Goal: Task Accomplishment & Management: Use online tool/utility

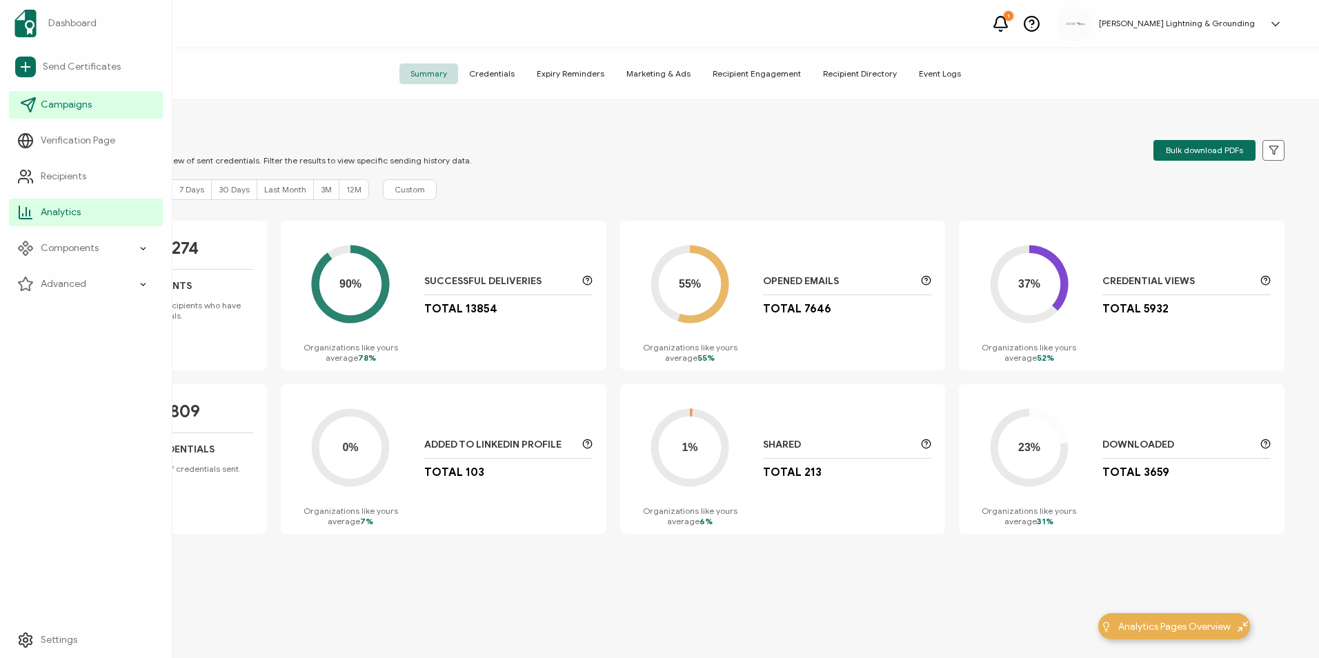
click at [29, 109] on icon at bounding box center [28, 105] width 14 height 14
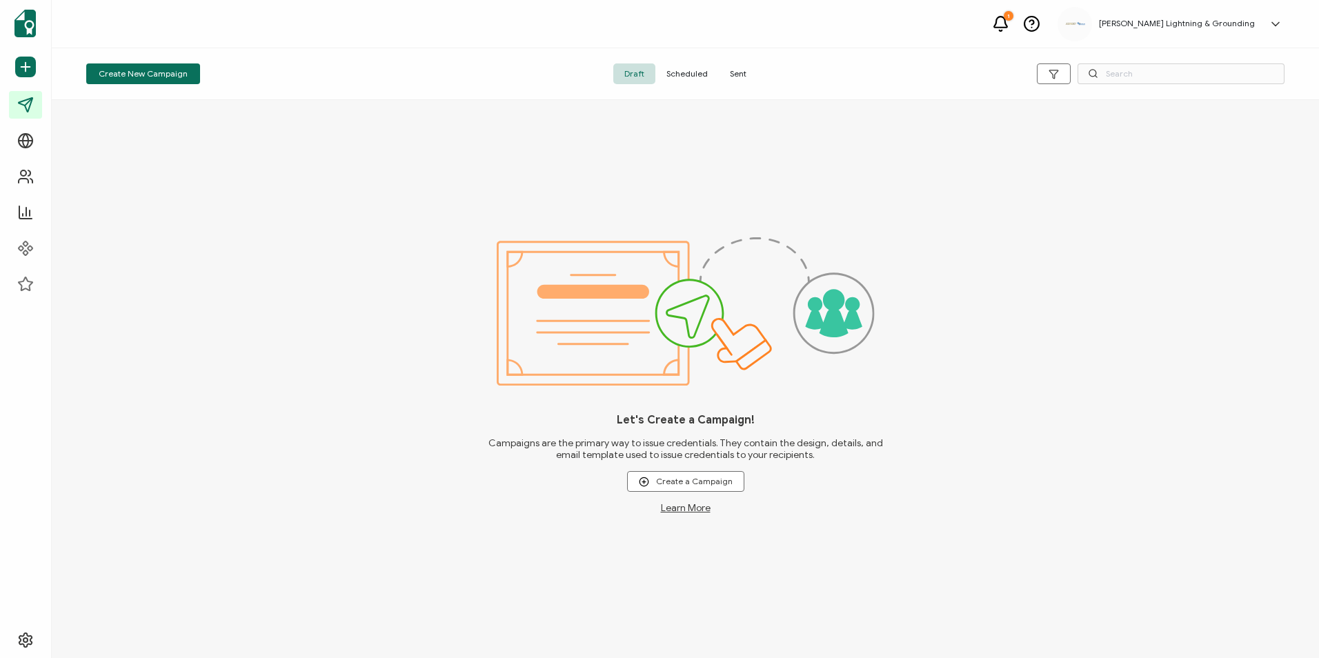
click at [743, 77] on span "Sent" at bounding box center [738, 73] width 39 height 21
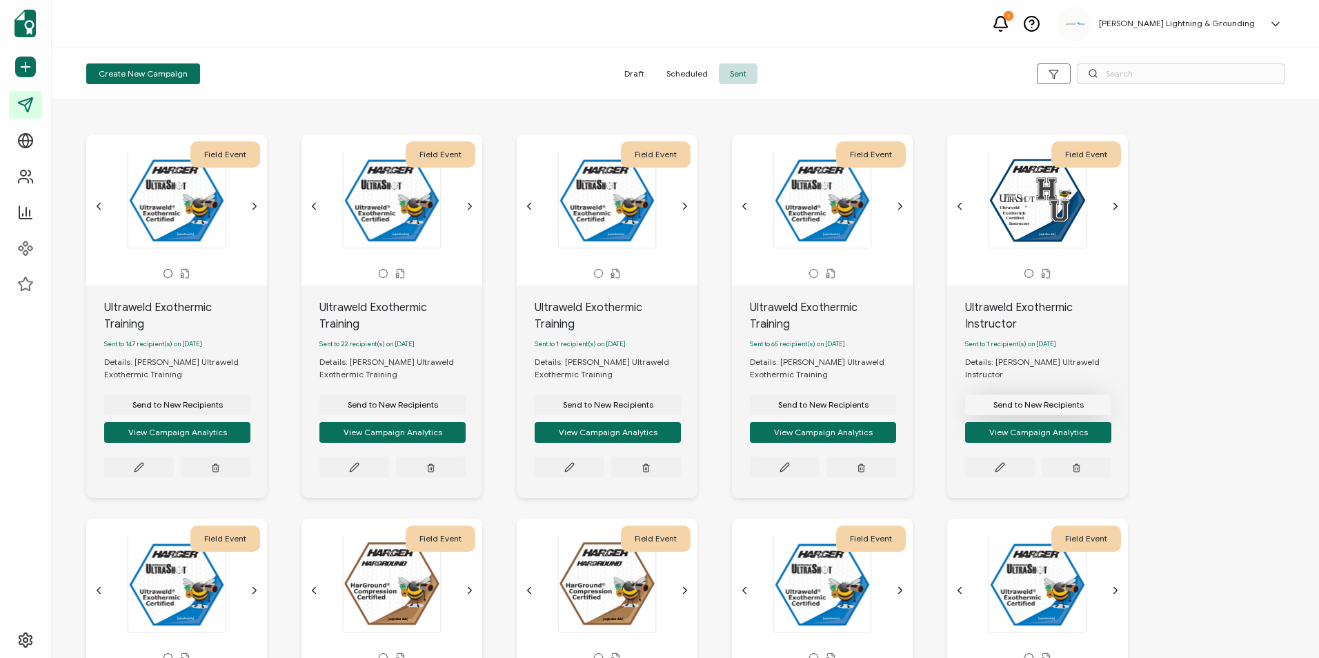
click at [974, 395] on button "Send to New Recipients" at bounding box center [1038, 405] width 146 height 21
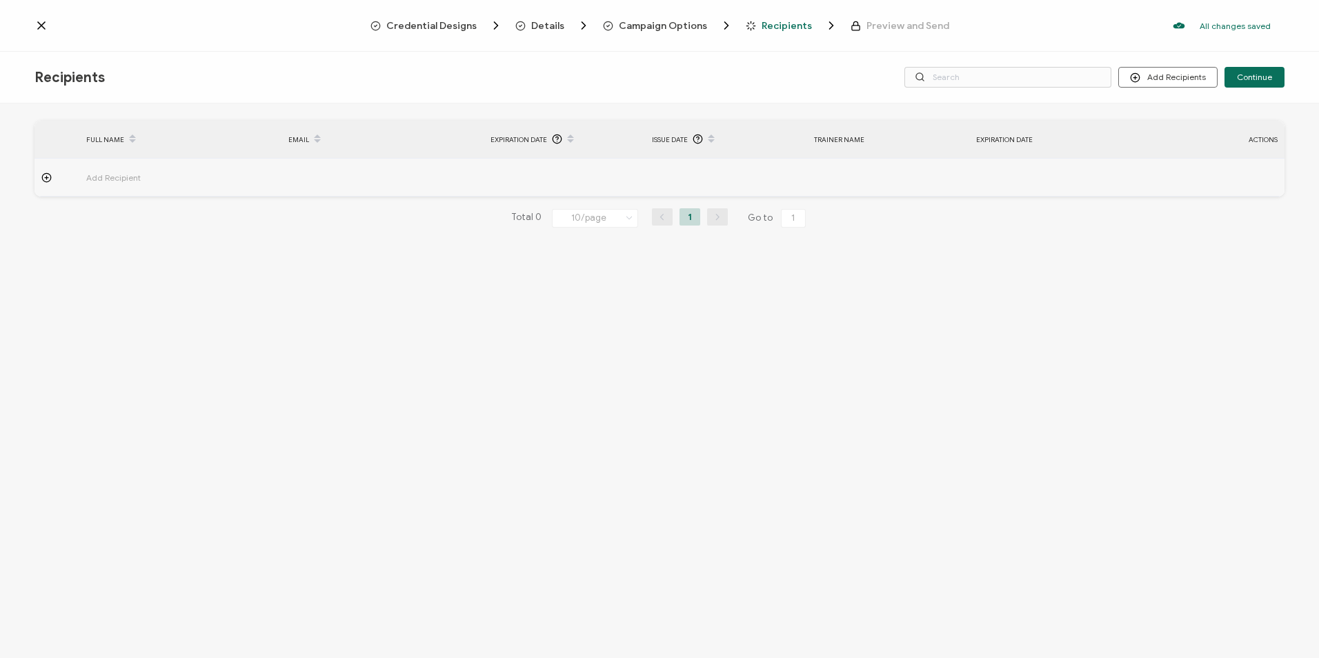
click at [542, 28] on span "Details" at bounding box center [547, 26] width 33 height 10
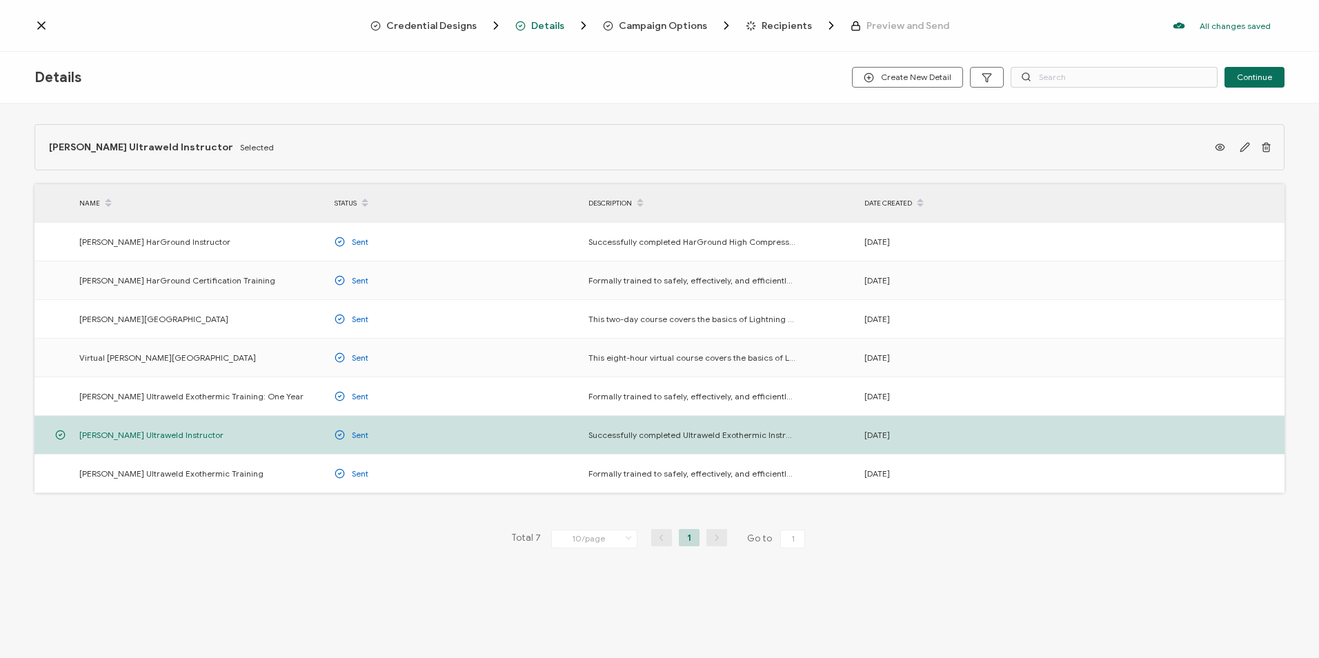
click at [660, 26] on span "Campaign Options" at bounding box center [663, 26] width 88 height 10
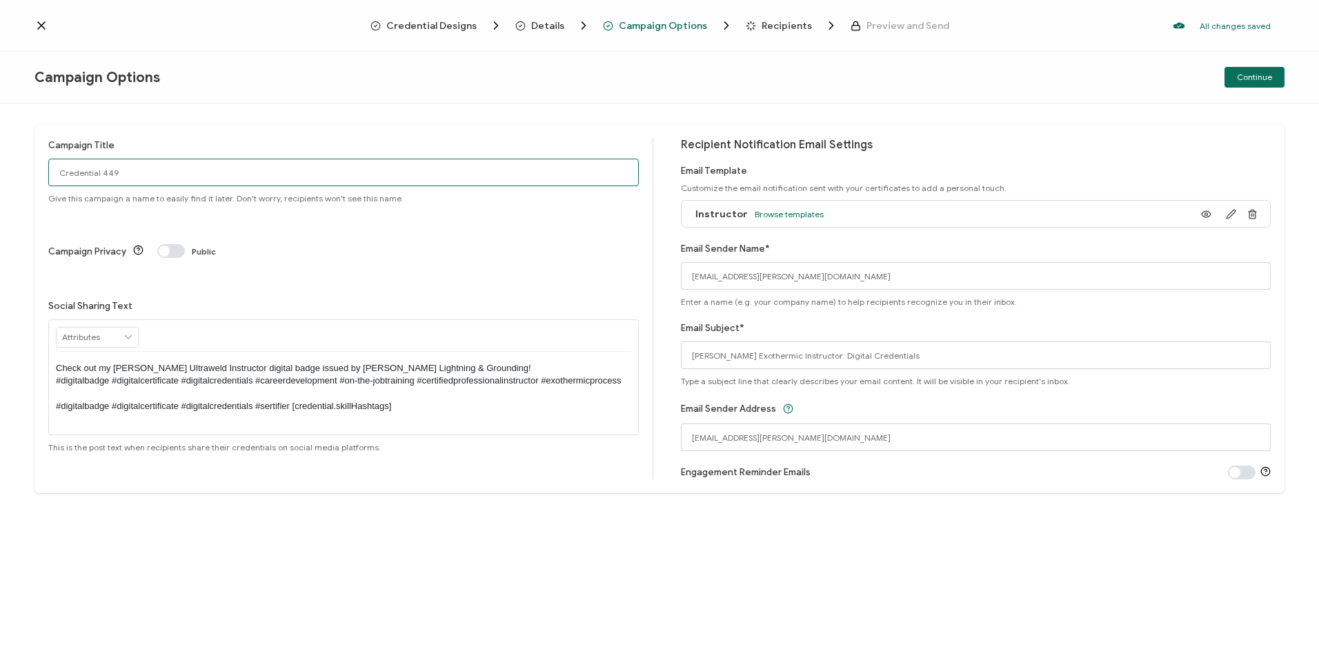
click at [146, 171] on input "Credential 449" at bounding box center [343, 173] width 590 height 28
click at [98, 168] on input "Credential 449" at bounding box center [343, 173] width 590 height 28
type input "[PERSON_NAME] Ultraweld Instructor"
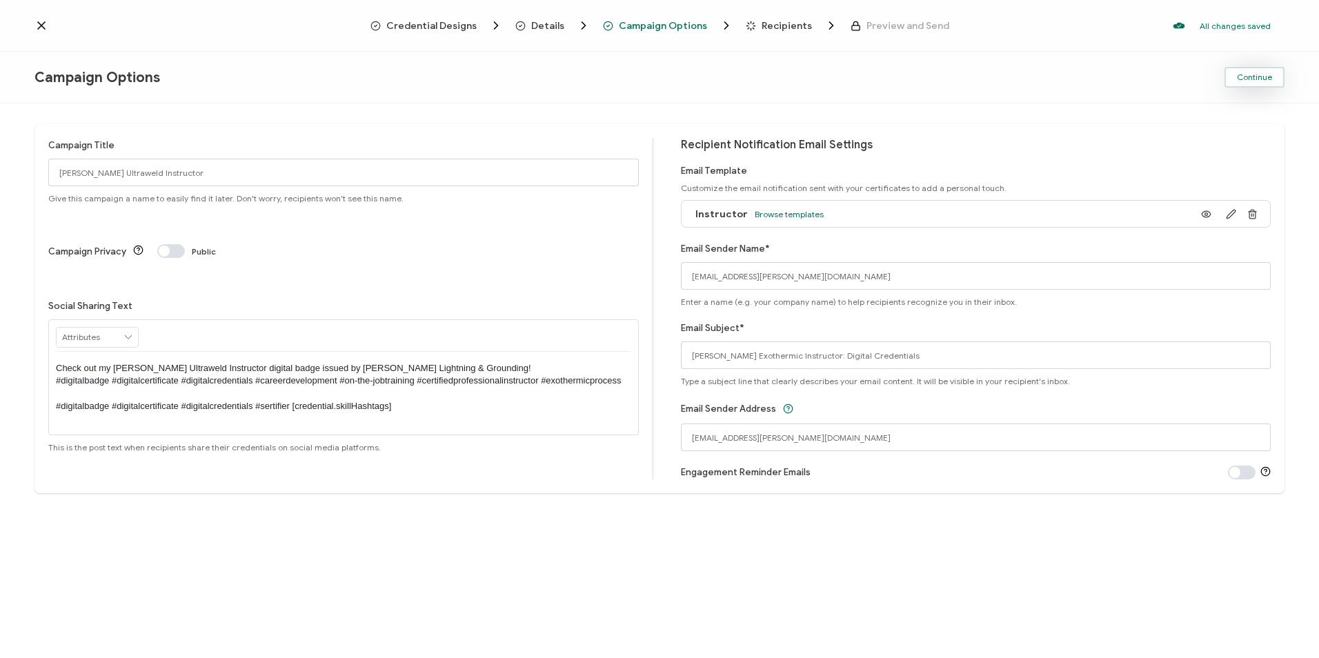
click at [1272, 79] on button "Continue" at bounding box center [1254, 77] width 60 height 21
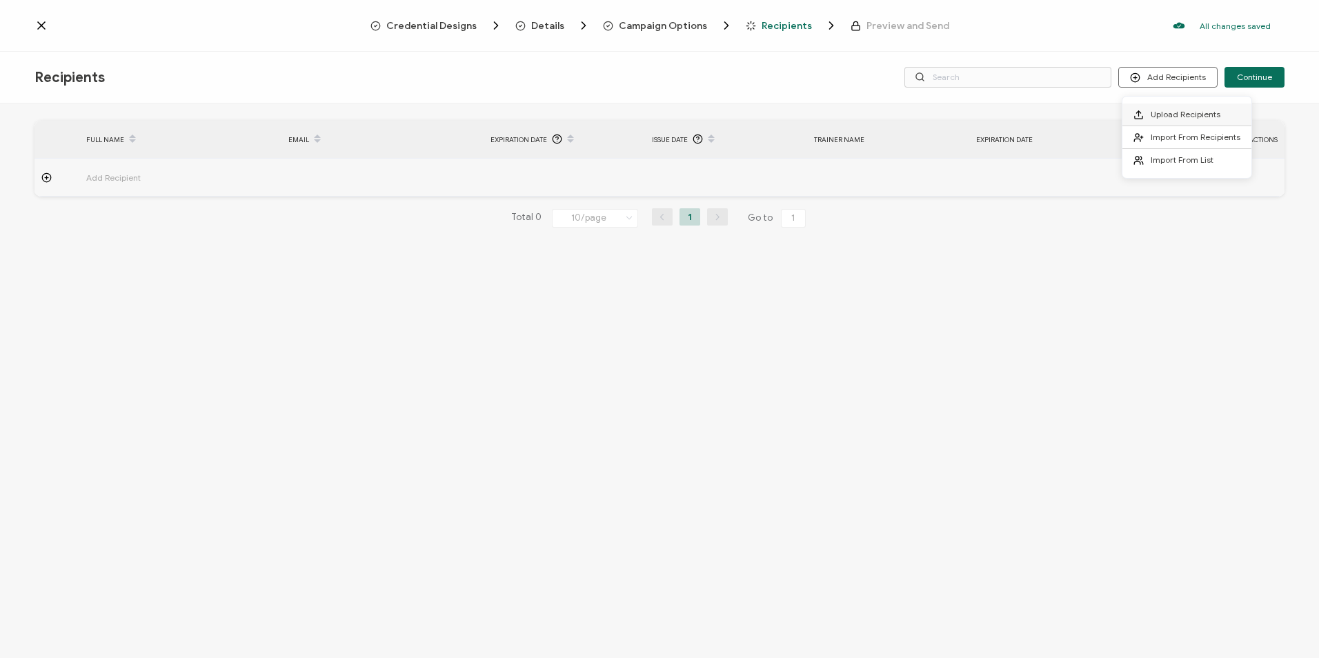
click at [1173, 112] on span "Upload Recipients" at bounding box center [1186, 114] width 70 height 10
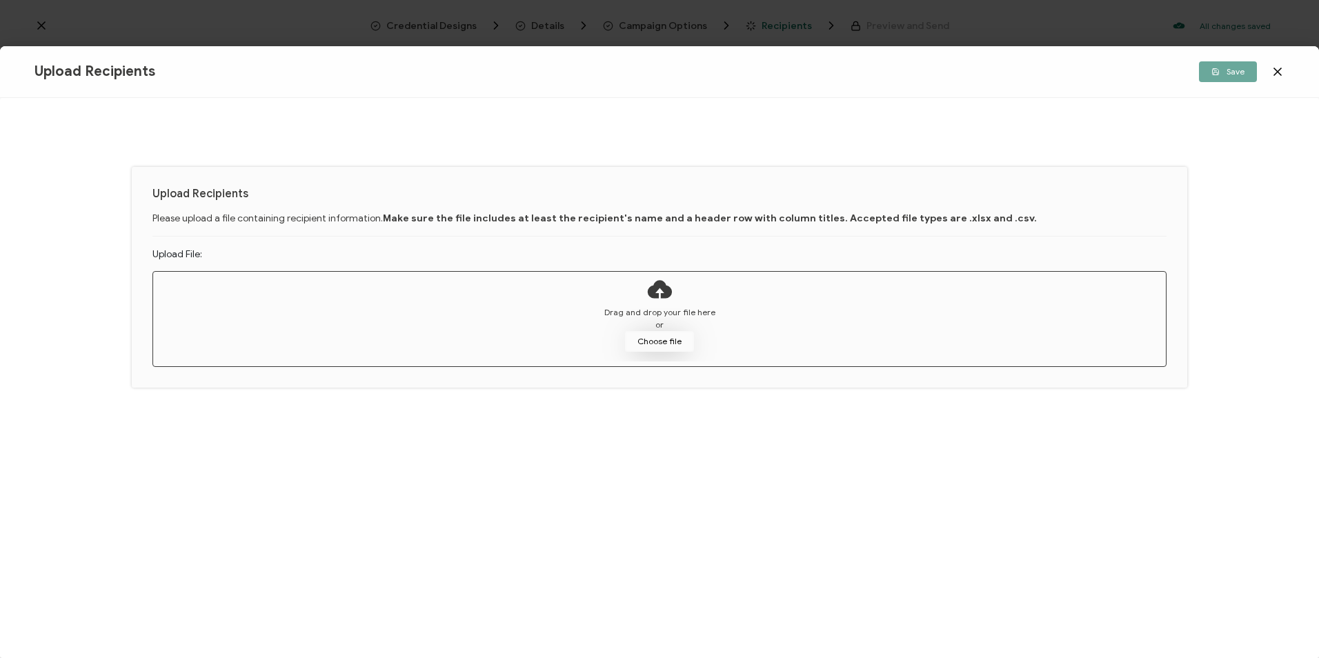
click at [644, 345] on button "Choose file" at bounding box center [659, 341] width 69 height 21
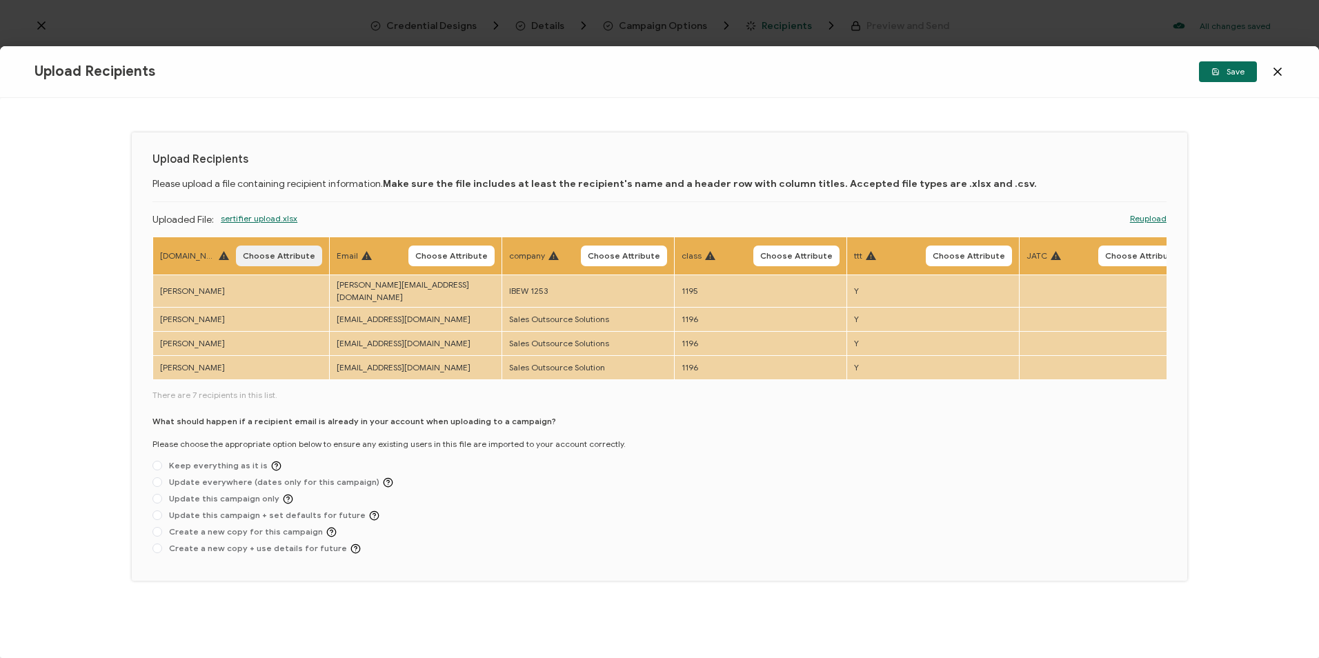
click at [274, 263] on button "Choose Attribute" at bounding box center [279, 256] width 86 height 21
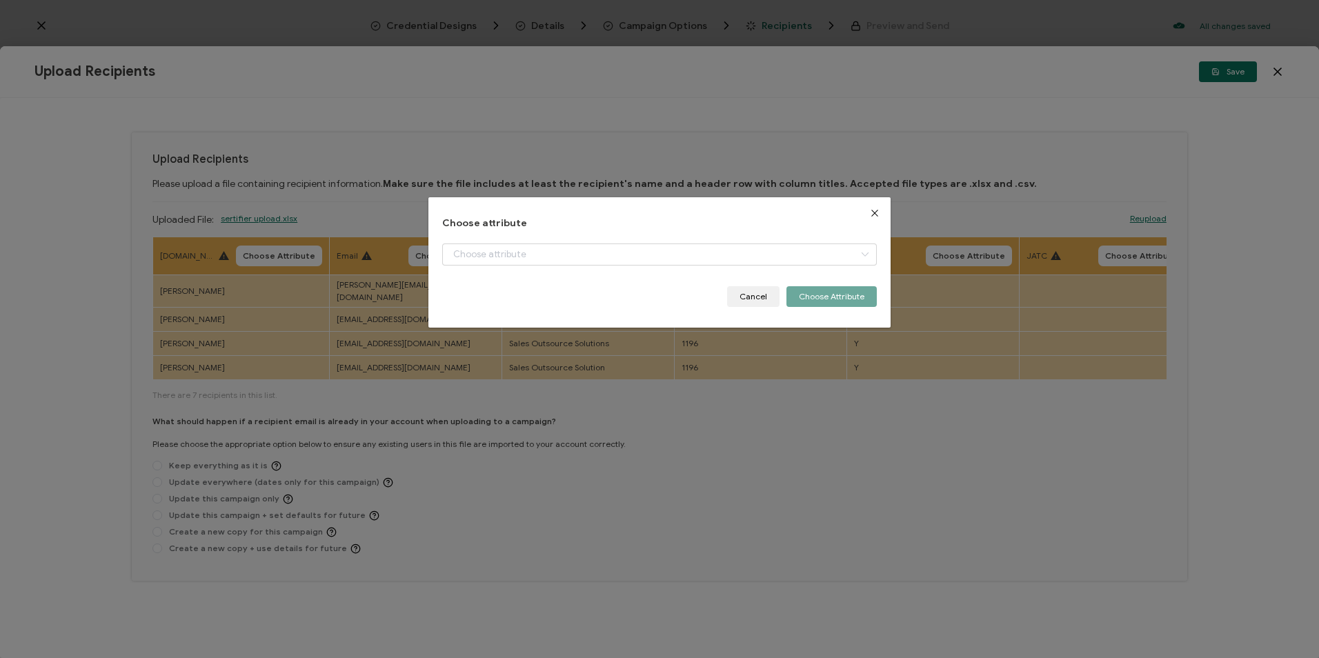
click at [471, 273] on div "+ Add New Attribute Full Name E-mail Issue Date Expiration Date Trainer Name Ex…" at bounding box center [659, 265] width 434 height 43
click at [475, 260] on input "dialog" at bounding box center [659, 255] width 434 height 22
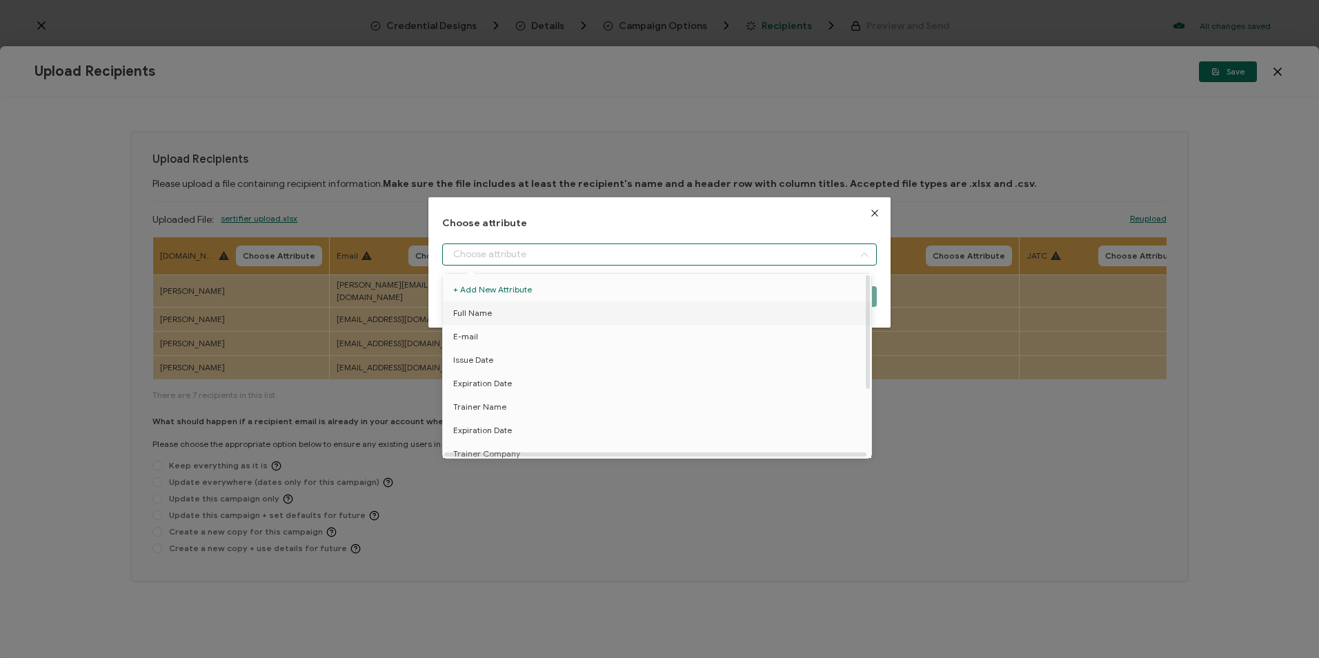
click at [497, 316] on li "Full Name" at bounding box center [659, 312] width 440 height 23
type input "Full Name"
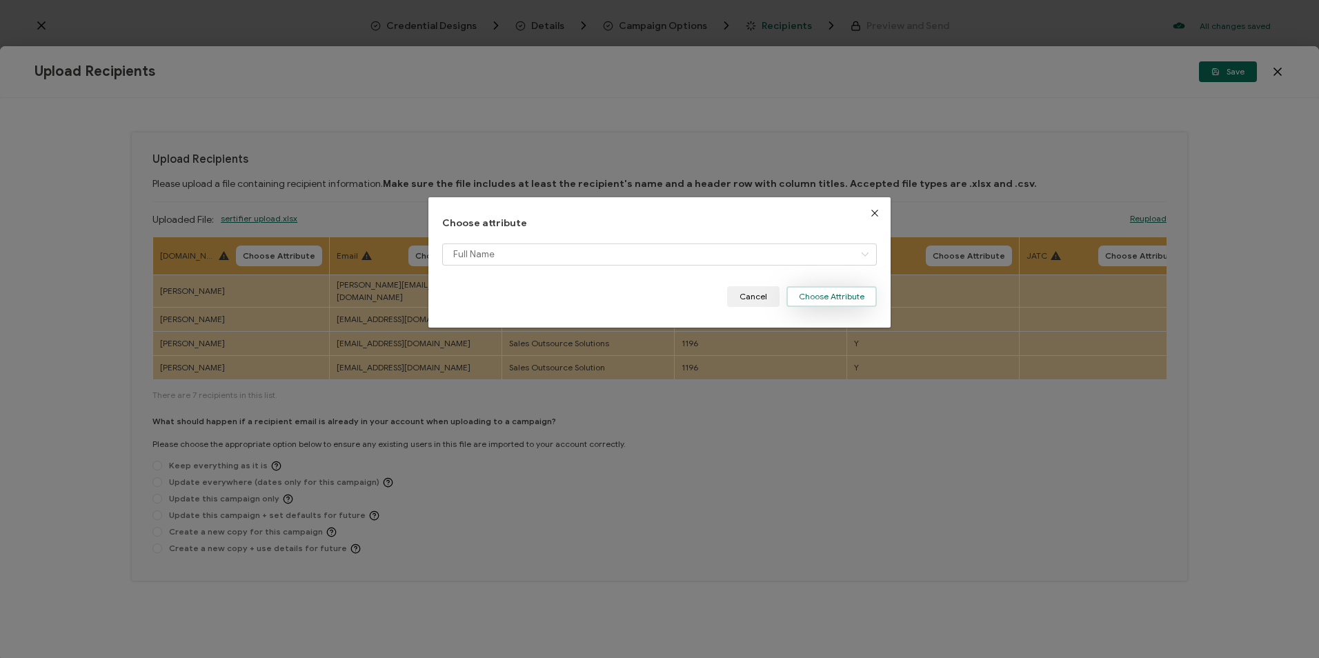
click at [828, 303] on button "Choose Attribute" at bounding box center [831, 296] width 90 height 21
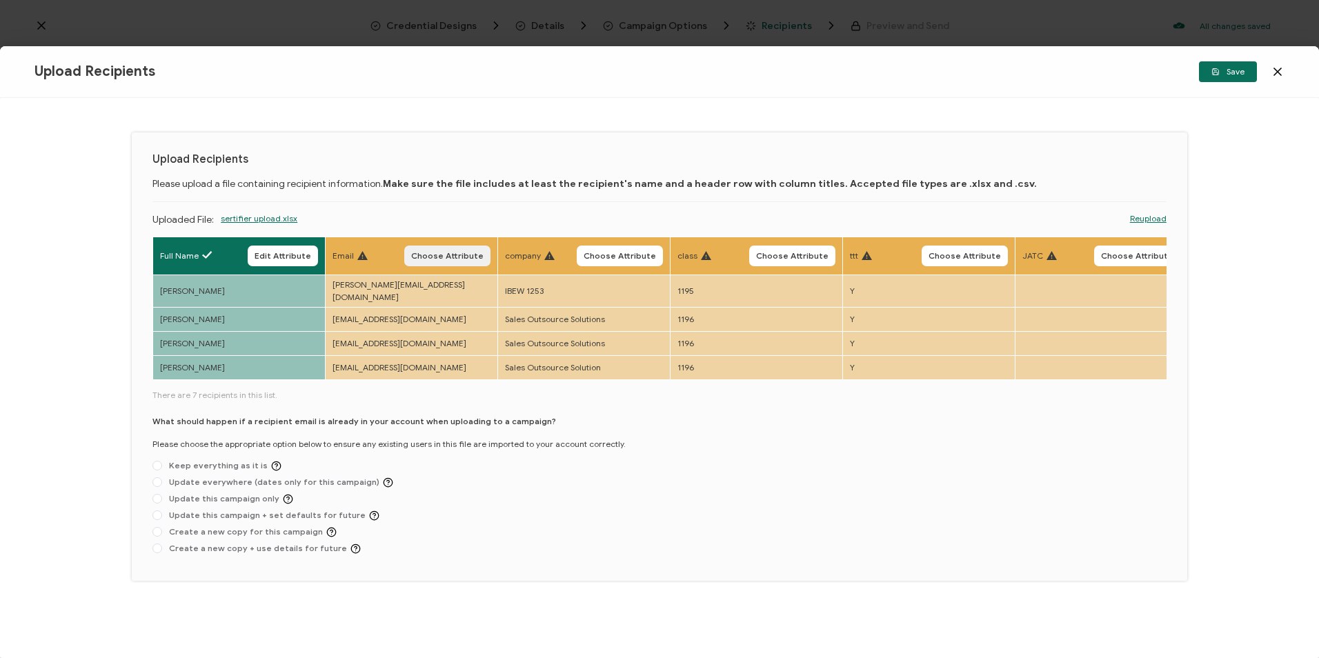
click at [469, 252] on span "Choose Attribute" at bounding box center [447, 256] width 72 height 8
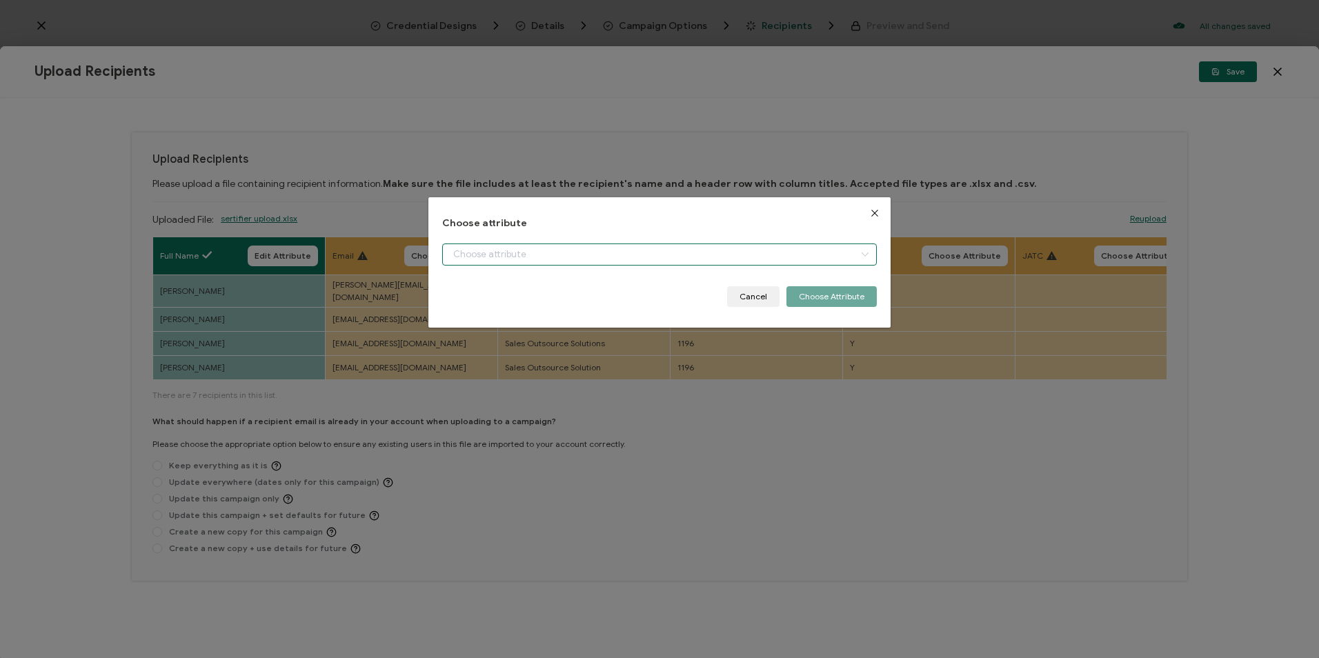
click at [479, 252] on input "dialog" at bounding box center [659, 255] width 434 height 22
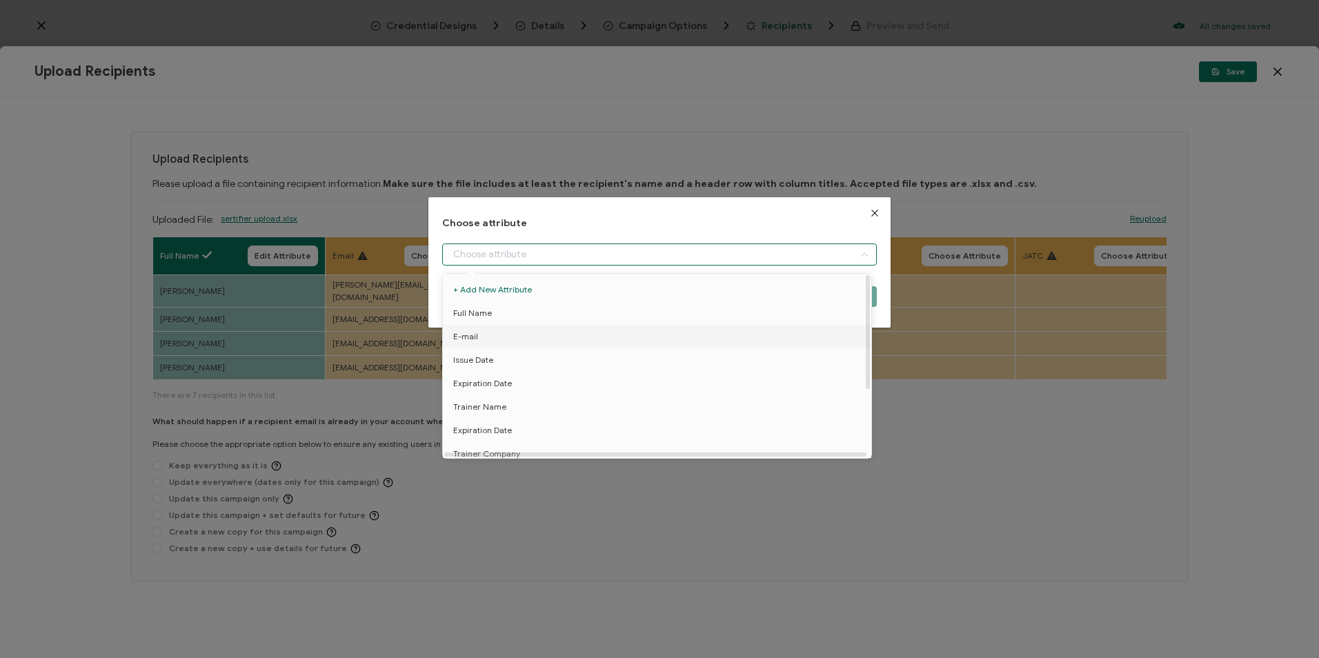
click at [496, 336] on li "E-mail" at bounding box center [659, 336] width 440 height 23
type input "E-mail"
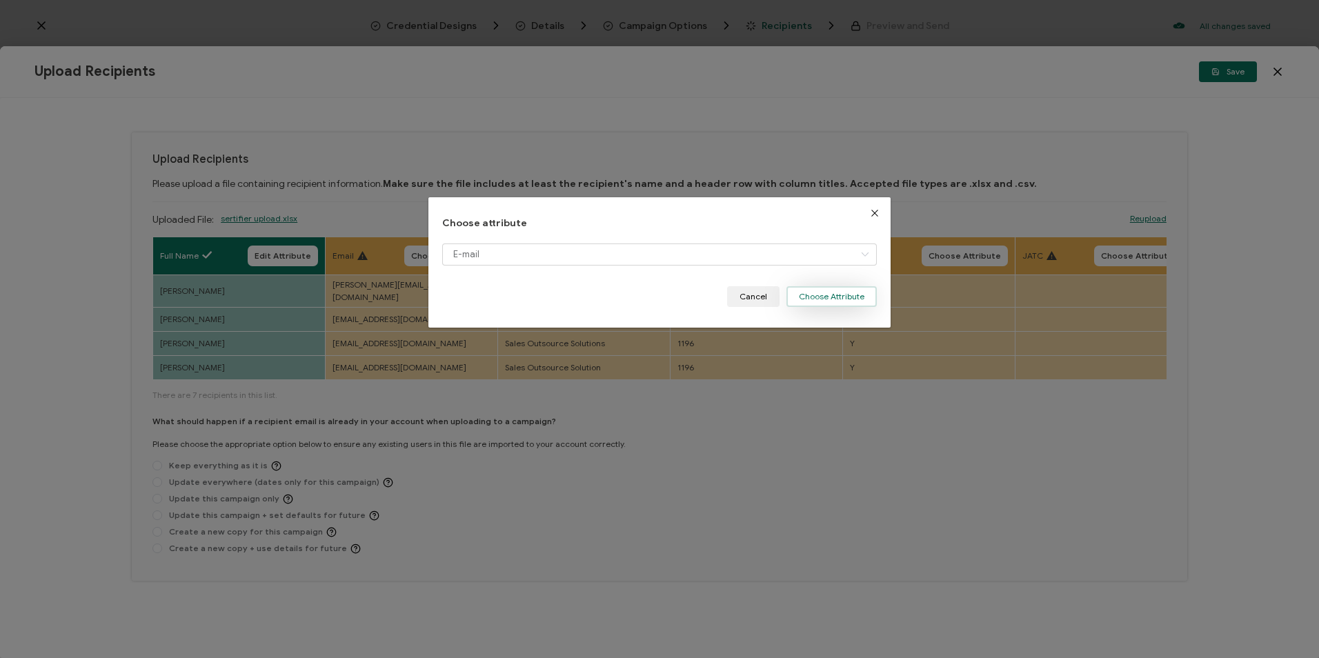
click at [837, 301] on button "Choose Attribute" at bounding box center [831, 296] width 90 height 21
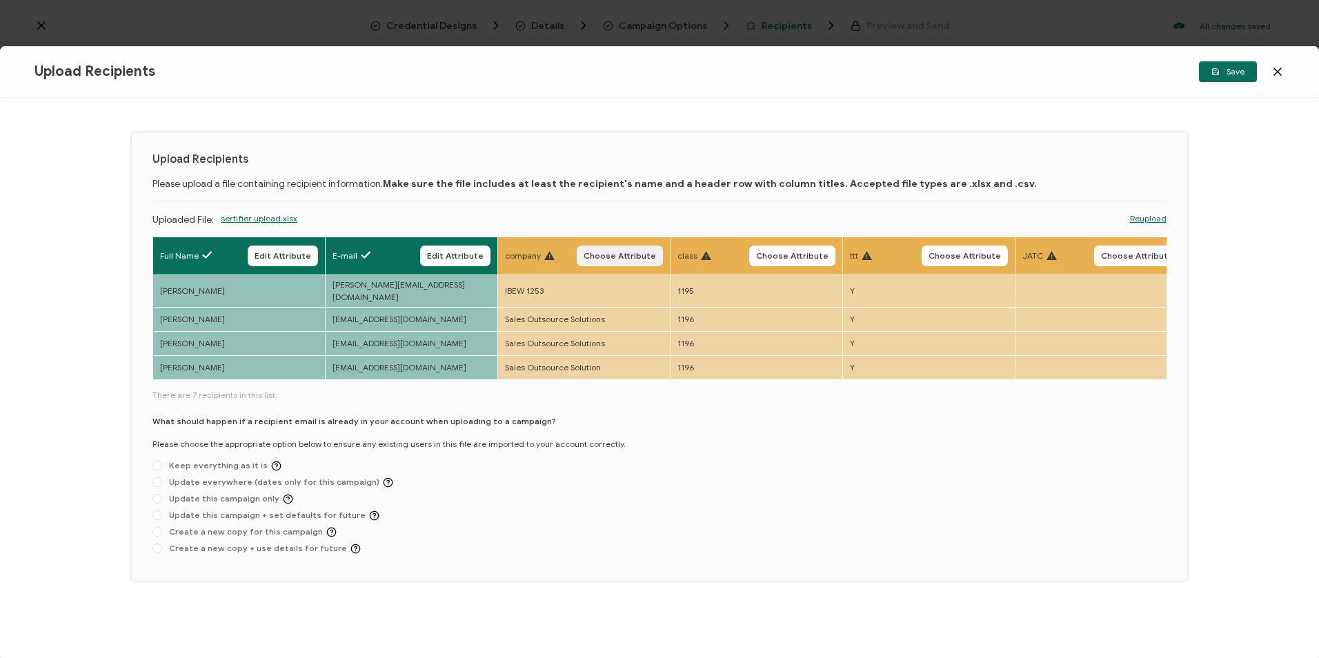
click at [626, 264] on button "Choose Attribute" at bounding box center [620, 256] width 86 height 21
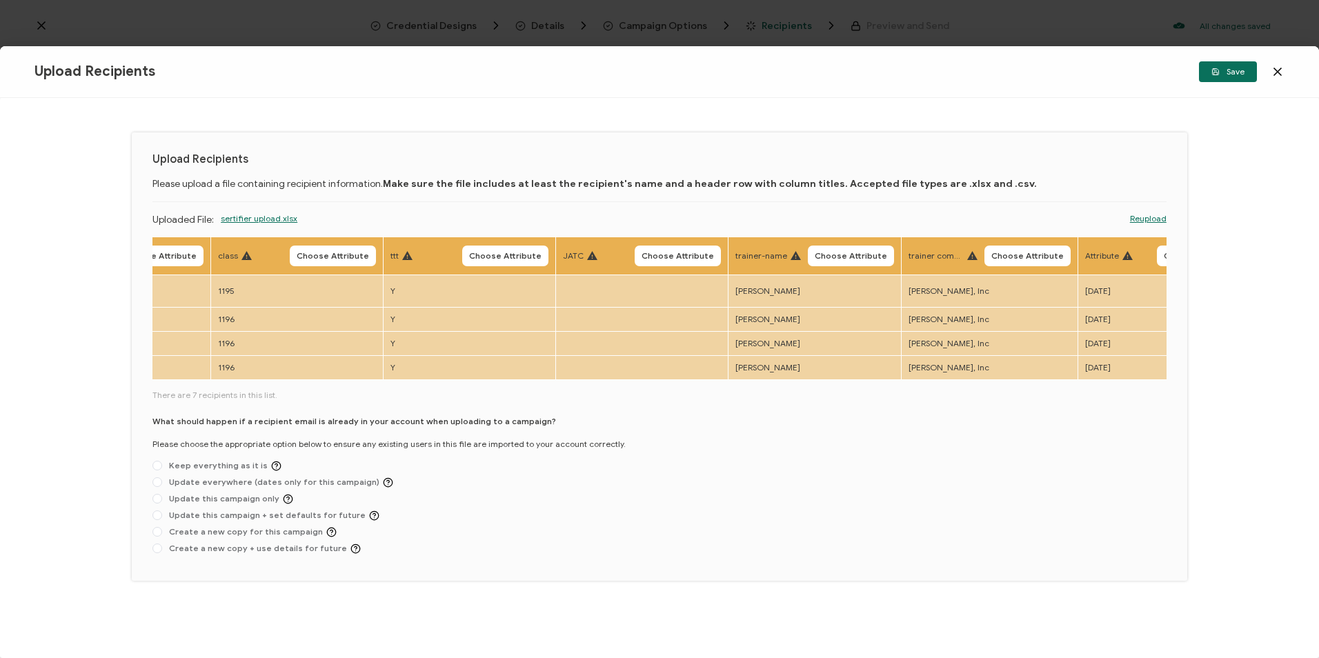
scroll to position [0, 711]
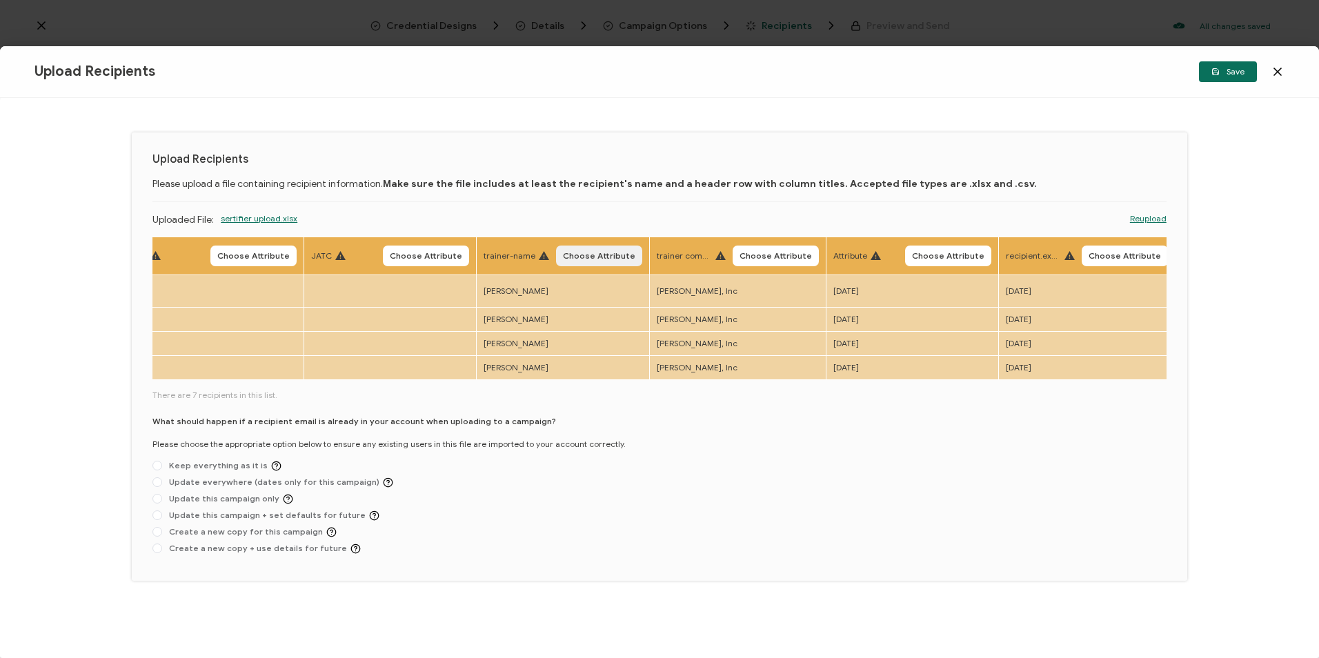
click at [597, 260] on span "Choose Attribute" at bounding box center [599, 256] width 72 height 8
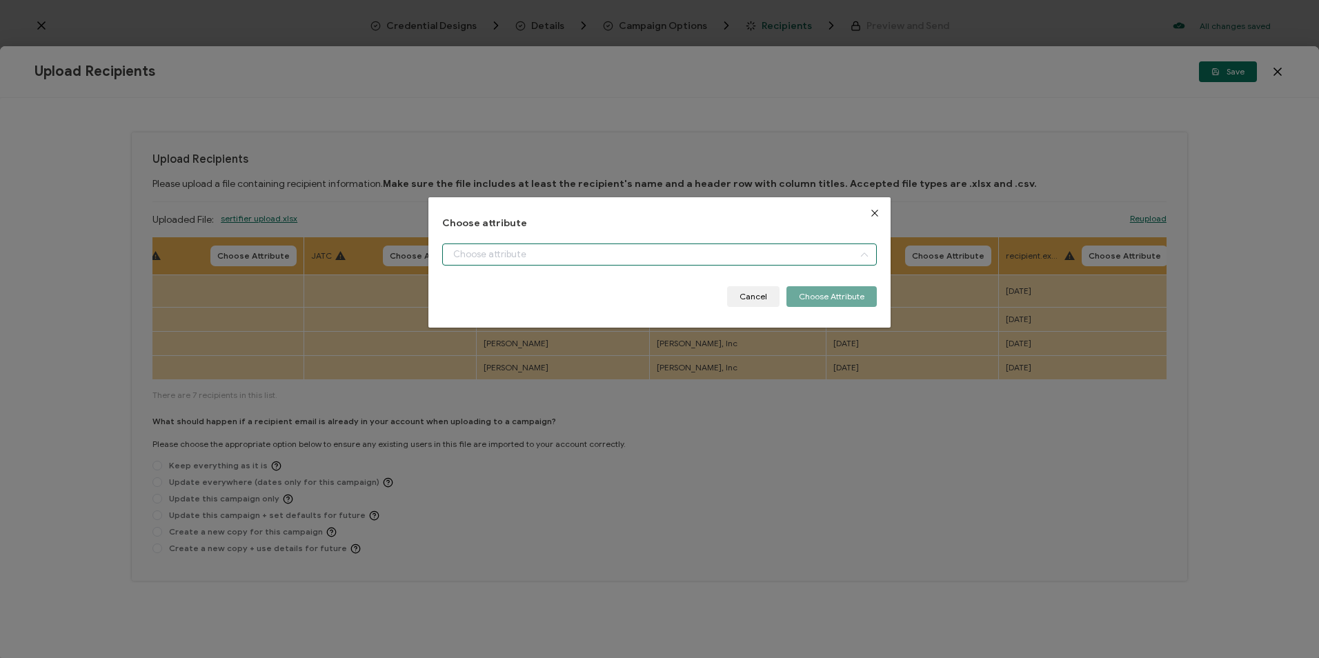
click at [599, 260] on input "dialog" at bounding box center [659, 255] width 434 height 22
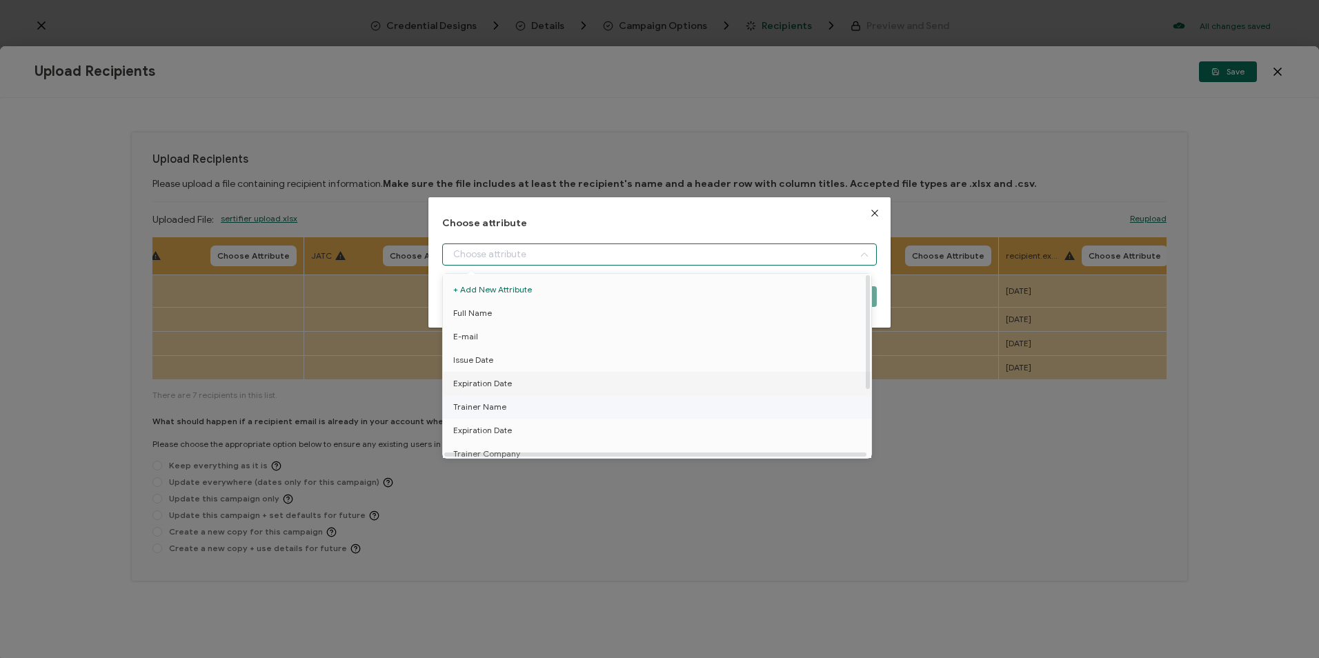
click at [524, 395] on ul "+ Add New Attribute Full Name E-mail Issue Date Expiration Date Trainer Name Ex…" at bounding box center [659, 419] width 433 height 290
drag, startPoint x: 524, startPoint y: 395, endPoint x: 489, endPoint y: 406, distance: 36.7
click at [489, 406] on span "Trainer Name" at bounding box center [479, 406] width 53 height 23
type input "Trainer Name"
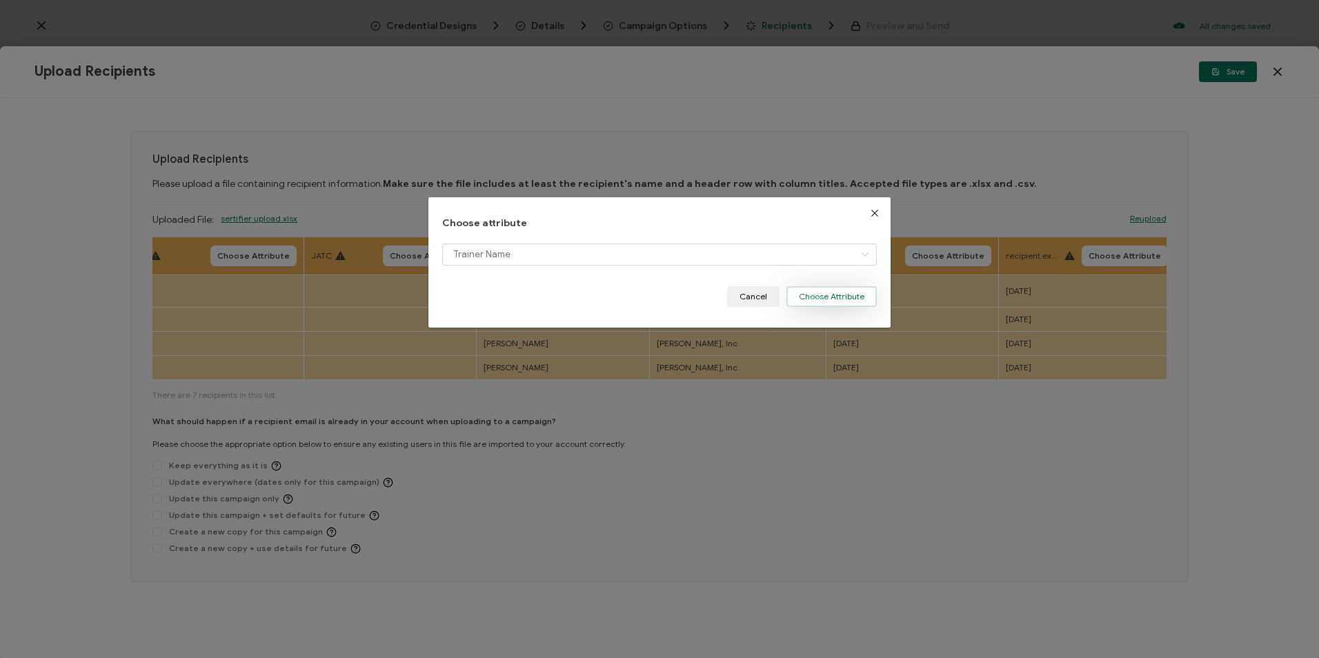
click at [815, 301] on button "Choose Attribute" at bounding box center [831, 296] width 90 height 21
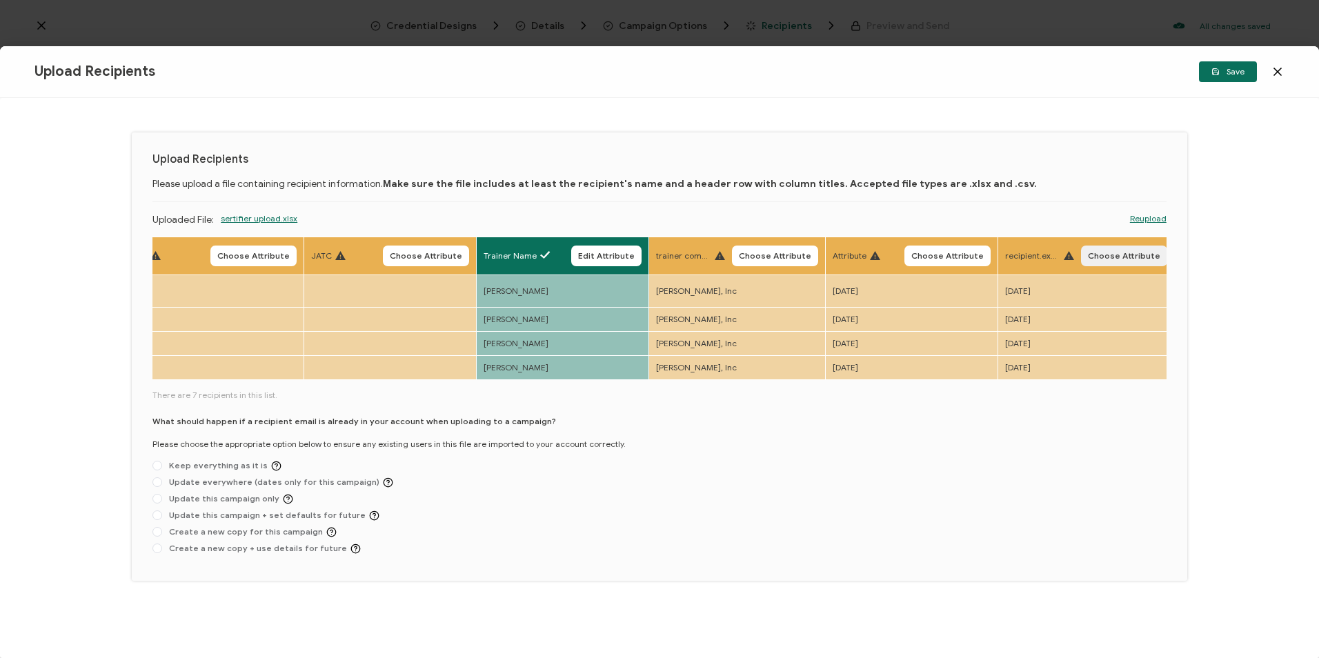
click at [1124, 263] on button "Choose Attribute" at bounding box center [1124, 256] width 86 height 21
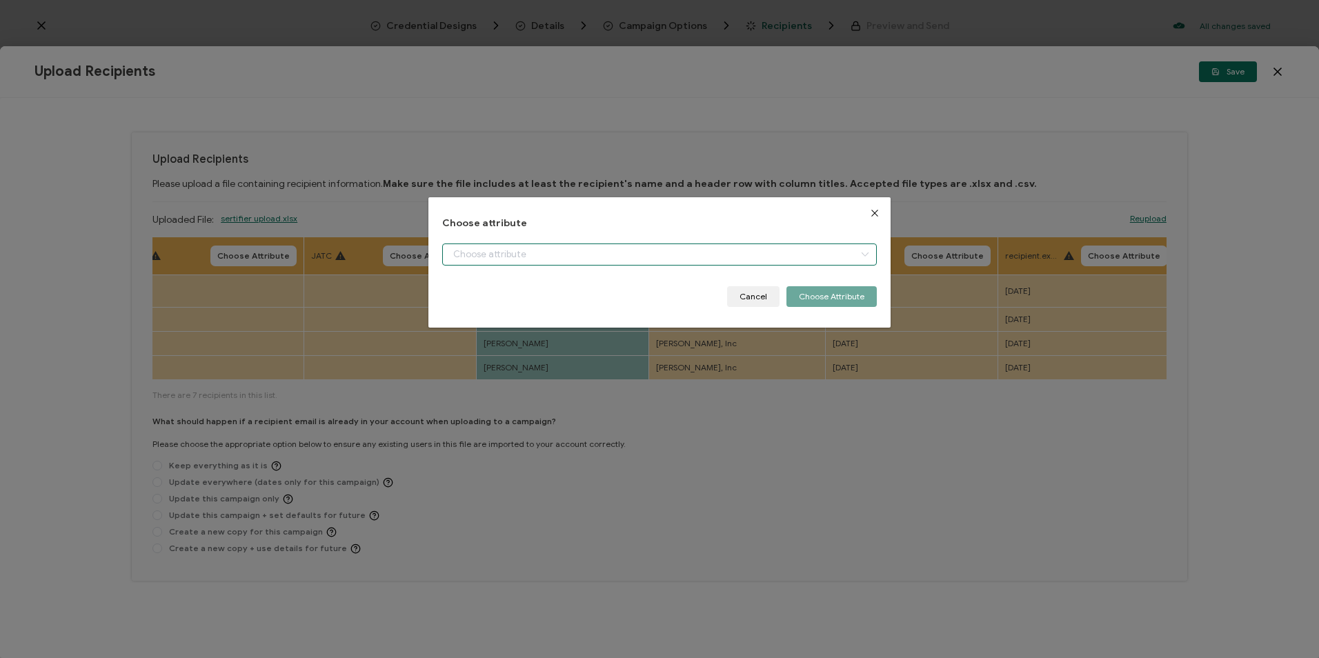
click at [519, 262] on input "dialog" at bounding box center [659, 255] width 434 height 22
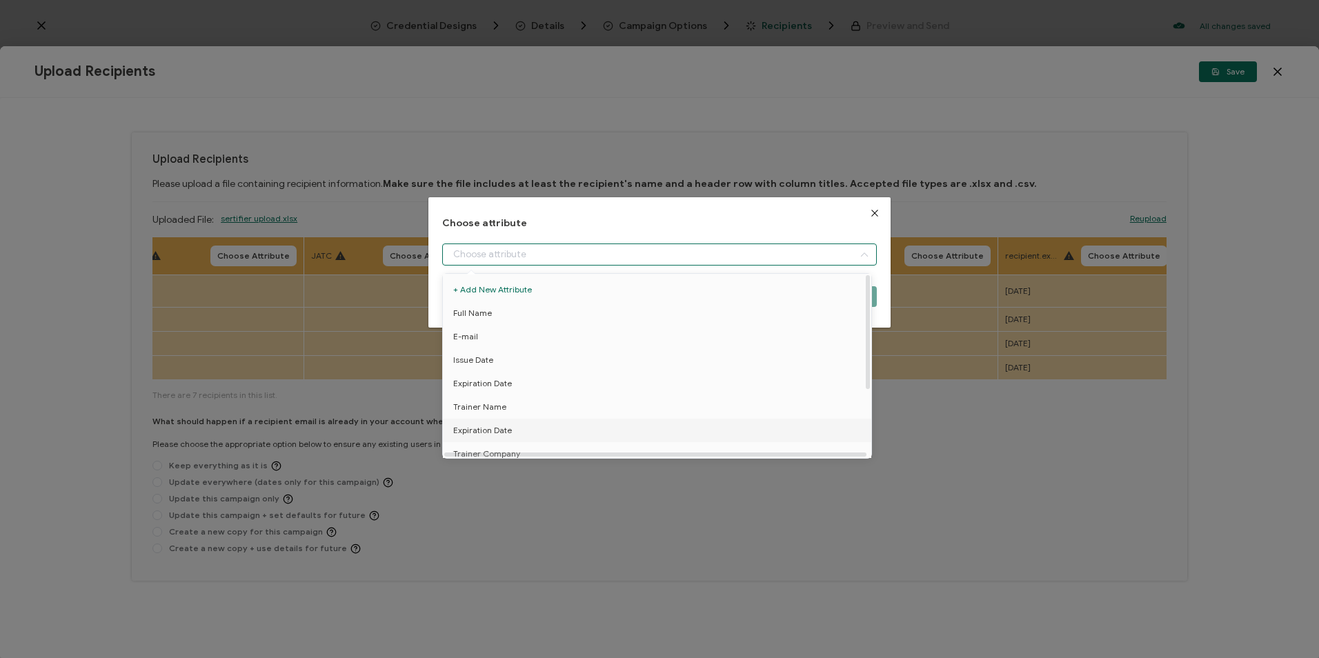
click at [511, 430] on li "Expiration Date" at bounding box center [659, 430] width 440 height 23
type input "Expiration Date"
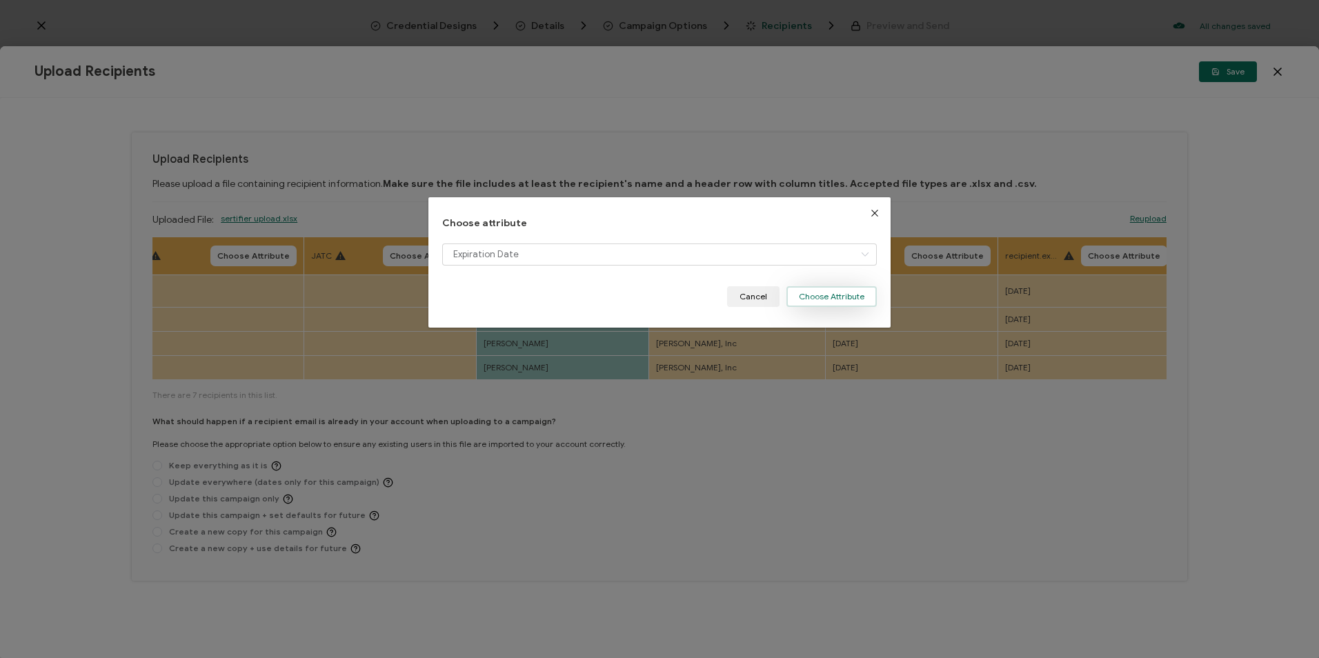
click at [820, 301] on button "Choose Attribute" at bounding box center [831, 296] width 90 height 21
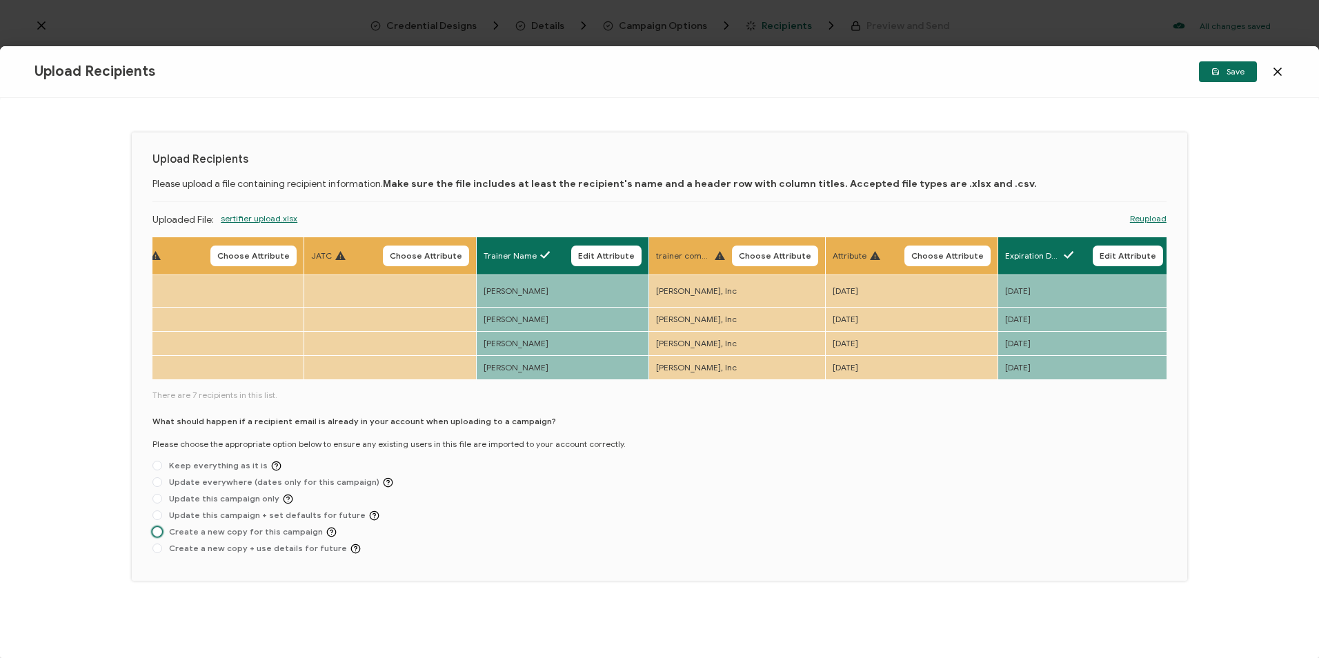
click at [301, 527] on span "Create a new copy for this campaign" at bounding box center [249, 532] width 175 height 10
click at [162, 527] on input "Create a new copy for this campaign" at bounding box center [157, 532] width 10 height 11
radio input "true"
click at [1224, 61] on button "Save" at bounding box center [1228, 71] width 58 height 21
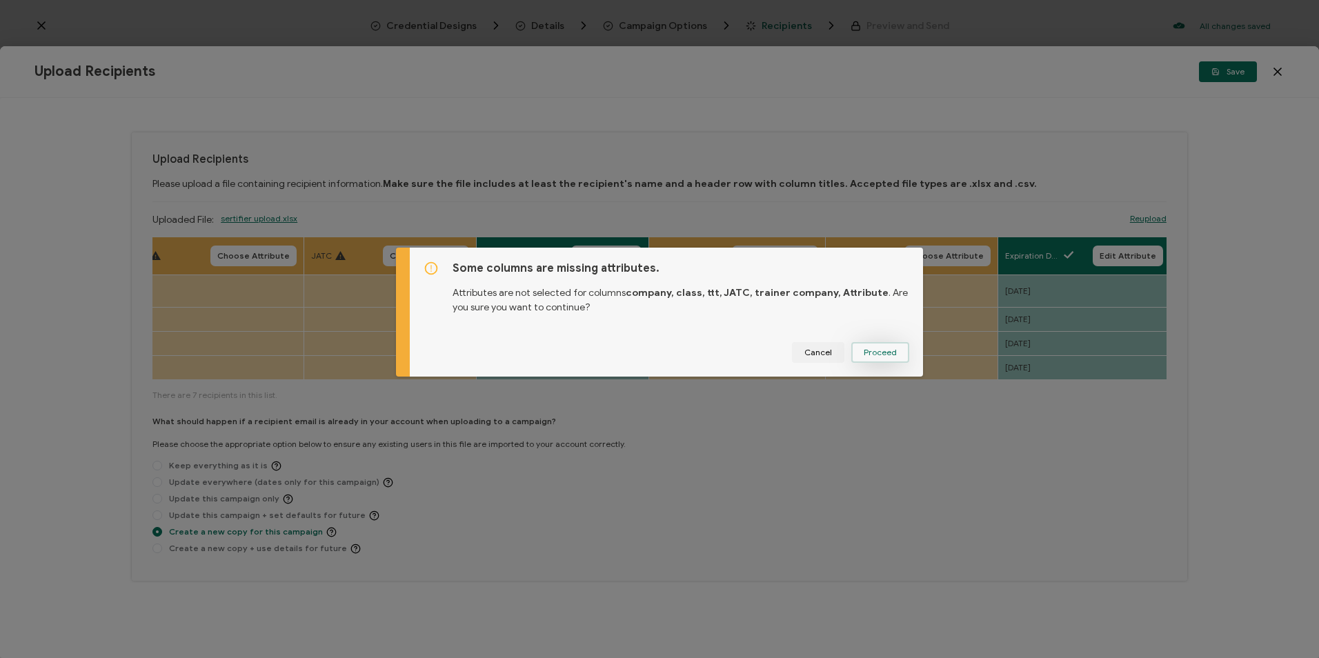
click at [893, 361] on button "Proceed" at bounding box center [880, 352] width 58 height 21
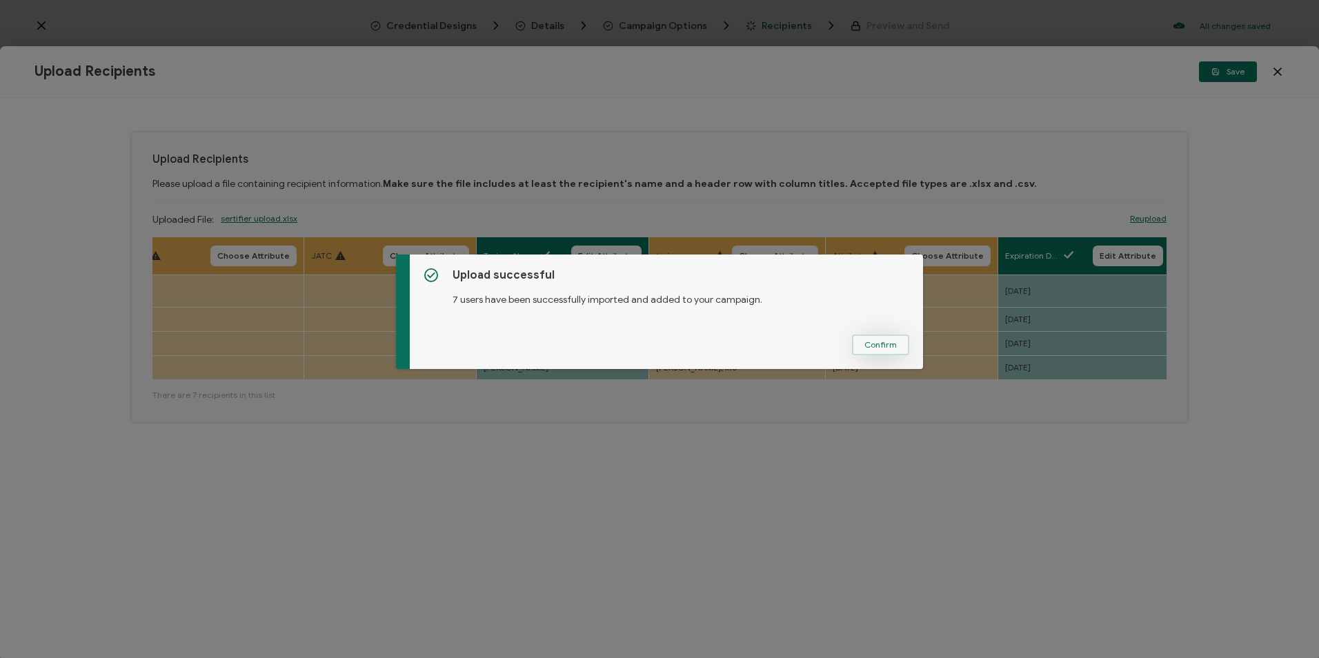
click at [893, 339] on button "Confirm" at bounding box center [880, 345] width 57 height 21
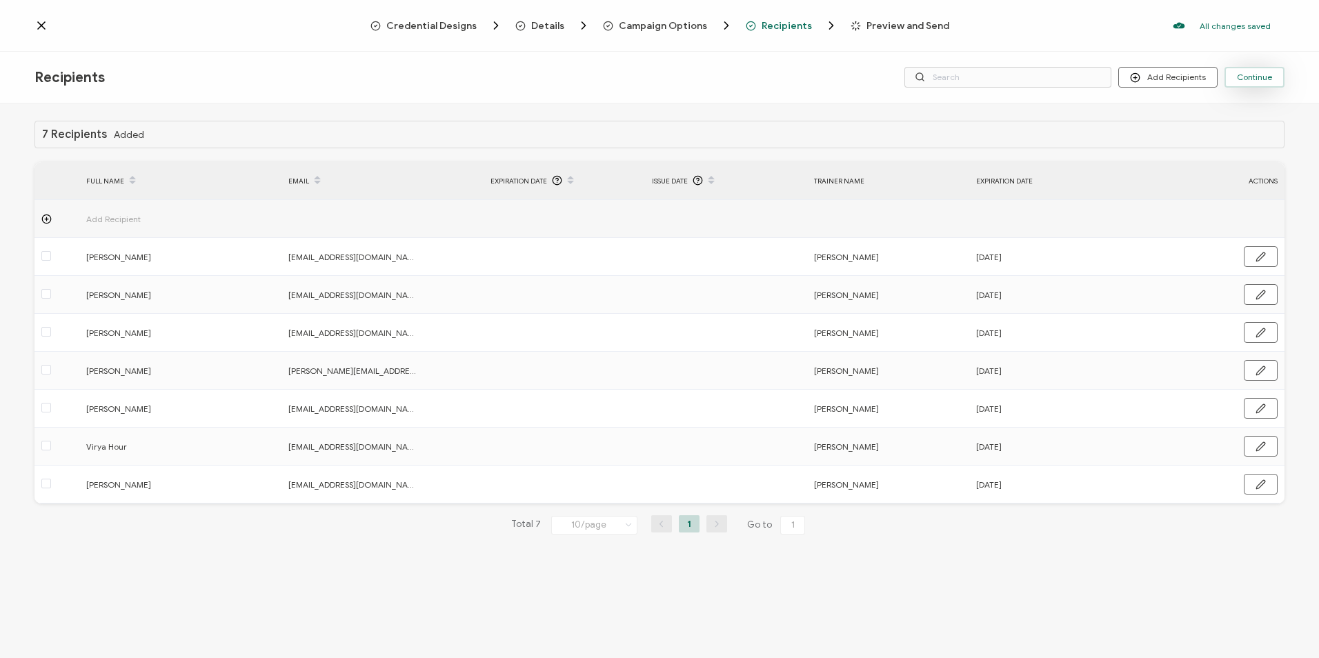
click at [1247, 75] on span "Continue" at bounding box center [1254, 77] width 35 height 8
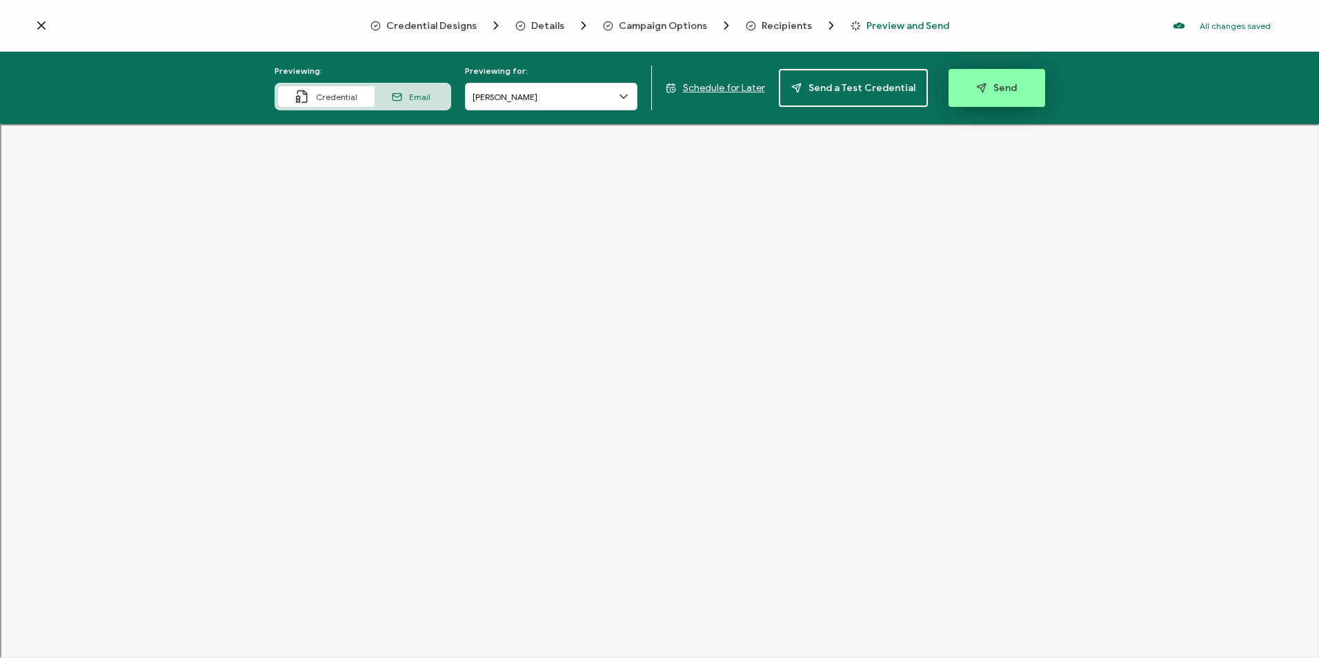
click at [1035, 90] on button "Send" at bounding box center [997, 88] width 97 height 38
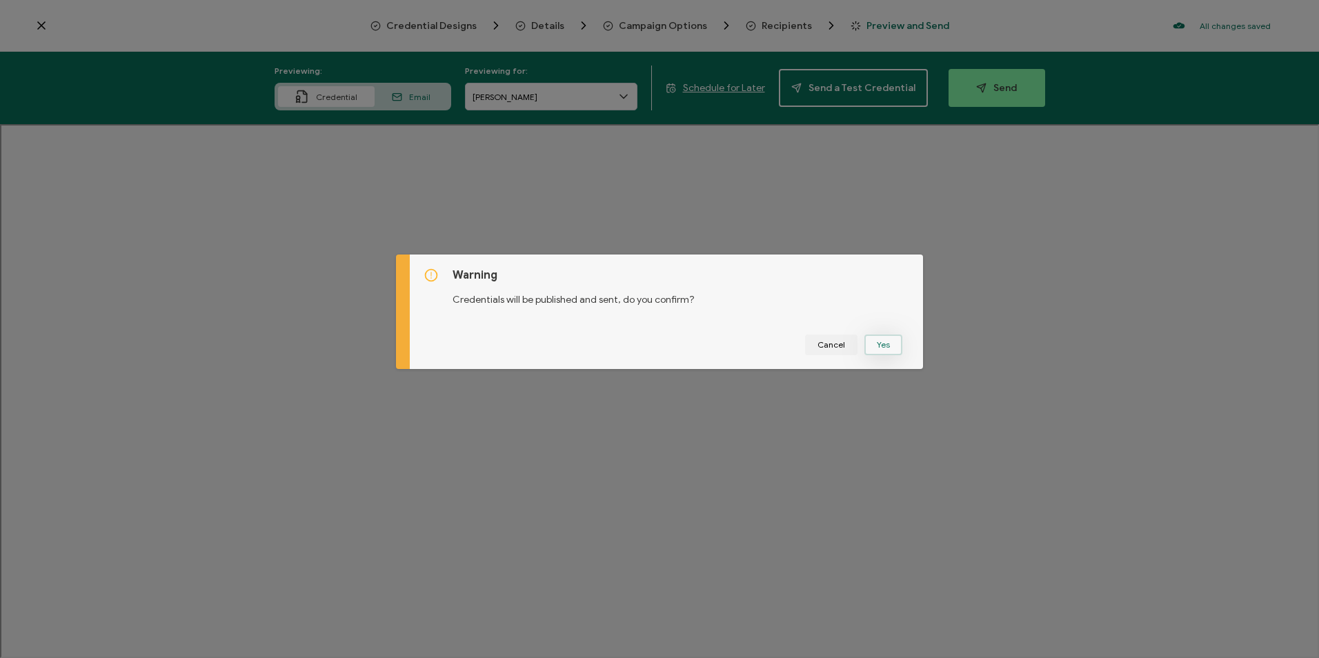
click at [892, 342] on button "Yes" at bounding box center [883, 345] width 38 height 21
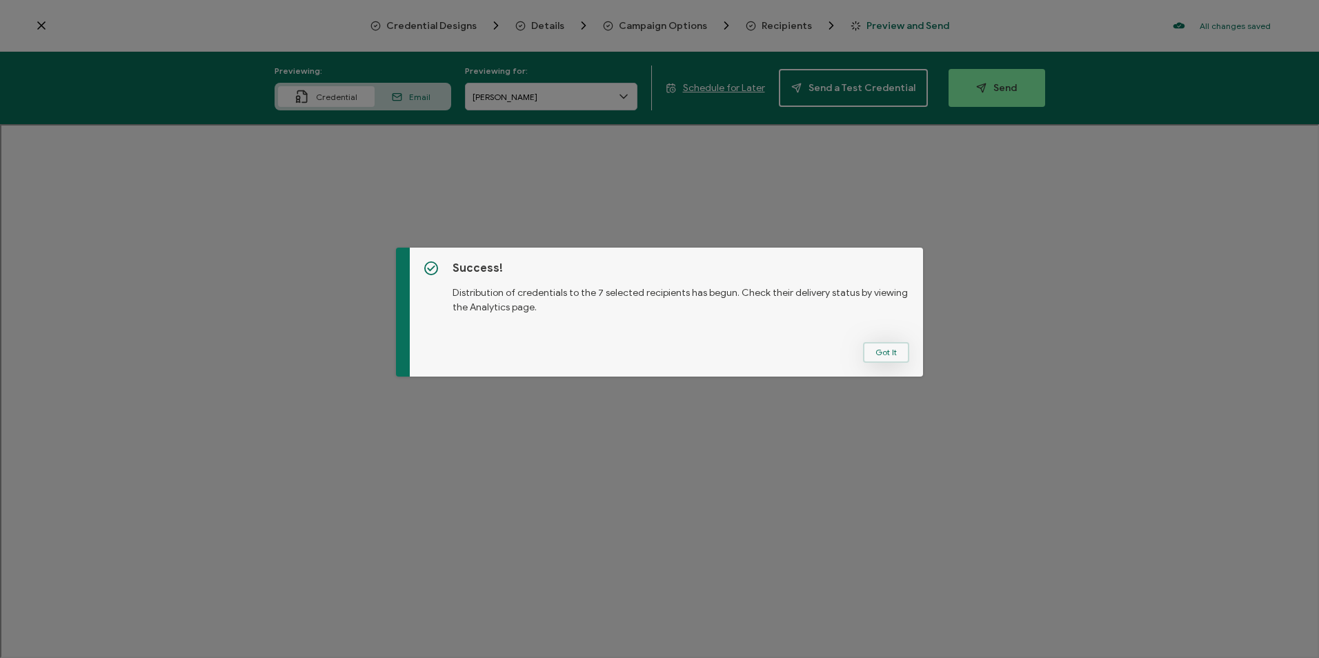
click at [884, 350] on button "Got It" at bounding box center [886, 352] width 46 height 21
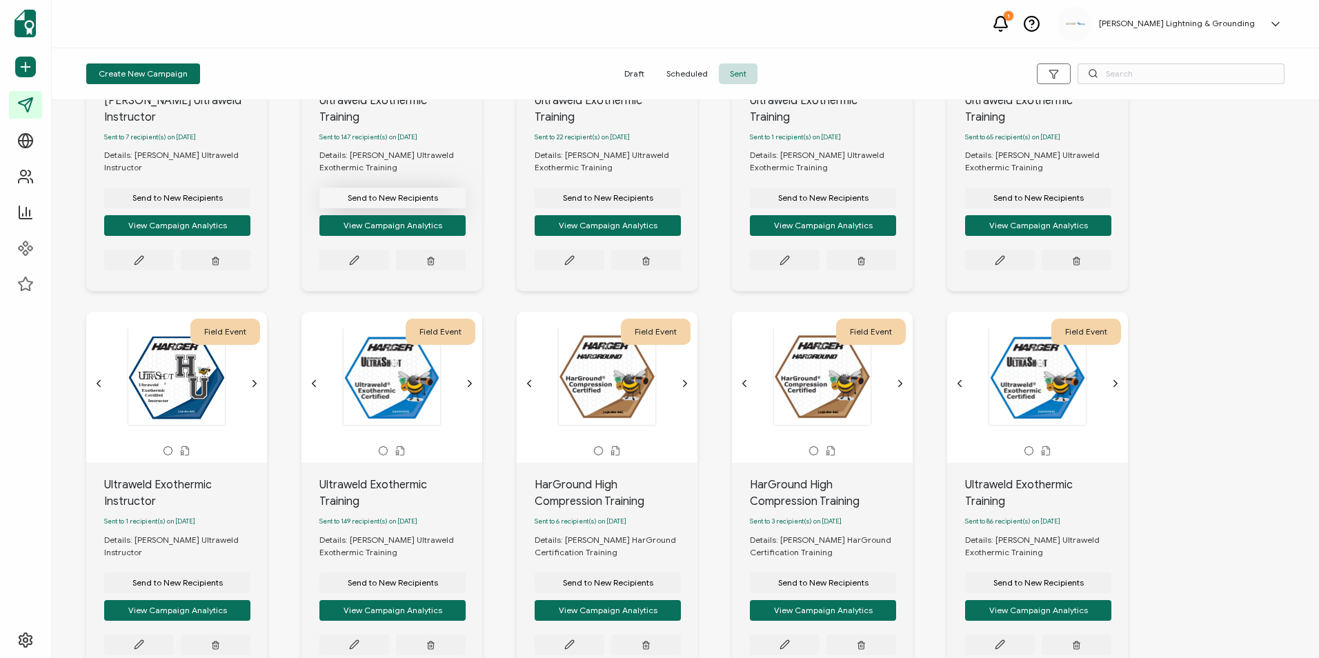
scroll to position [301, 0]
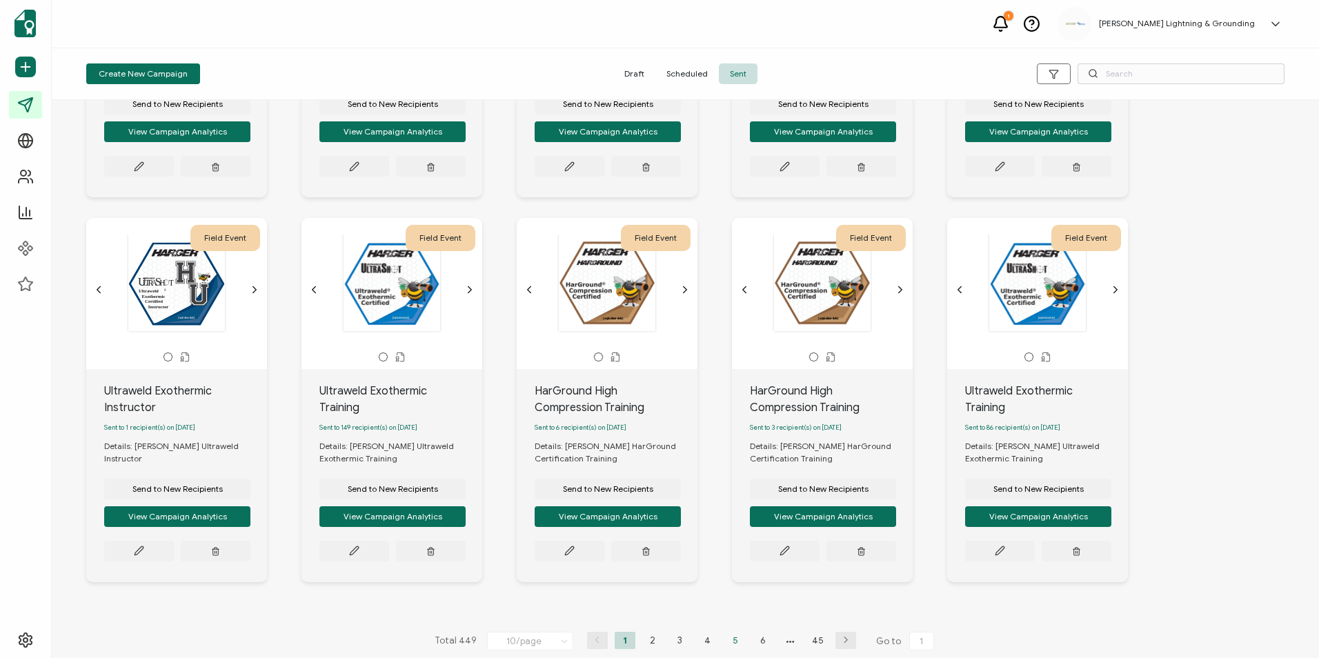
click at [737, 636] on li "5" at bounding box center [735, 640] width 21 height 17
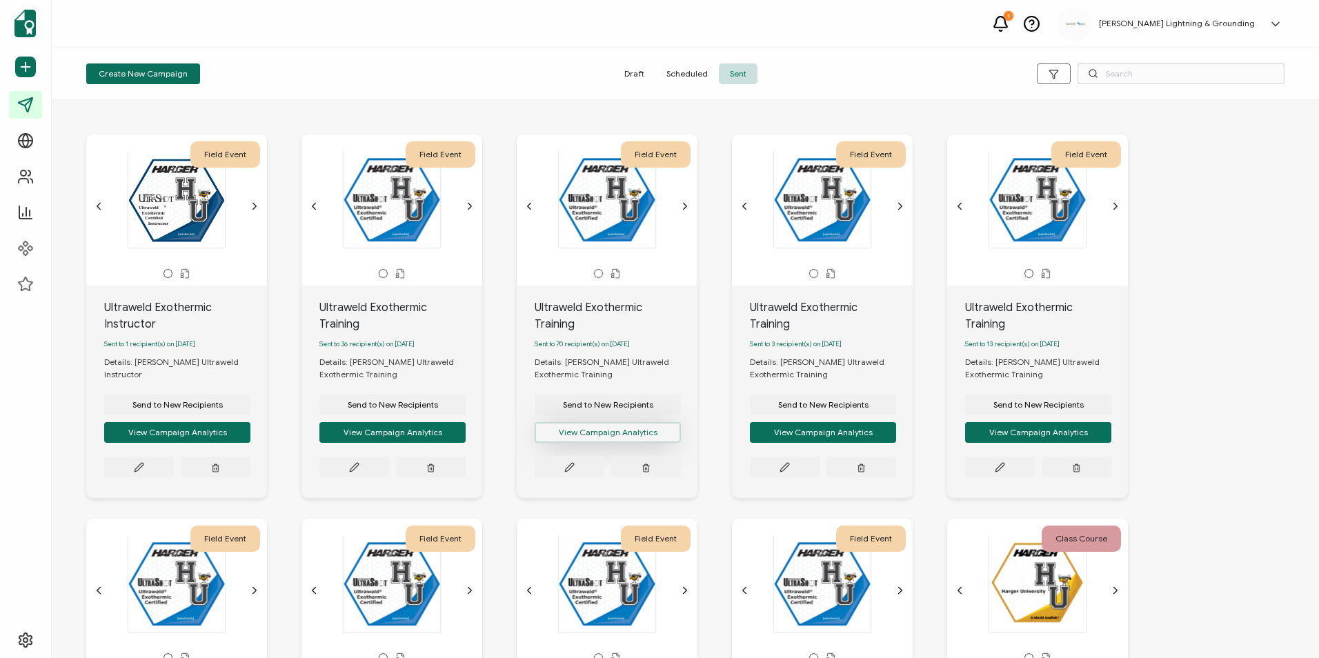
scroll to position [292, 0]
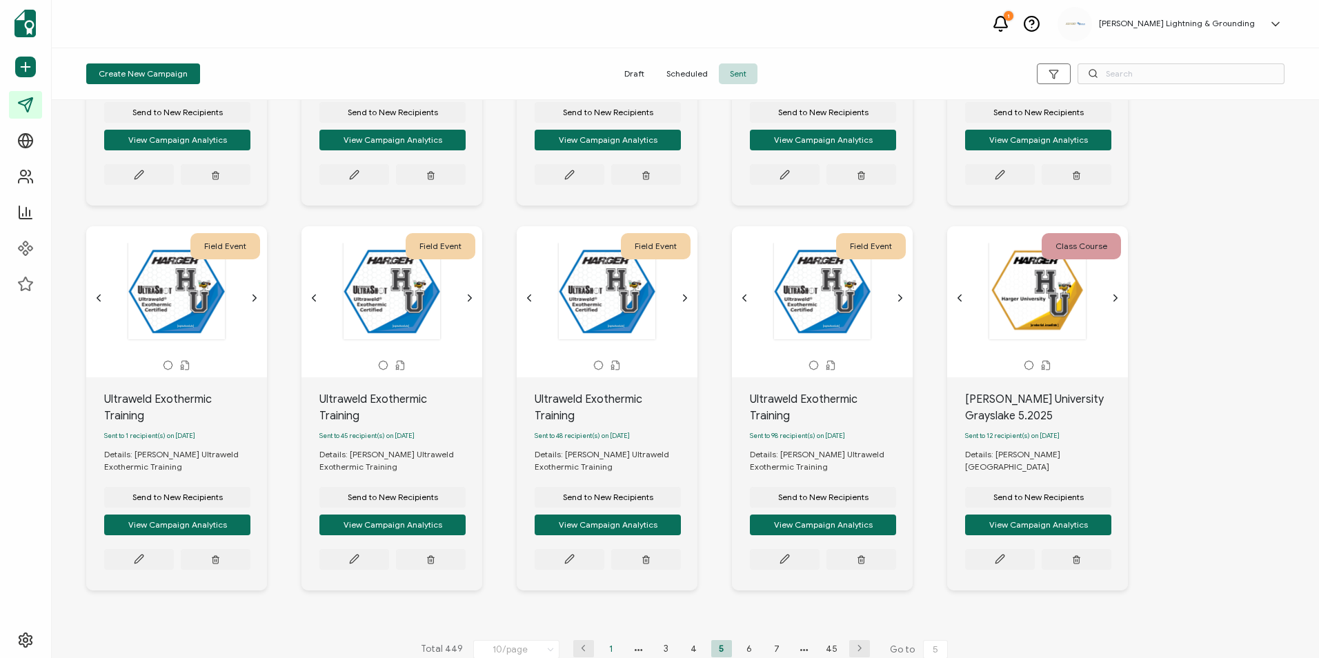
click at [611, 640] on li "1" at bounding box center [611, 648] width 21 height 17
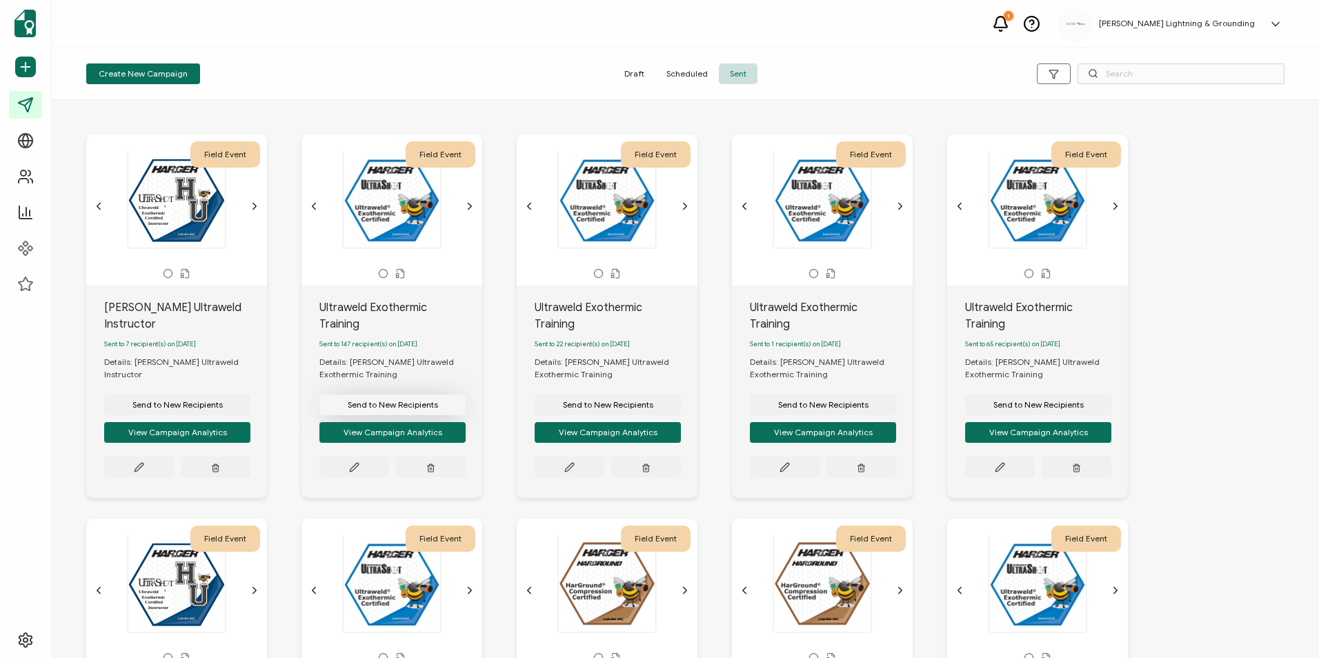
click at [424, 401] on span "Send to New Recipients" at bounding box center [393, 405] width 90 height 8
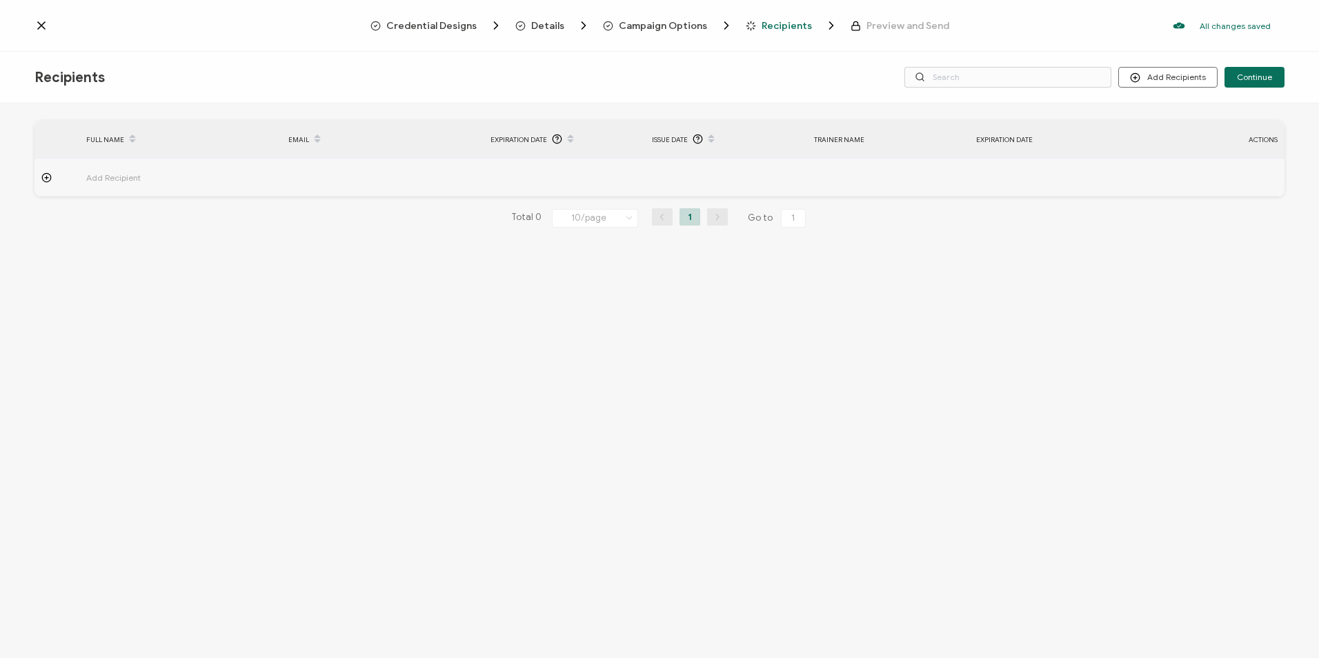
click at [639, 23] on span "Campaign Options" at bounding box center [663, 26] width 88 height 10
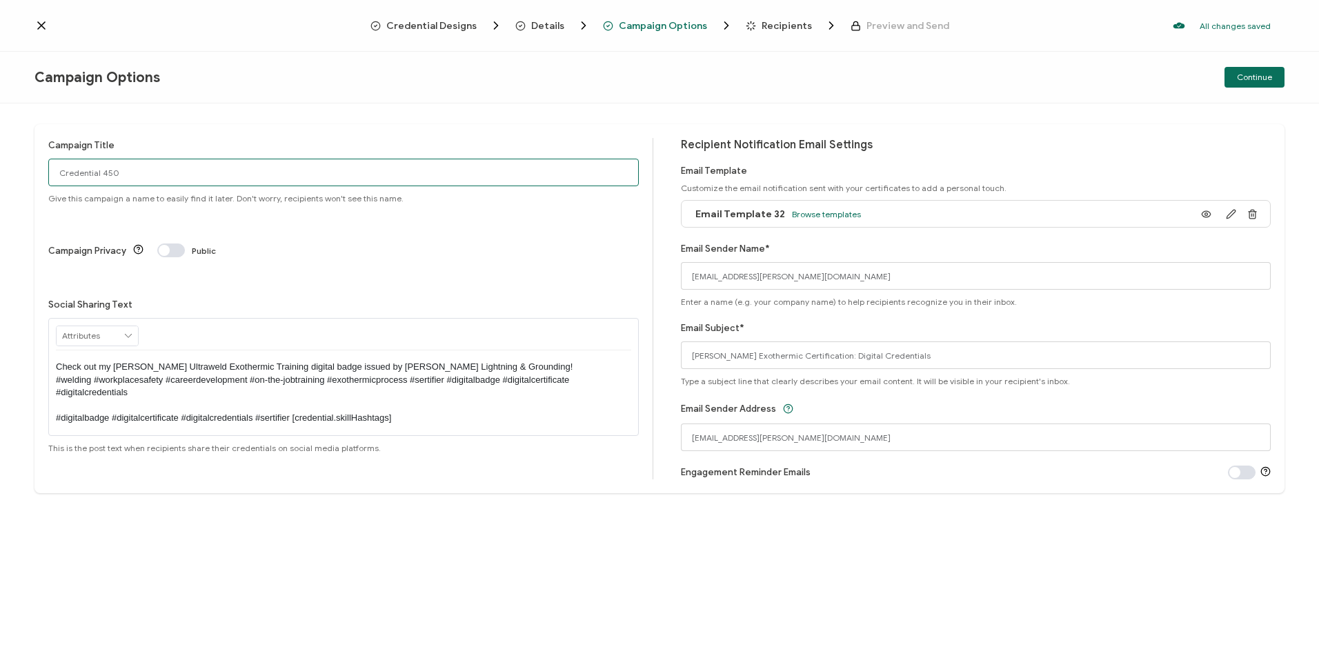
drag, startPoint x: 133, startPoint y: 175, endPoint x: -3, endPoint y: 166, distance: 136.2
click at [0, 166] on html "Credential Designs Details Campaign Options Recipients Preview and Send All cha…" at bounding box center [659, 329] width 1319 height 658
click at [66, 177] on input "[PERSON_NAME] Ultraweld Exothermic Training" at bounding box center [343, 173] width 590 height 28
type input "Ultraweld Exothermic Training"
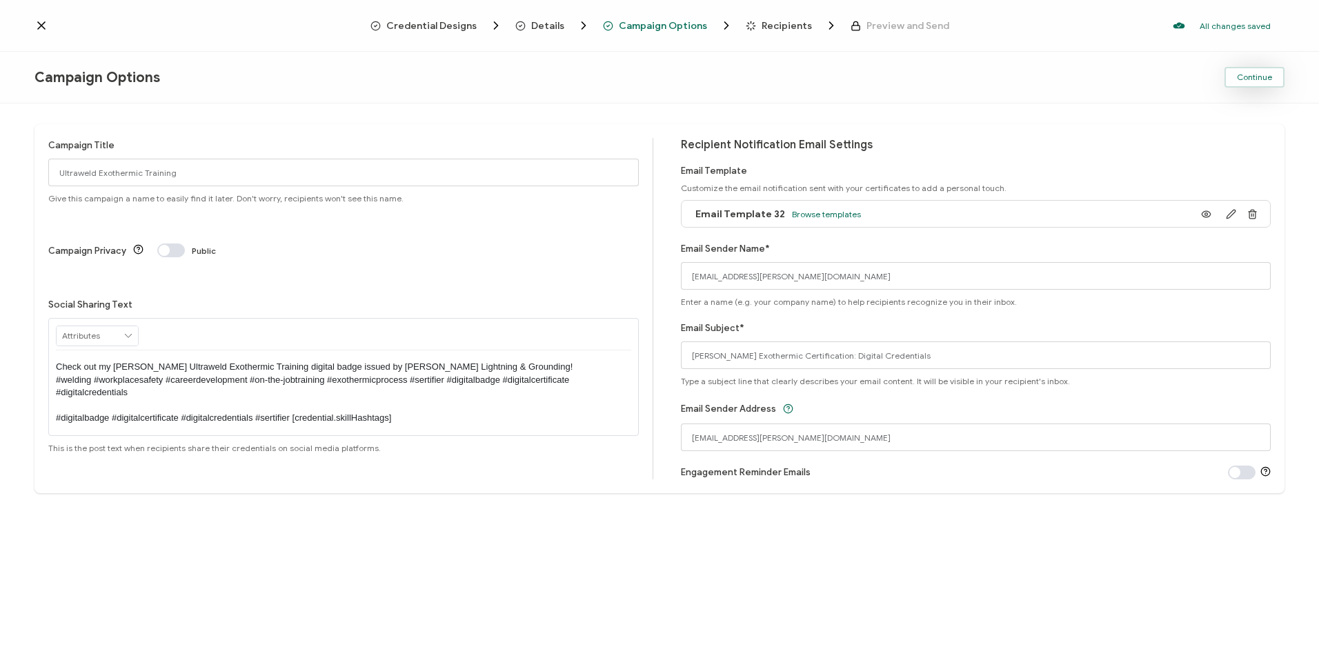
click at [1260, 77] on span "Continue" at bounding box center [1254, 77] width 35 height 8
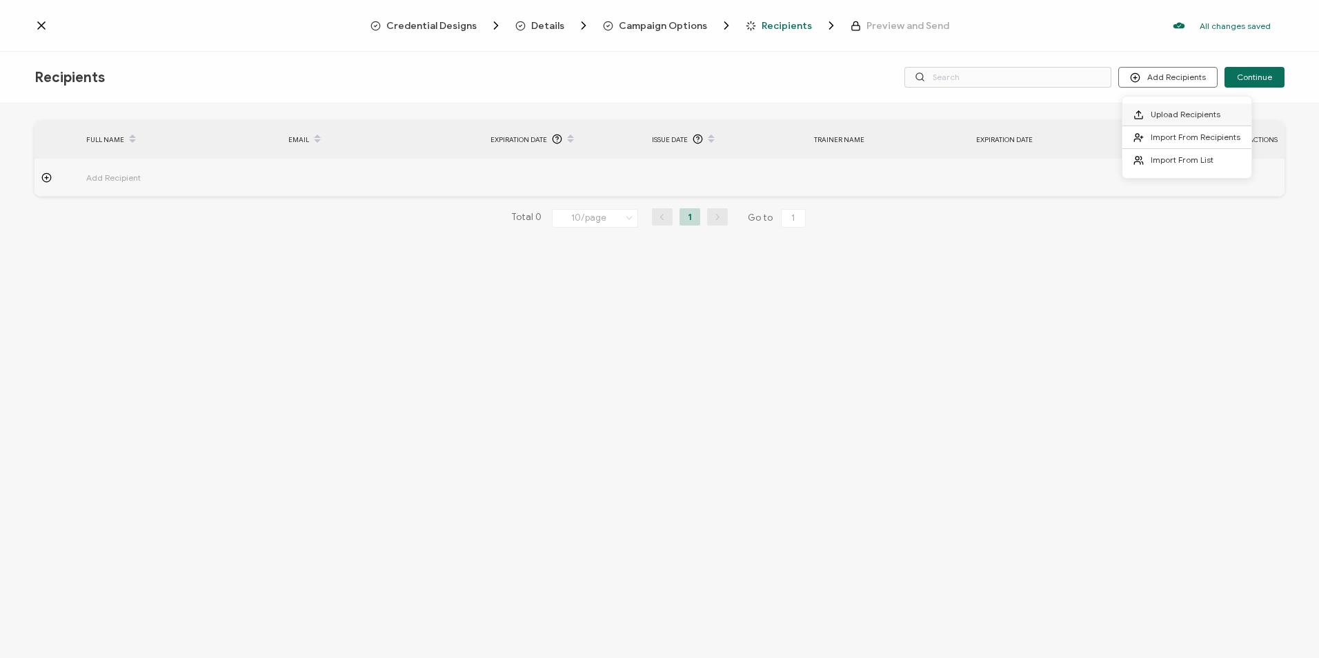
click at [1153, 111] on span "Upload Recipients" at bounding box center [1186, 114] width 70 height 10
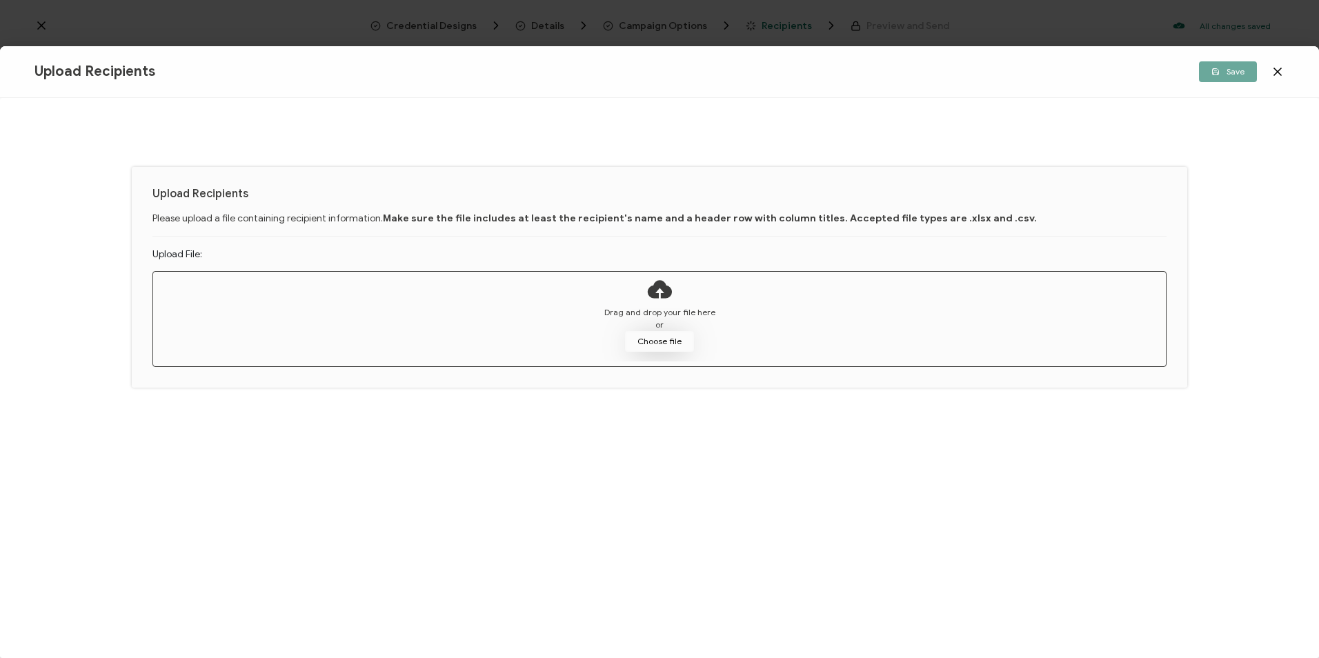
click at [679, 332] on button "Choose file" at bounding box center [659, 341] width 69 height 21
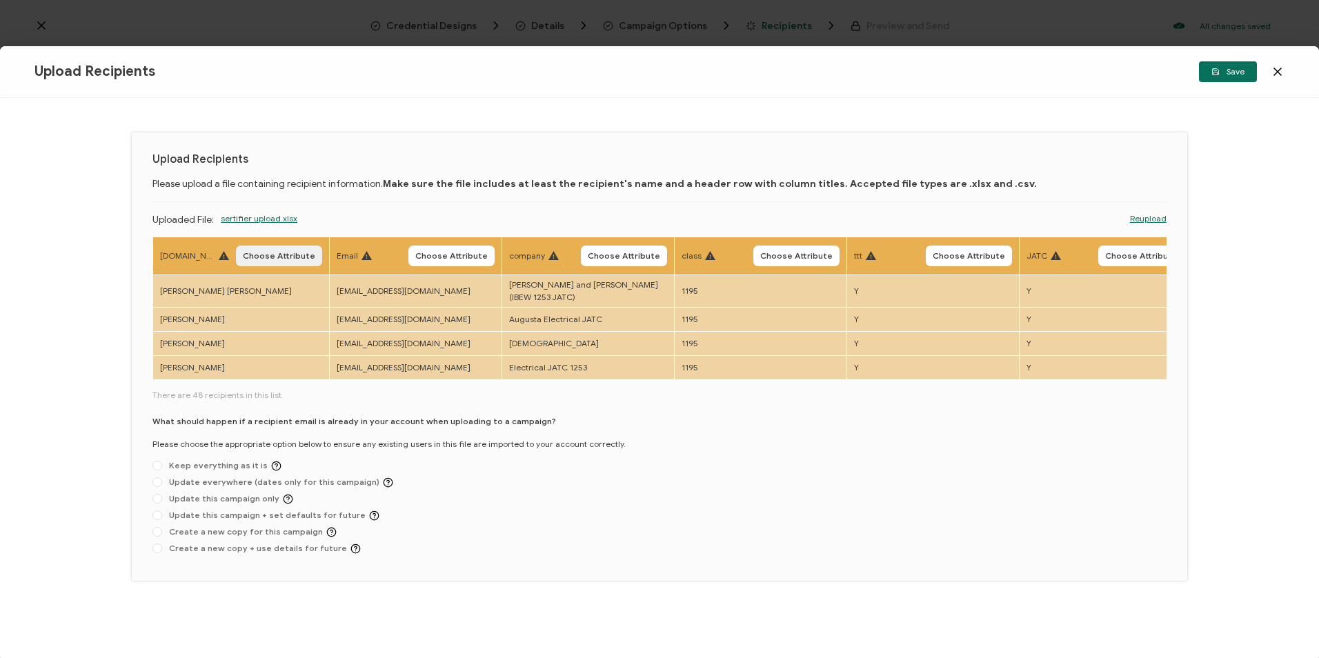
click at [286, 261] on button "Choose Attribute" at bounding box center [279, 256] width 86 height 21
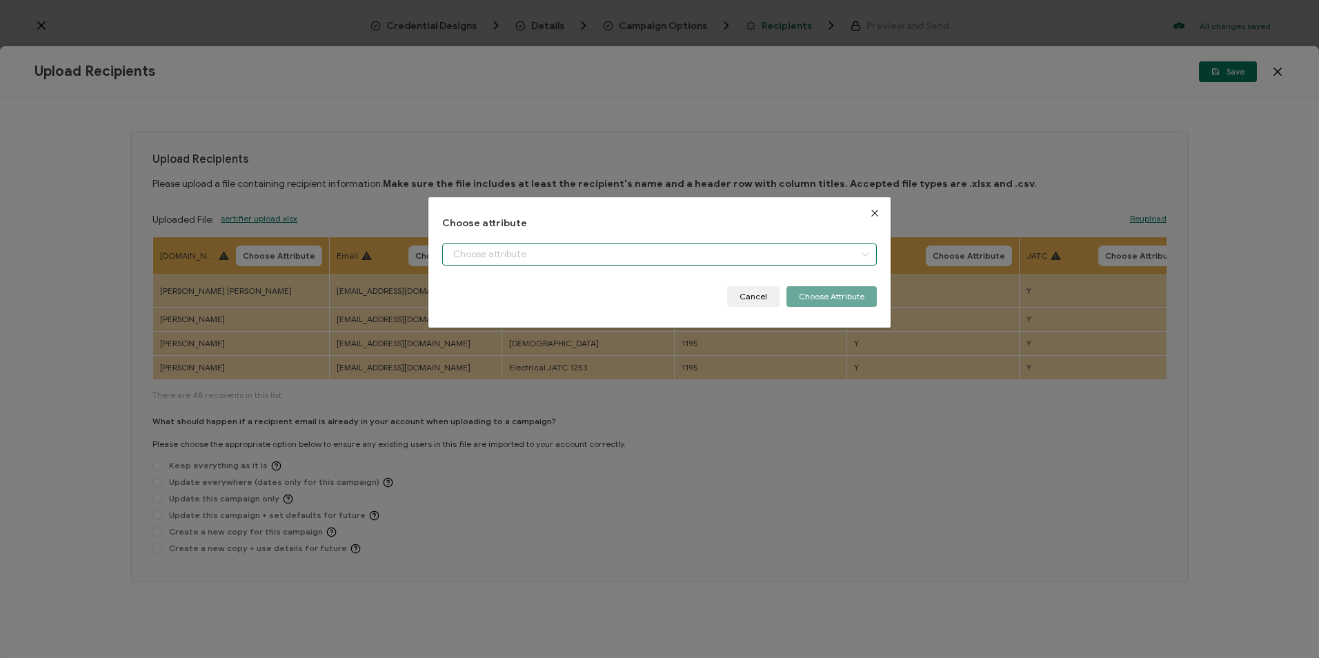
click at [481, 254] on input "dialog" at bounding box center [659, 255] width 434 height 22
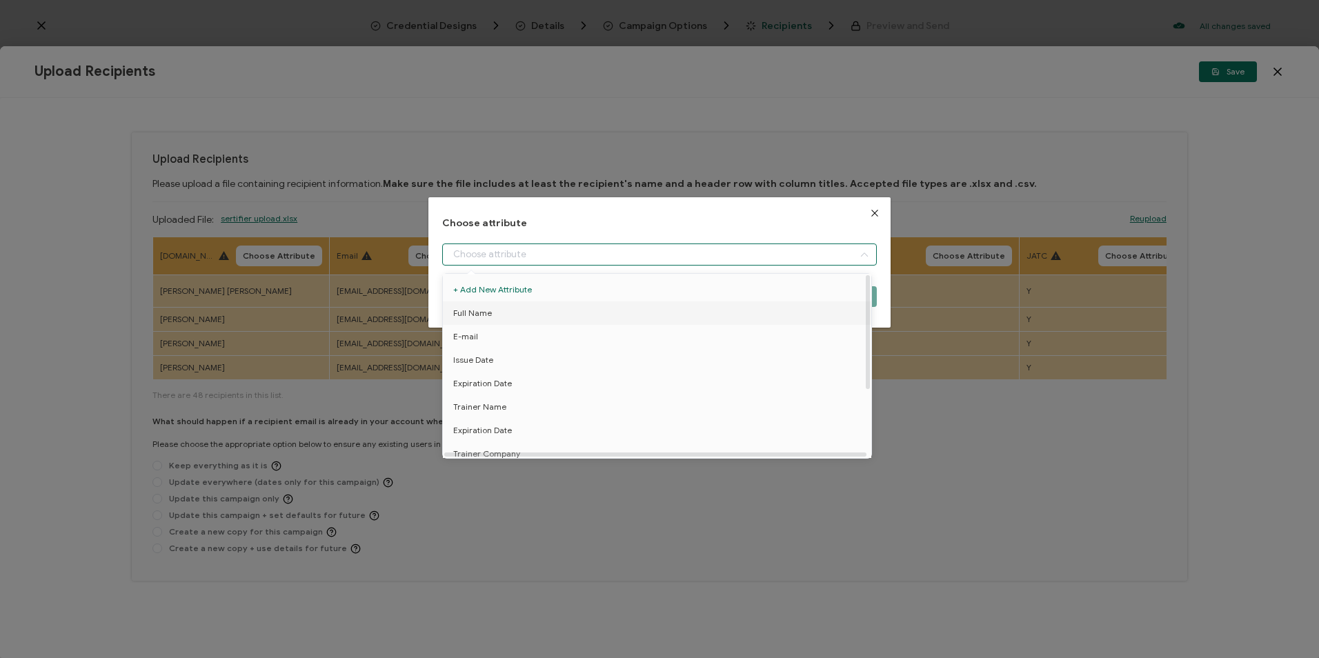
click at [493, 317] on li "Full Name" at bounding box center [659, 312] width 440 height 23
type input "Full Name"
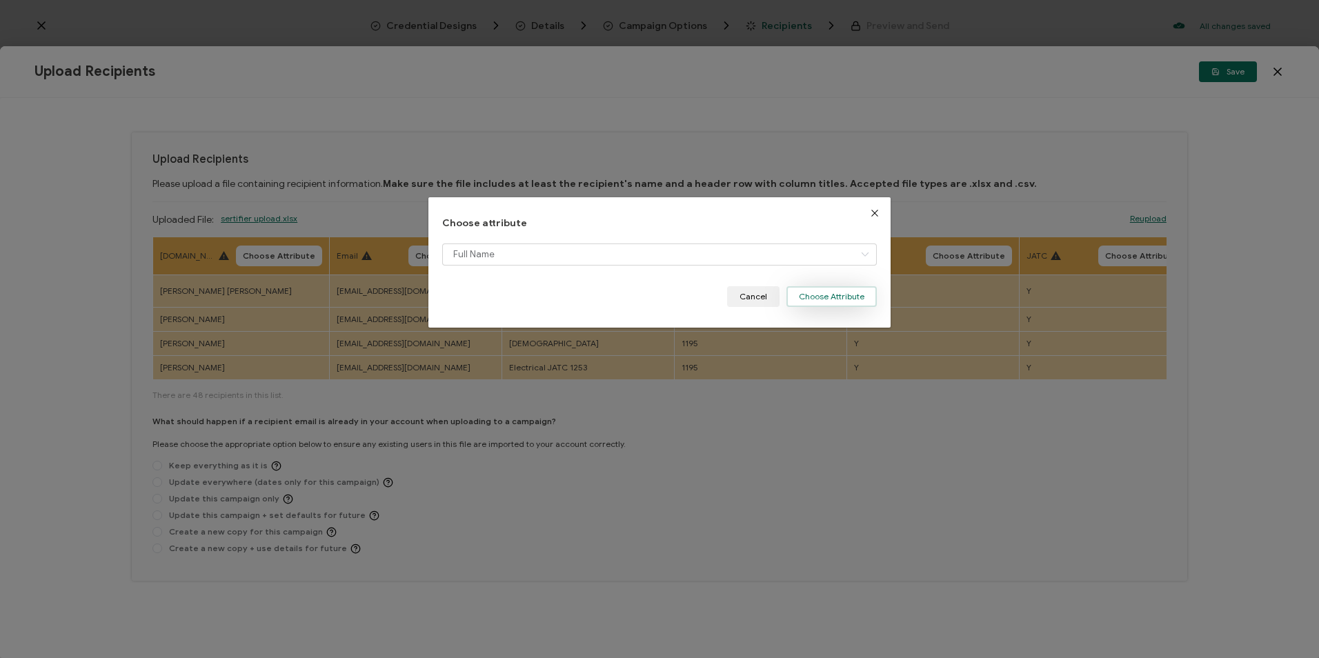
click at [827, 299] on button "Choose Attribute" at bounding box center [831, 296] width 90 height 21
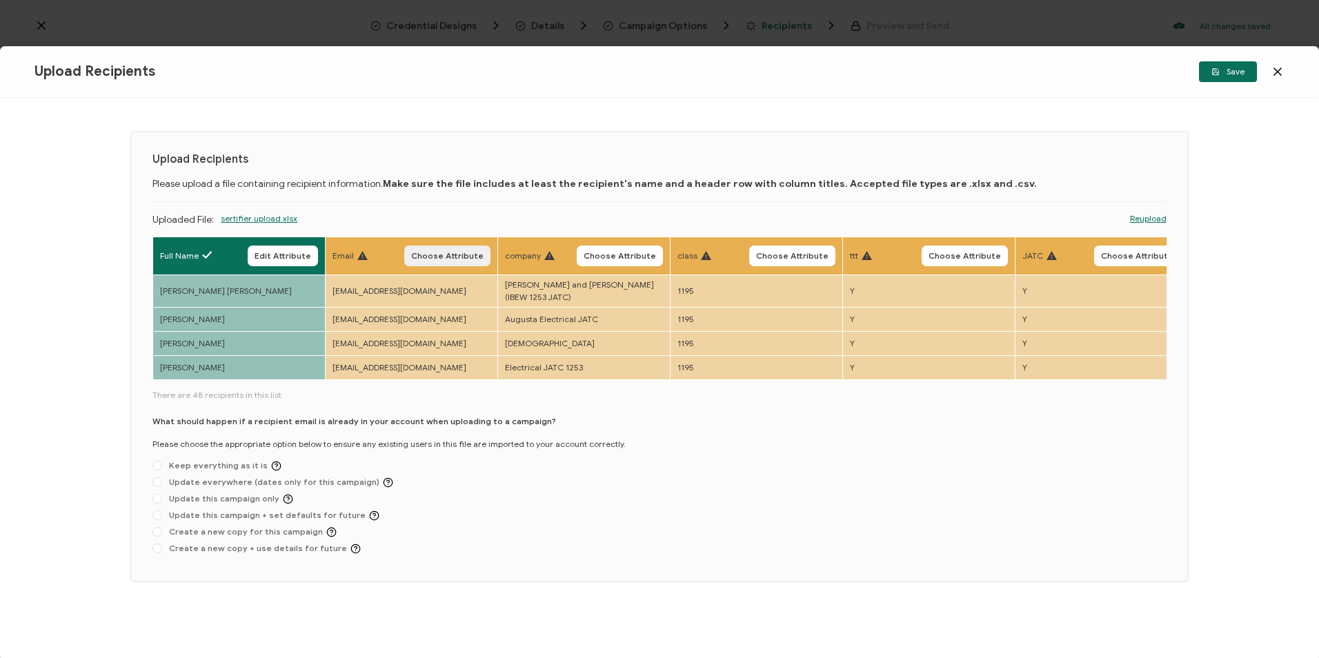
click at [444, 250] on button "Choose Attribute" at bounding box center [447, 256] width 86 height 21
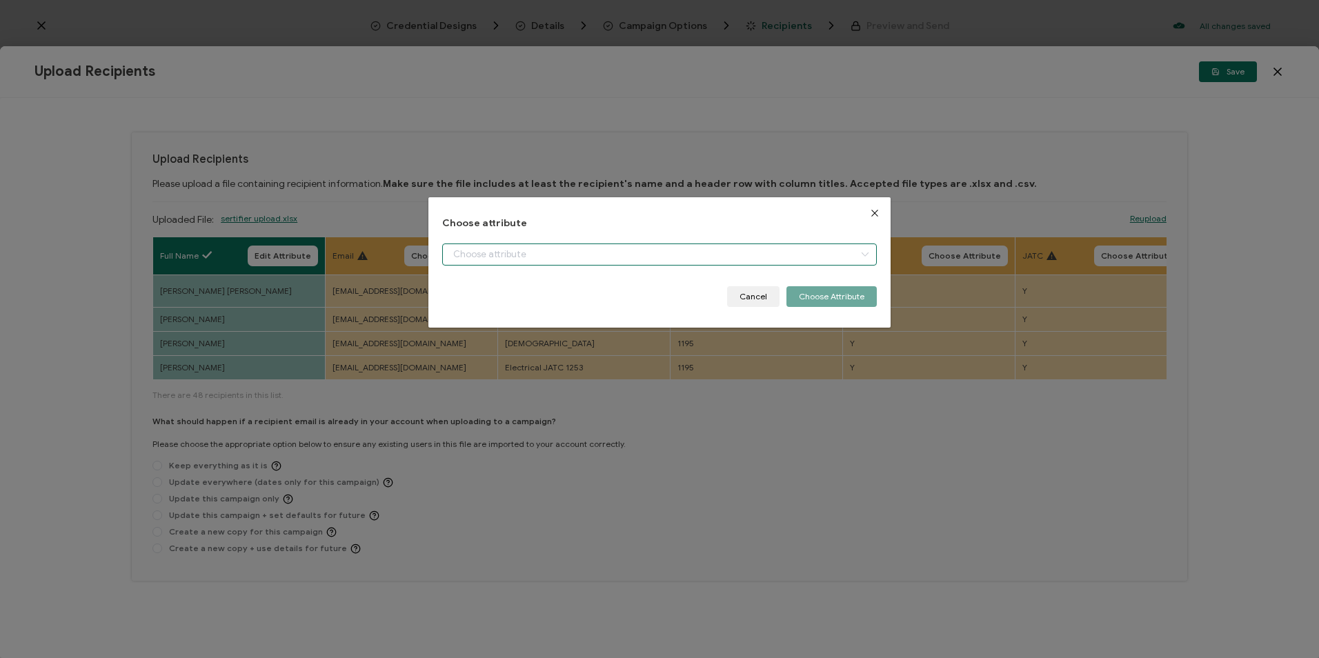
click at [484, 252] on input "dialog" at bounding box center [659, 255] width 434 height 22
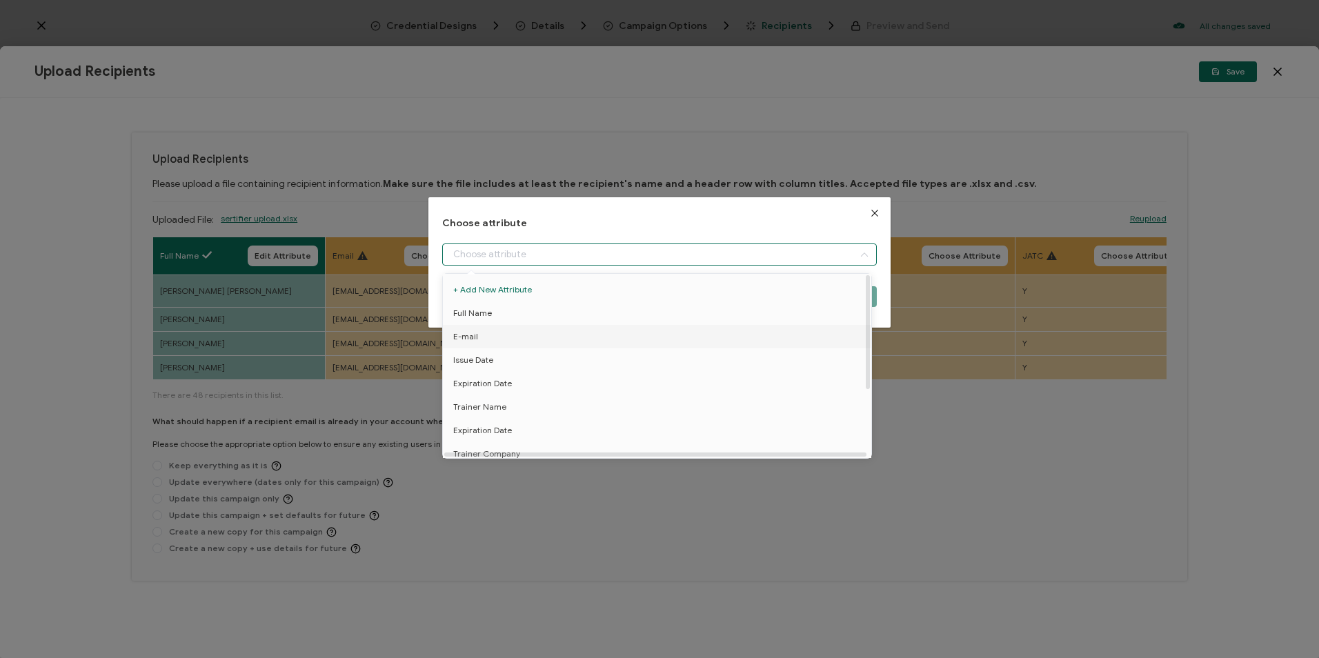
click at [488, 331] on li "E-mail" at bounding box center [659, 336] width 440 height 23
type input "E-mail"
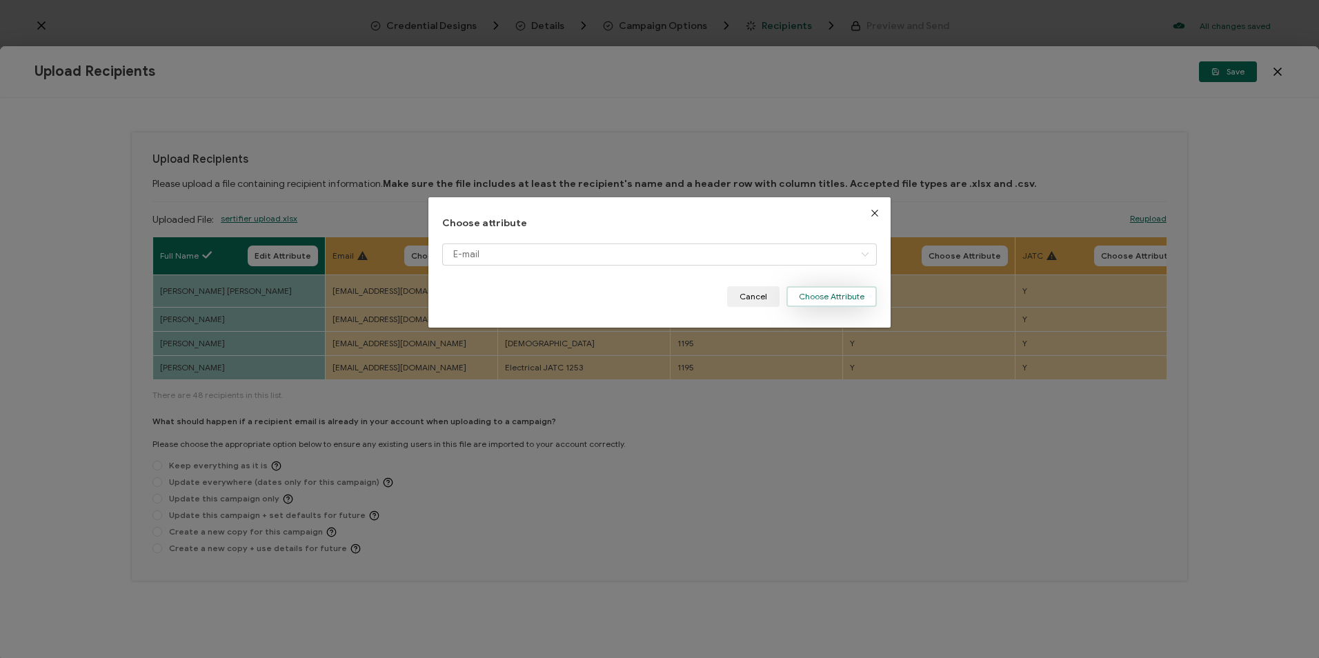
click at [856, 306] on button "Choose Attribute" at bounding box center [831, 296] width 90 height 21
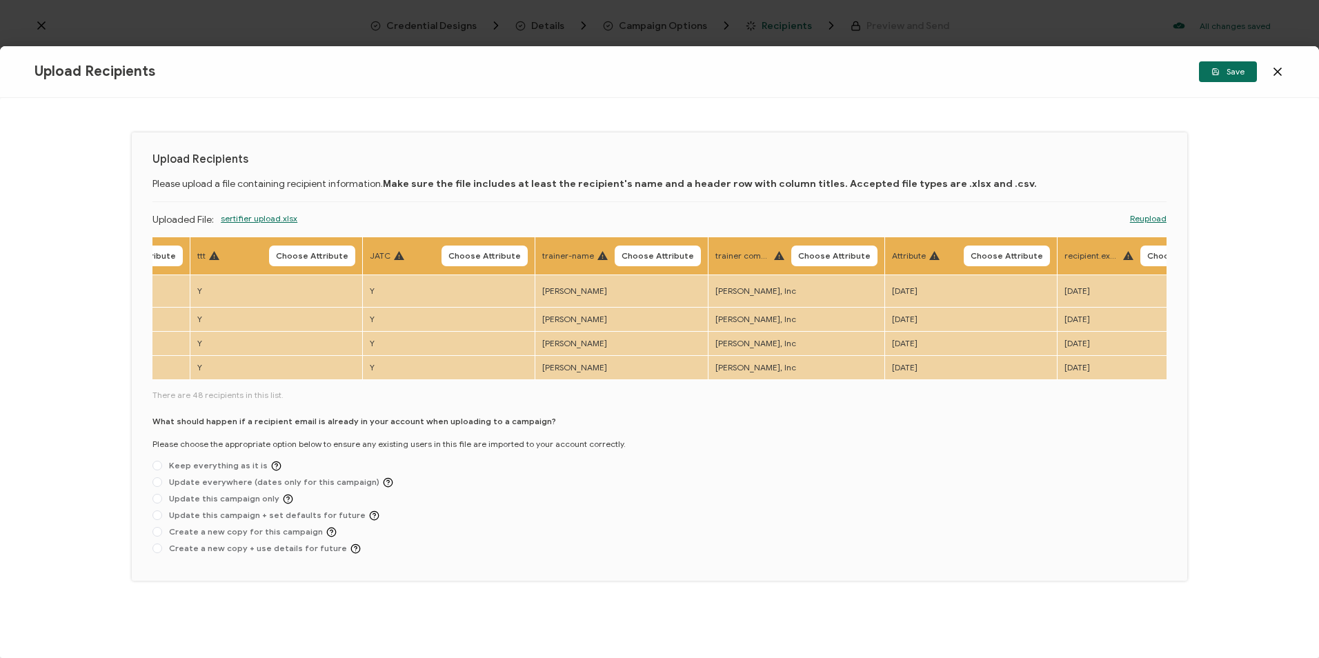
scroll to position [0, 711]
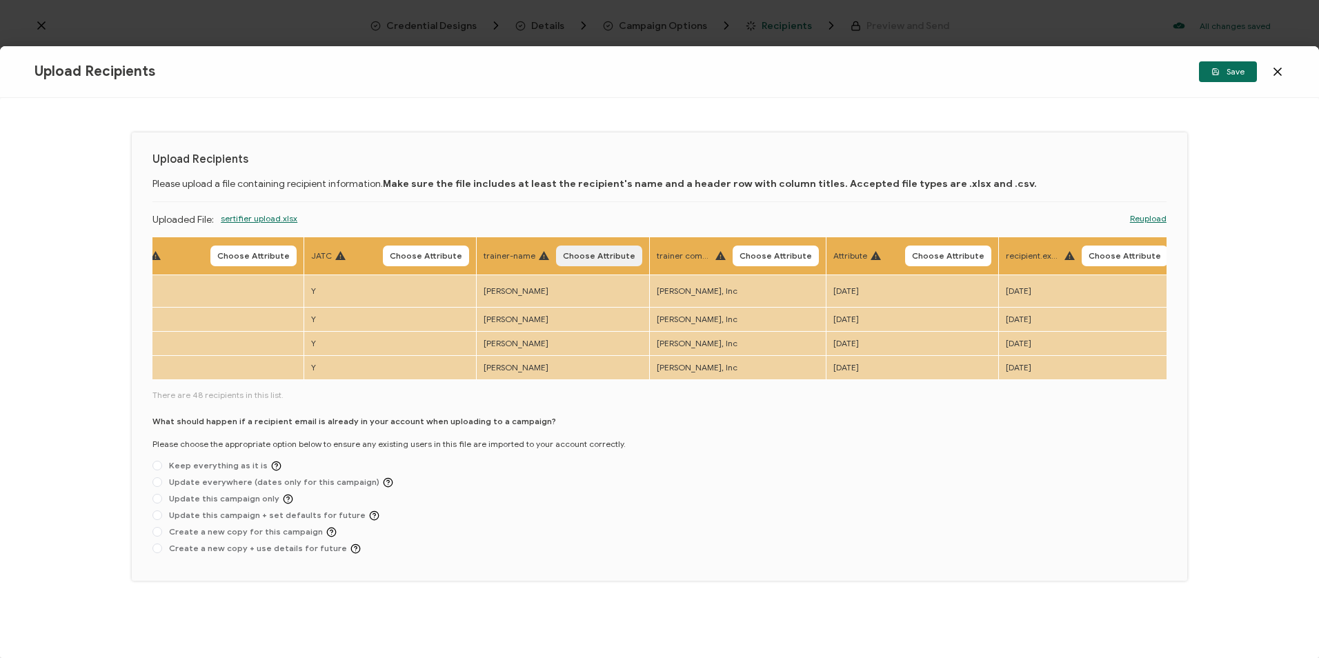
click at [583, 255] on span "Choose Attribute" at bounding box center [599, 256] width 72 height 8
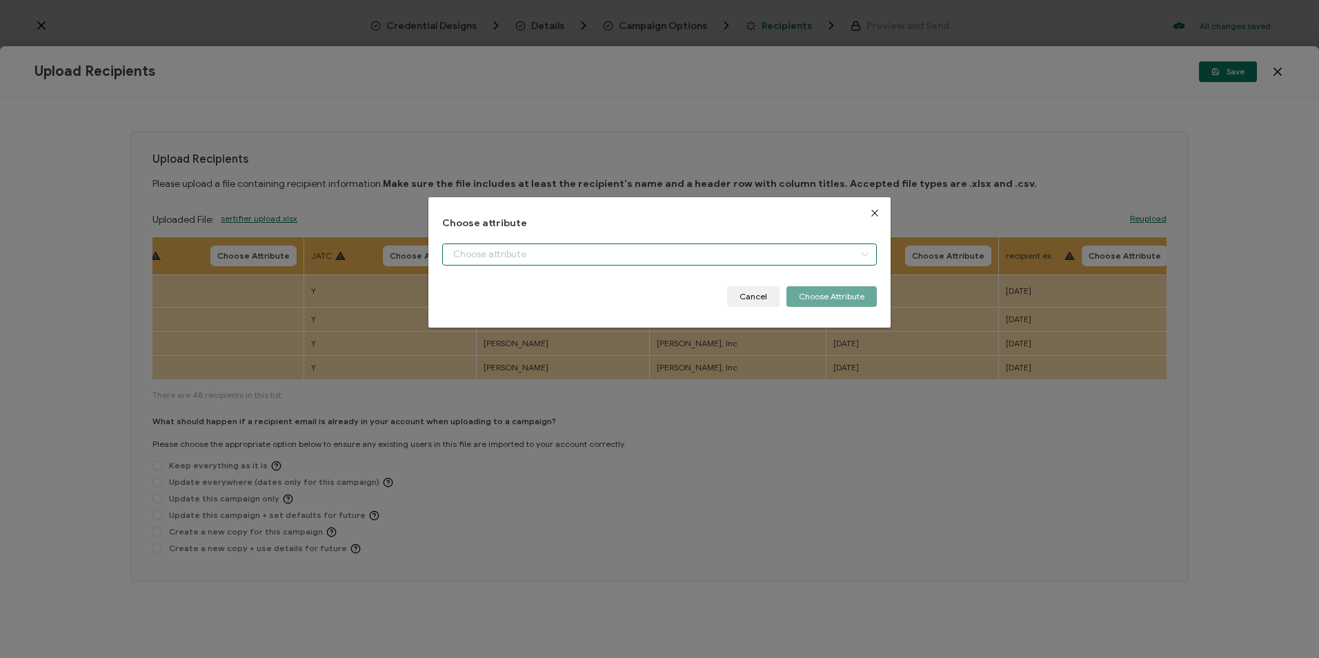
click at [583, 255] on input "dialog" at bounding box center [659, 255] width 434 height 22
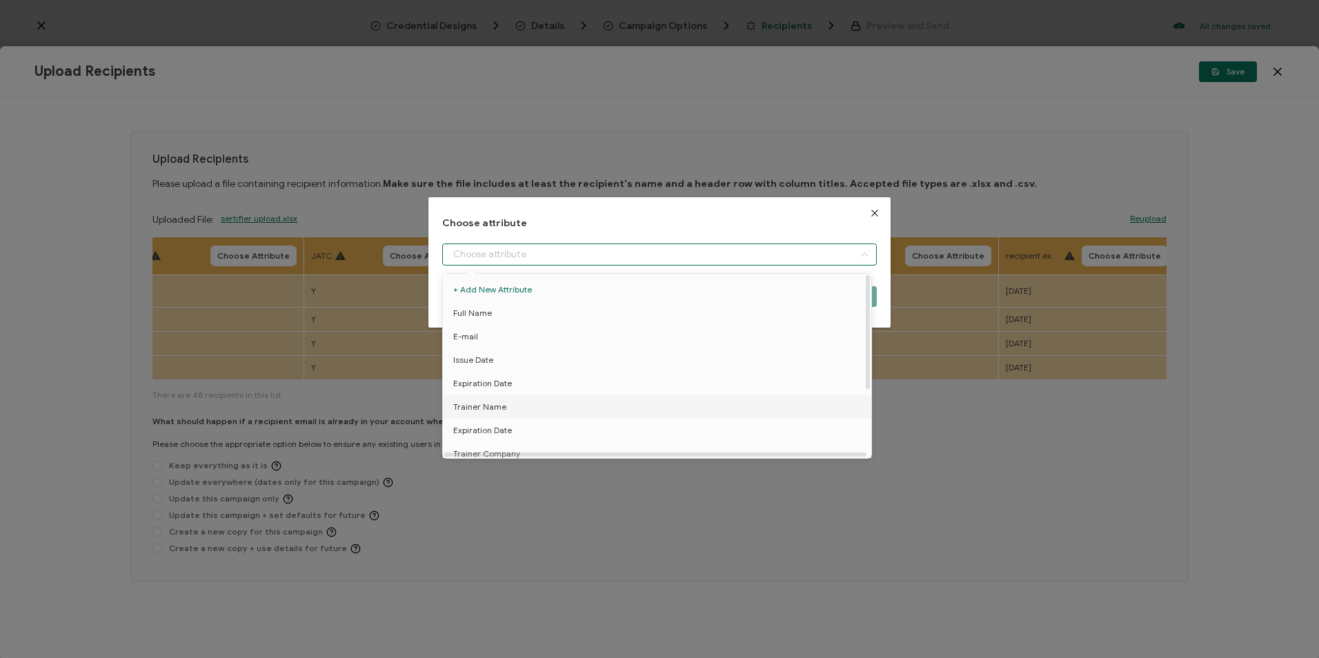
click at [519, 401] on li "Trainer Name" at bounding box center [659, 406] width 440 height 23
type input "Trainer Name"
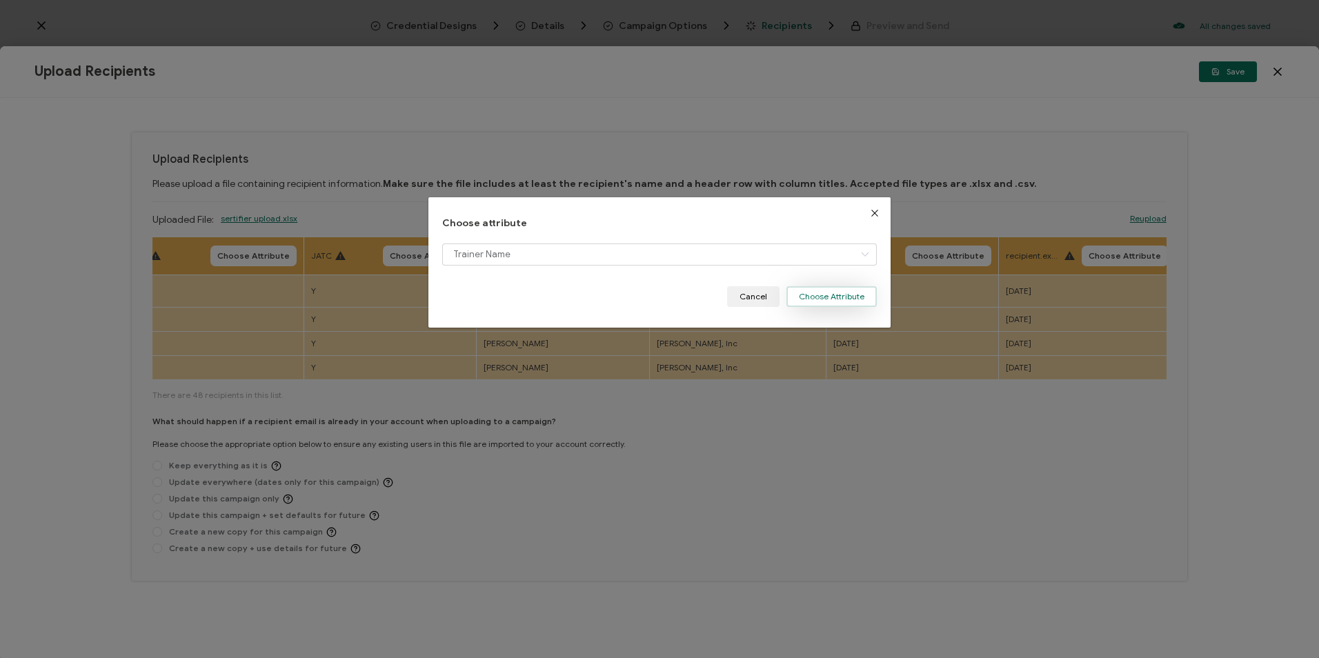
click at [815, 291] on button "Choose Attribute" at bounding box center [831, 296] width 90 height 21
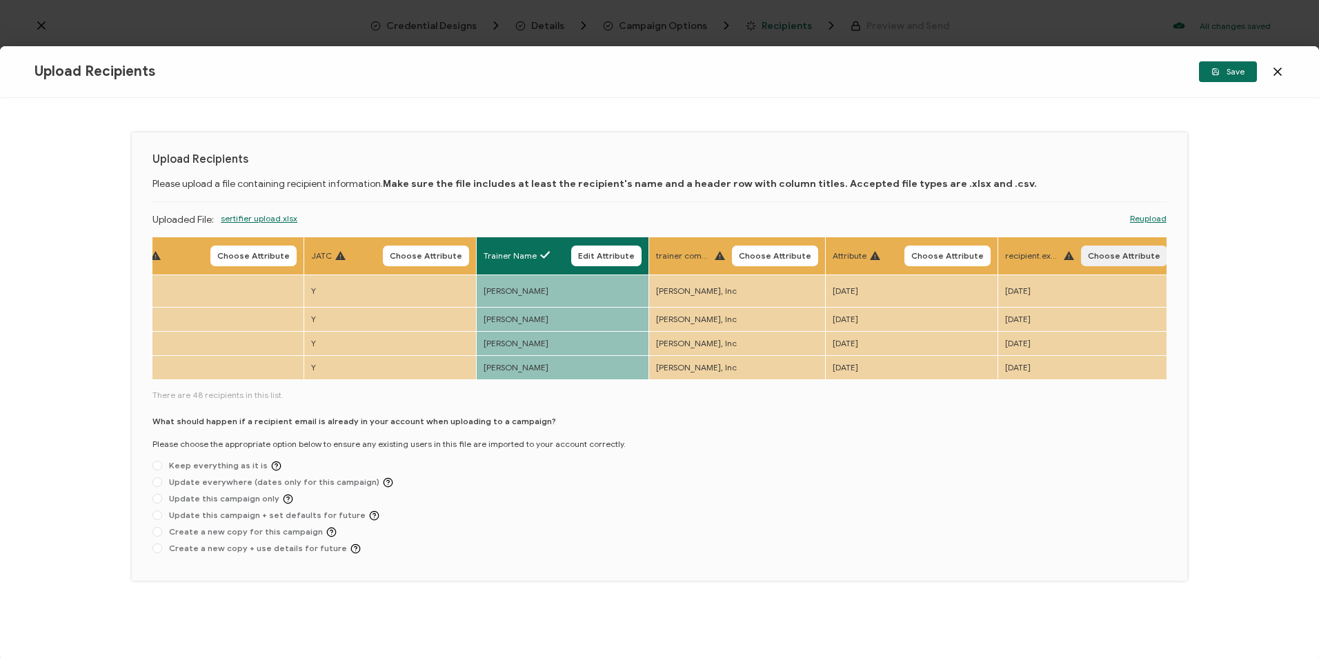
click at [1147, 257] on span "Choose Attribute" at bounding box center [1124, 256] width 72 height 8
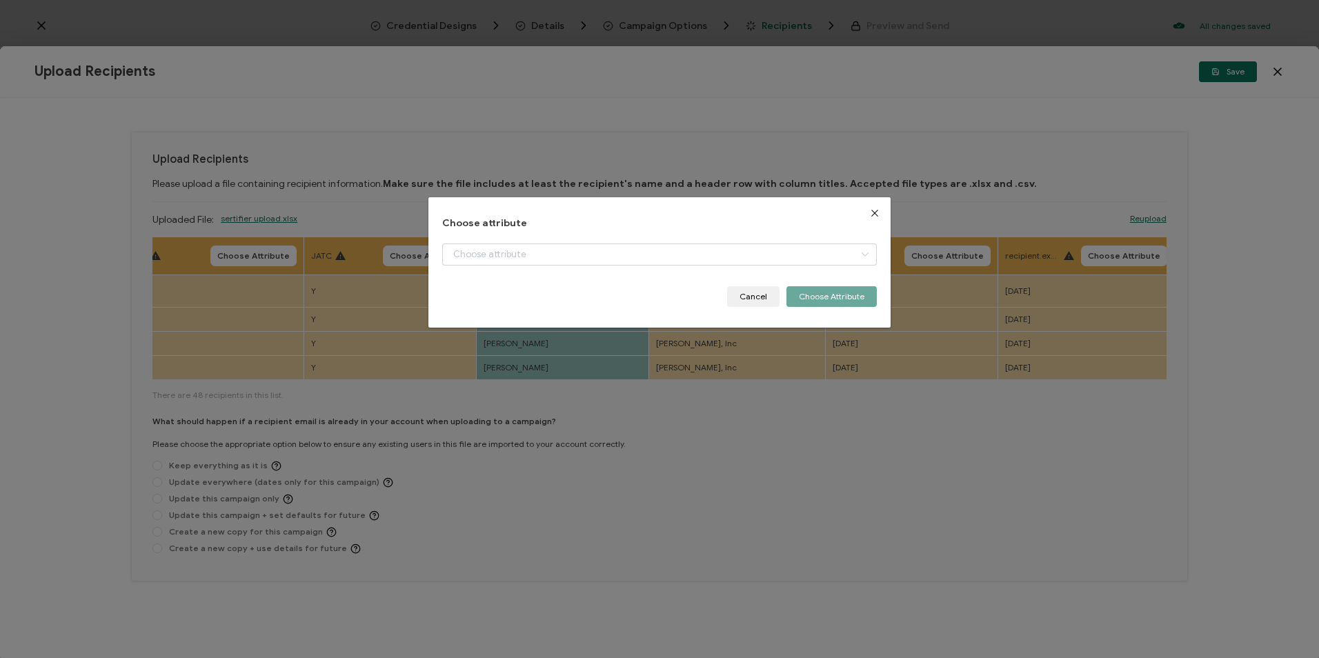
click at [735, 270] on div "dialog" at bounding box center [659, 265] width 434 height 43
click at [727, 255] on input "dialog" at bounding box center [659, 255] width 434 height 22
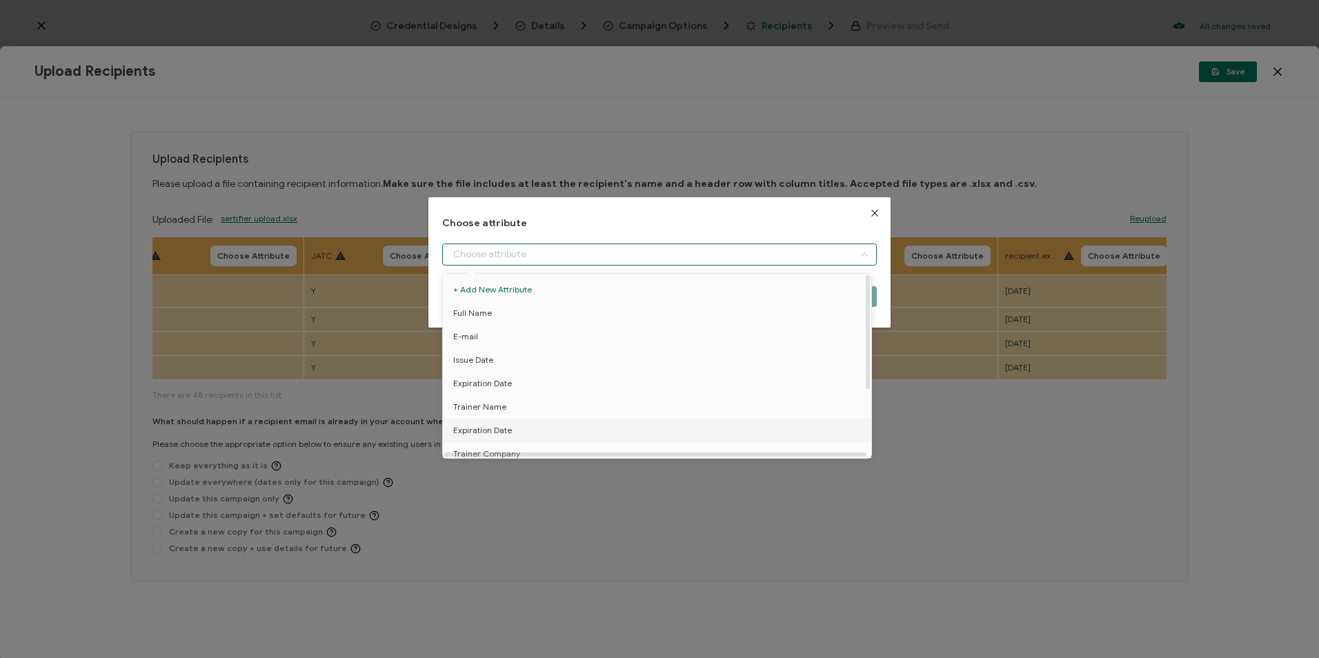
click at [490, 435] on span "Expiration Date" at bounding box center [482, 430] width 59 height 23
type input "Expiration Date"
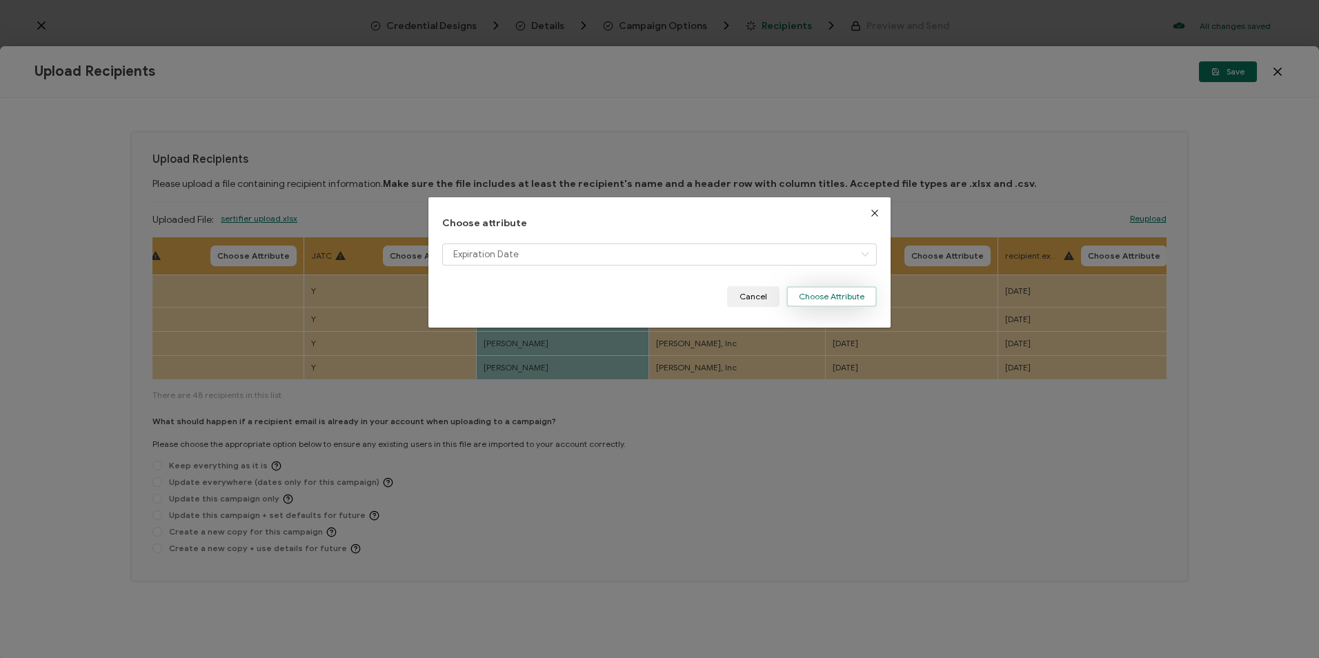
click at [831, 303] on button "Choose Attribute" at bounding box center [831, 296] width 90 height 21
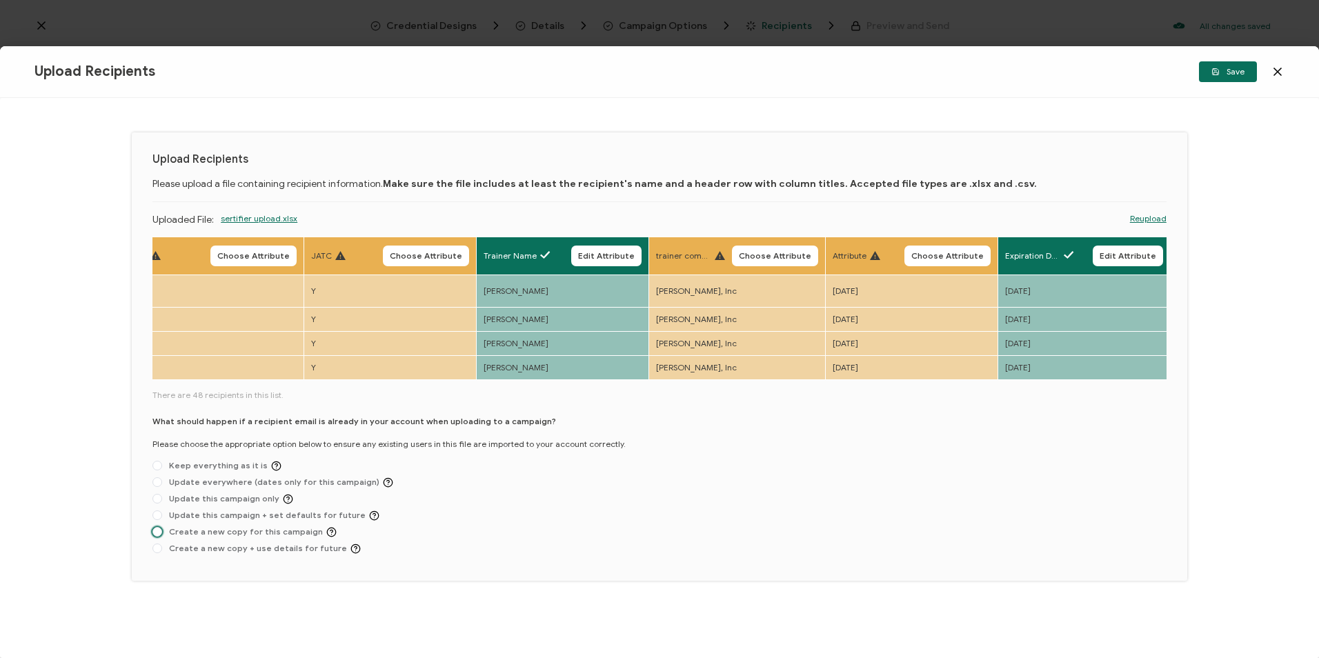
click at [252, 537] on span "Create a new copy for this campaign" at bounding box center [249, 532] width 175 height 10
click at [162, 537] on input "Create a new copy for this campaign" at bounding box center [157, 532] width 10 height 11
radio input "true"
click at [1253, 70] on button "Save" at bounding box center [1228, 71] width 58 height 21
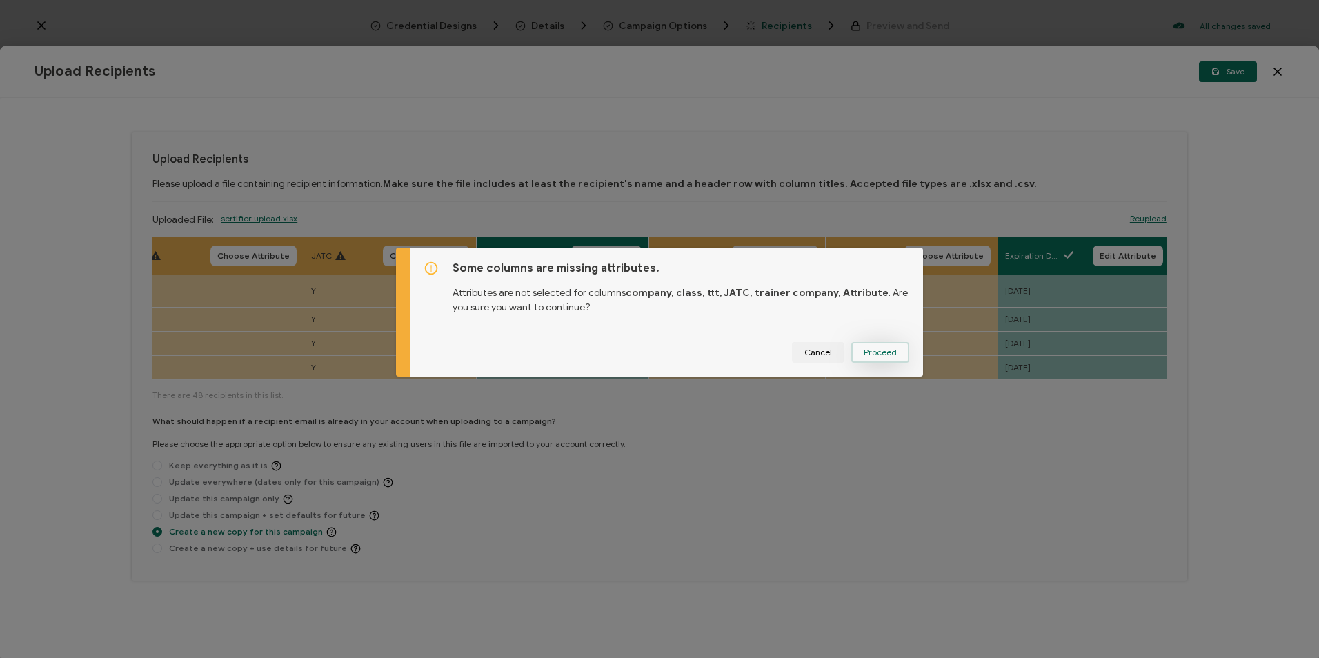
click at [902, 353] on button "Proceed" at bounding box center [880, 352] width 58 height 21
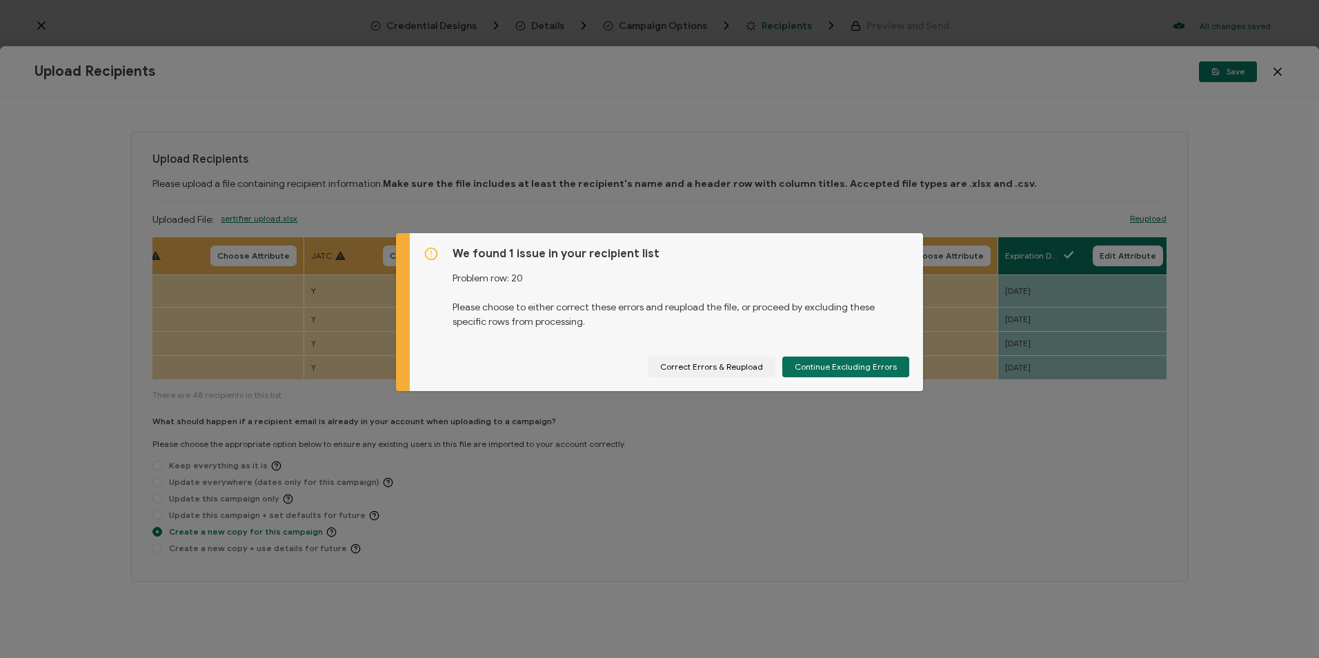
click at [124, 388] on div "We found 1 issue in your recipient list Problem row: 20 Please choose to either…" at bounding box center [659, 329] width 1319 height 658
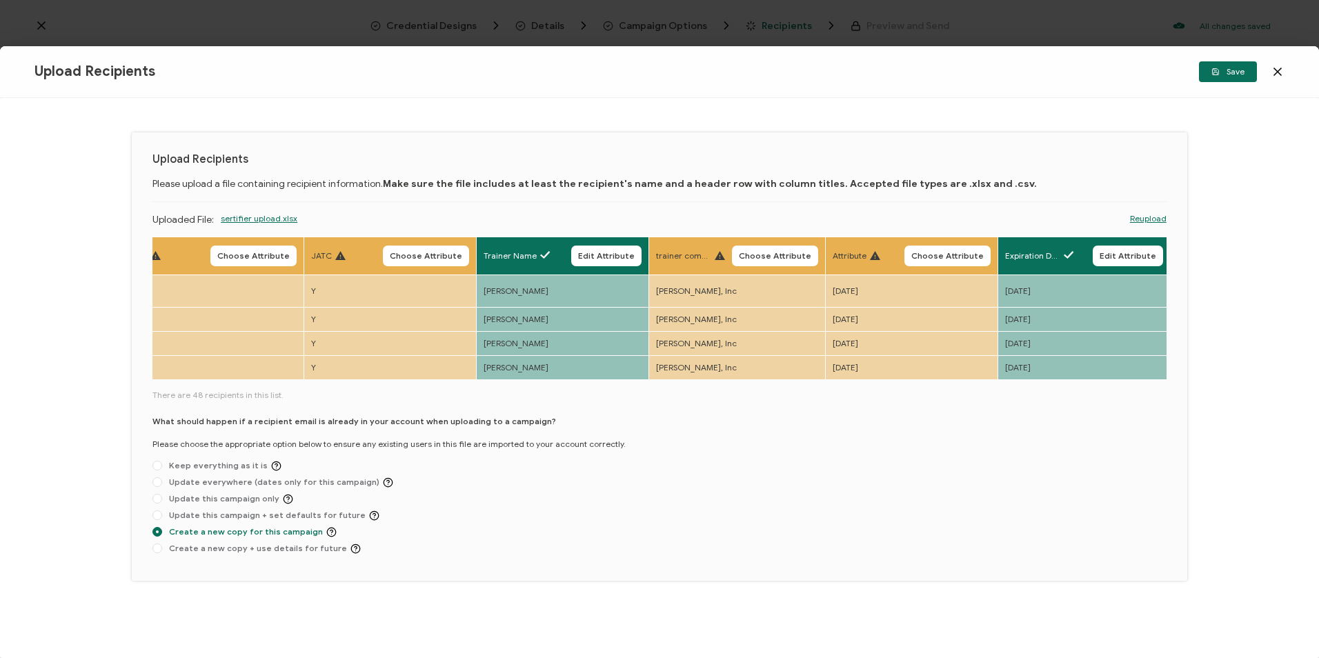
click at [1142, 219] on link "Reupload" at bounding box center [1148, 218] width 37 height 12
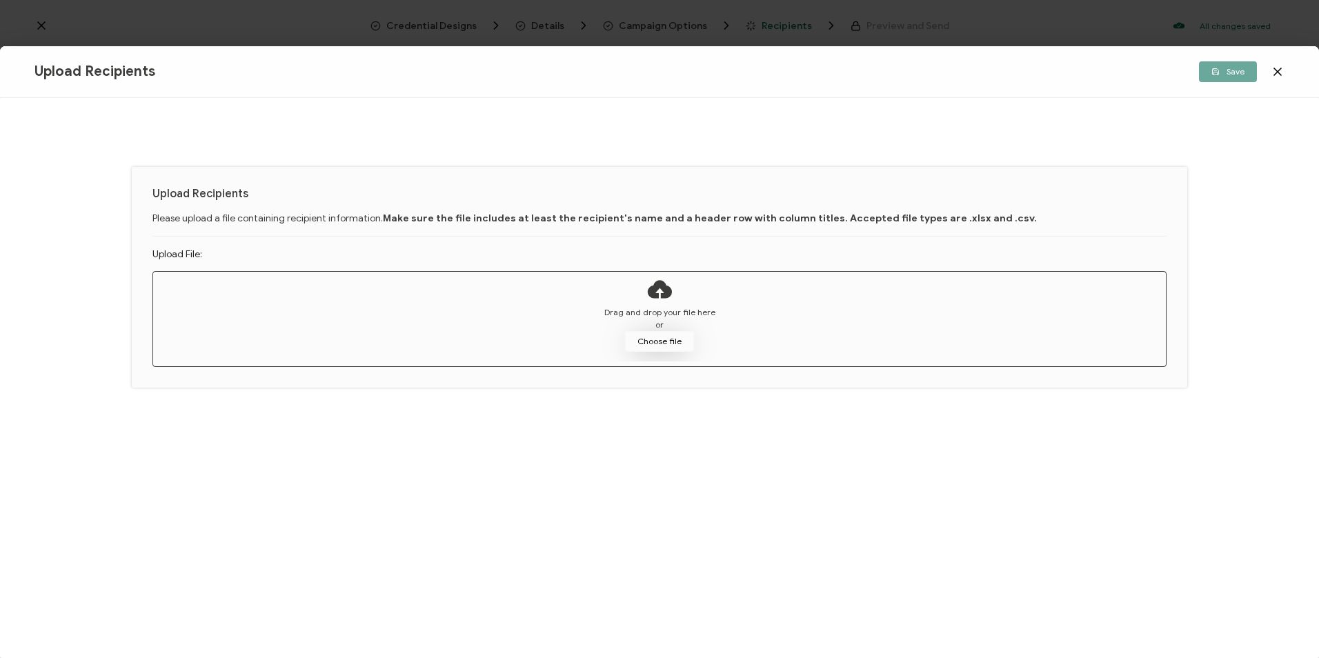
click at [674, 337] on button "Choose file" at bounding box center [659, 341] width 69 height 21
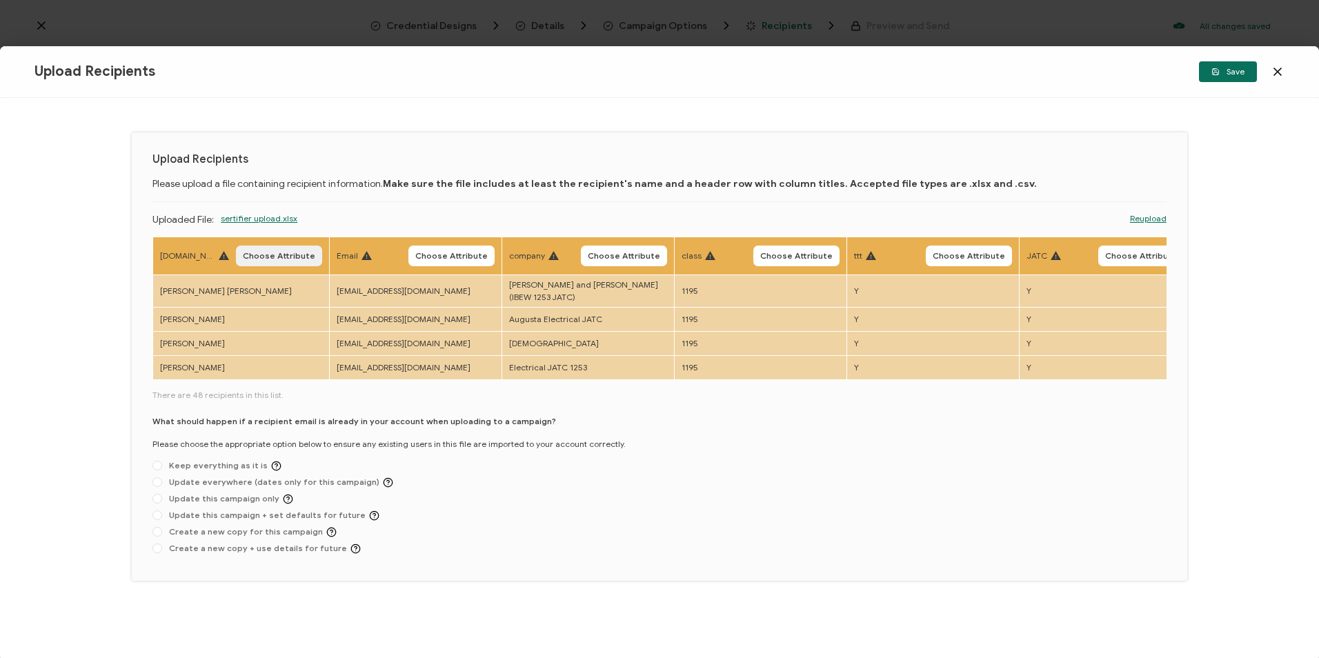
click at [288, 252] on span "Choose Attribute" at bounding box center [279, 256] width 72 height 8
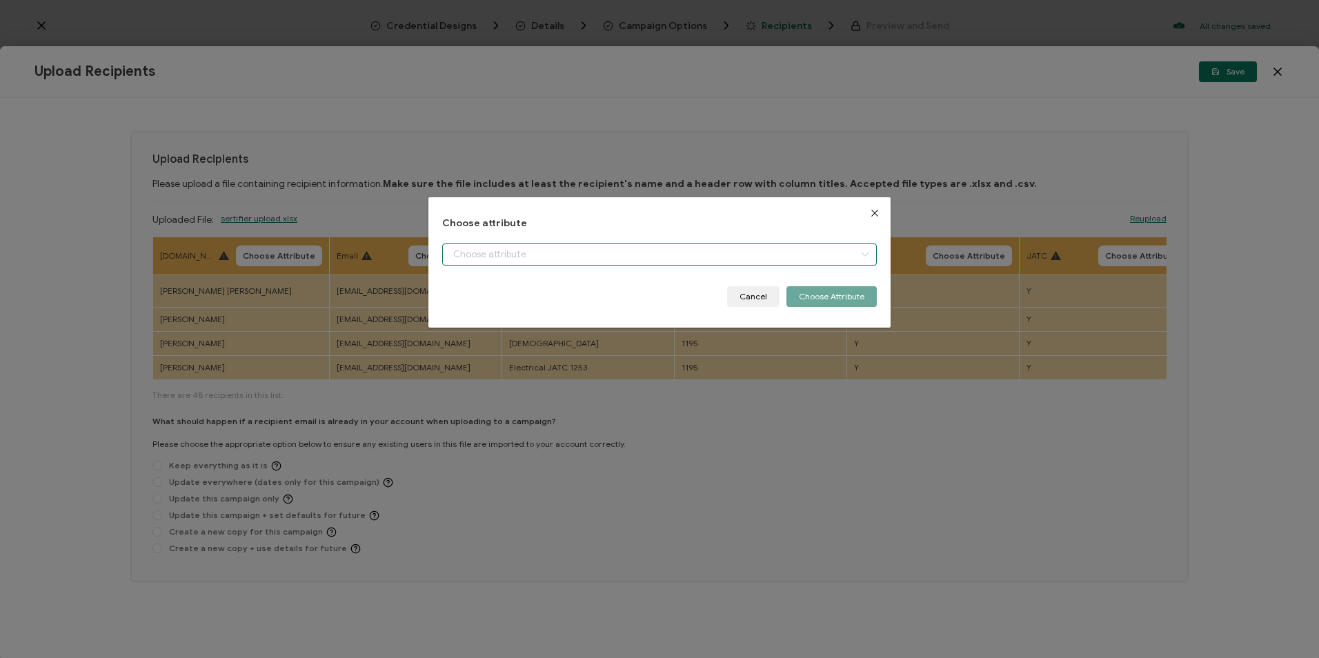
click at [497, 258] on input "dialog" at bounding box center [659, 255] width 434 height 22
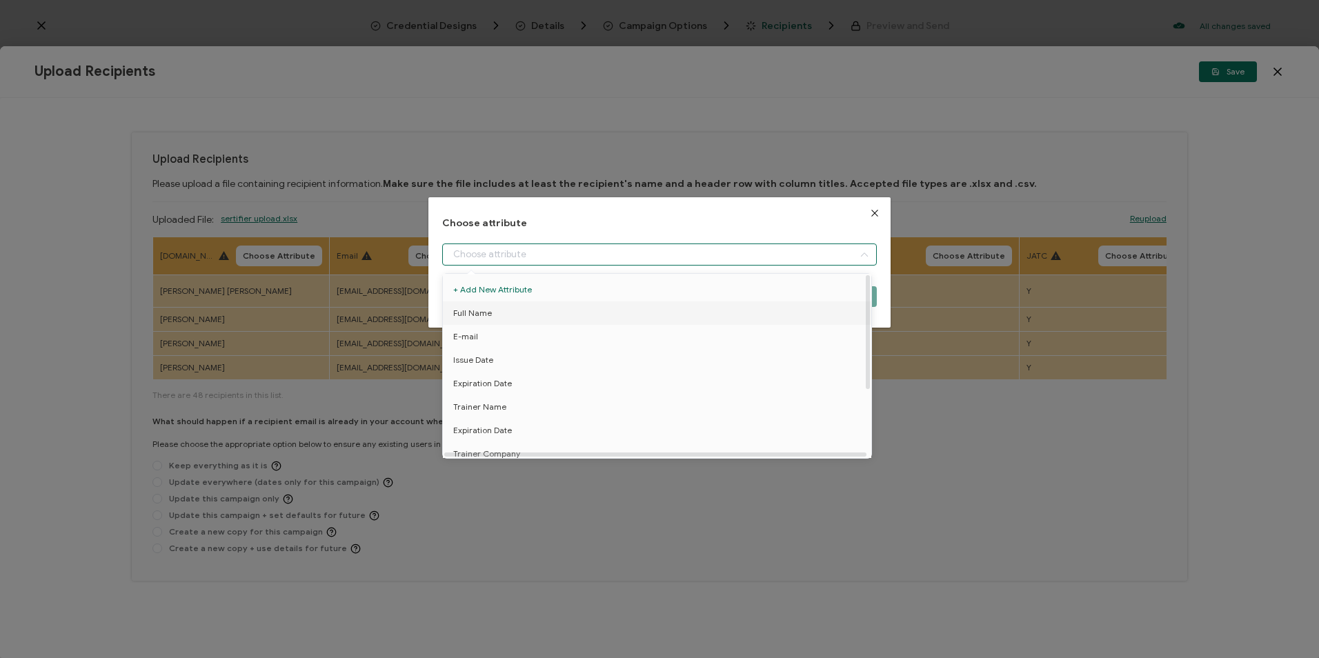
click at [498, 310] on li "Full Name" at bounding box center [659, 312] width 440 height 23
type input "Full Name"
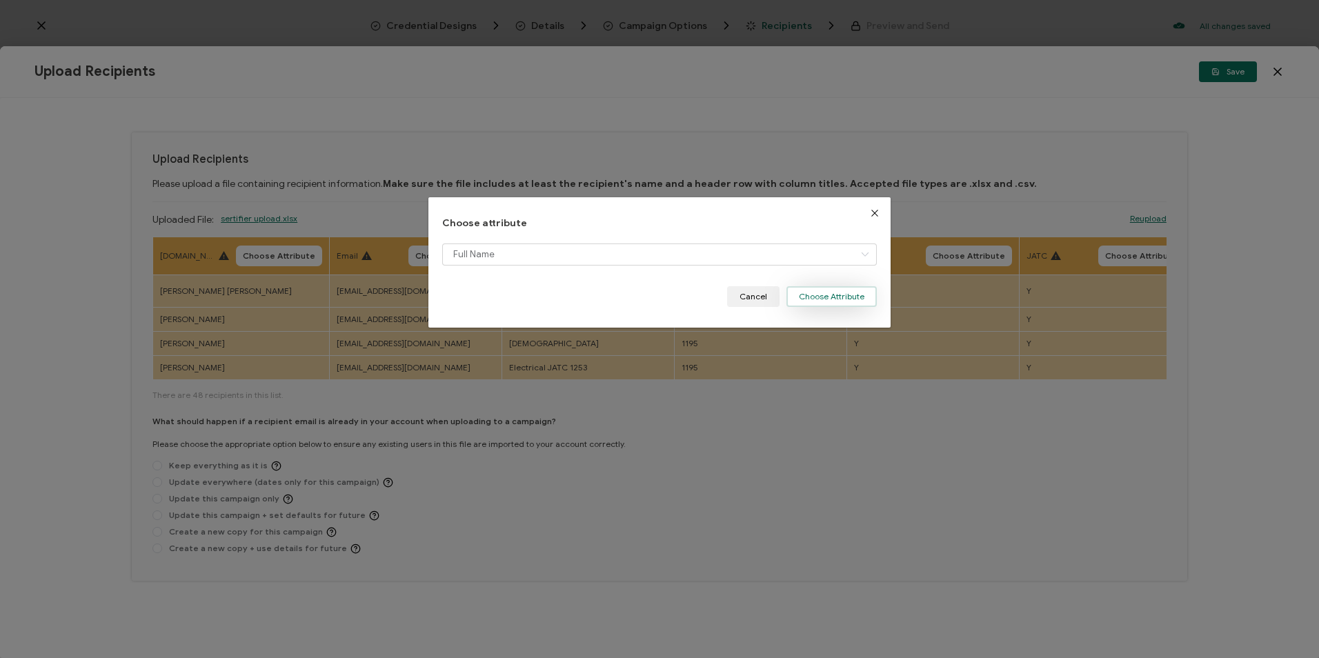
click at [823, 288] on button "Choose Attribute" at bounding box center [831, 296] width 90 height 21
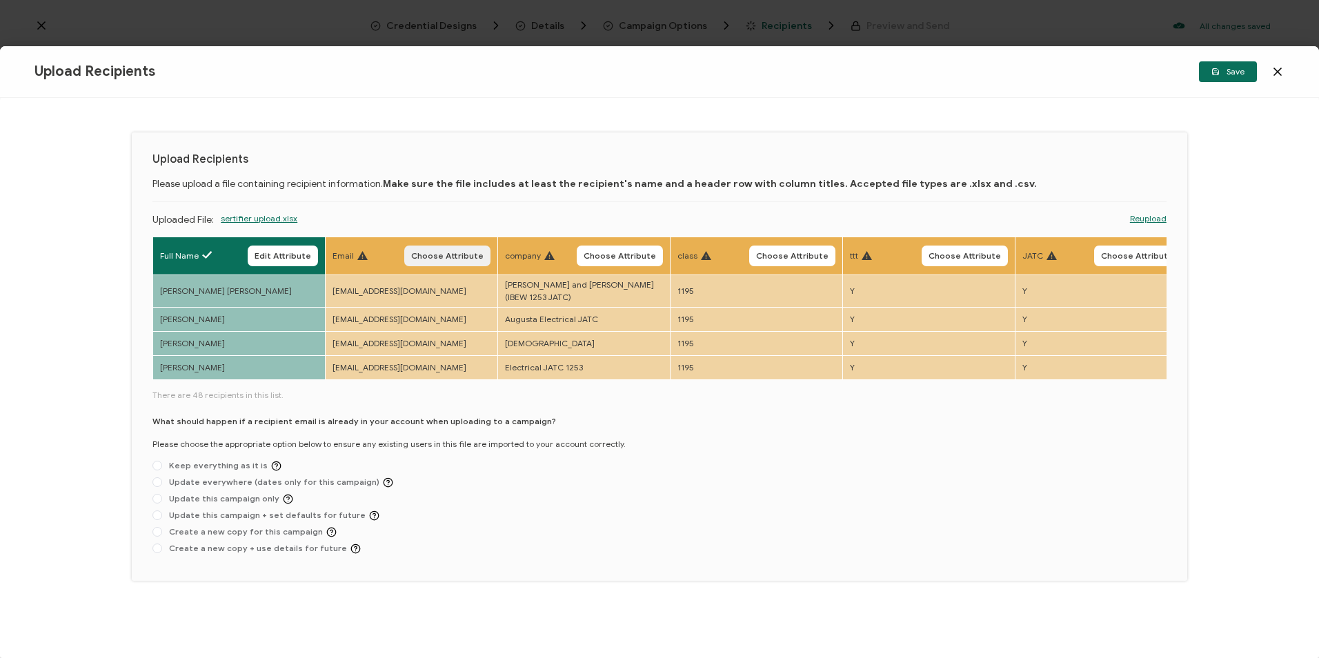
click at [449, 255] on span "Choose Attribute" at bounding box center [447, 256] width 72 height 8
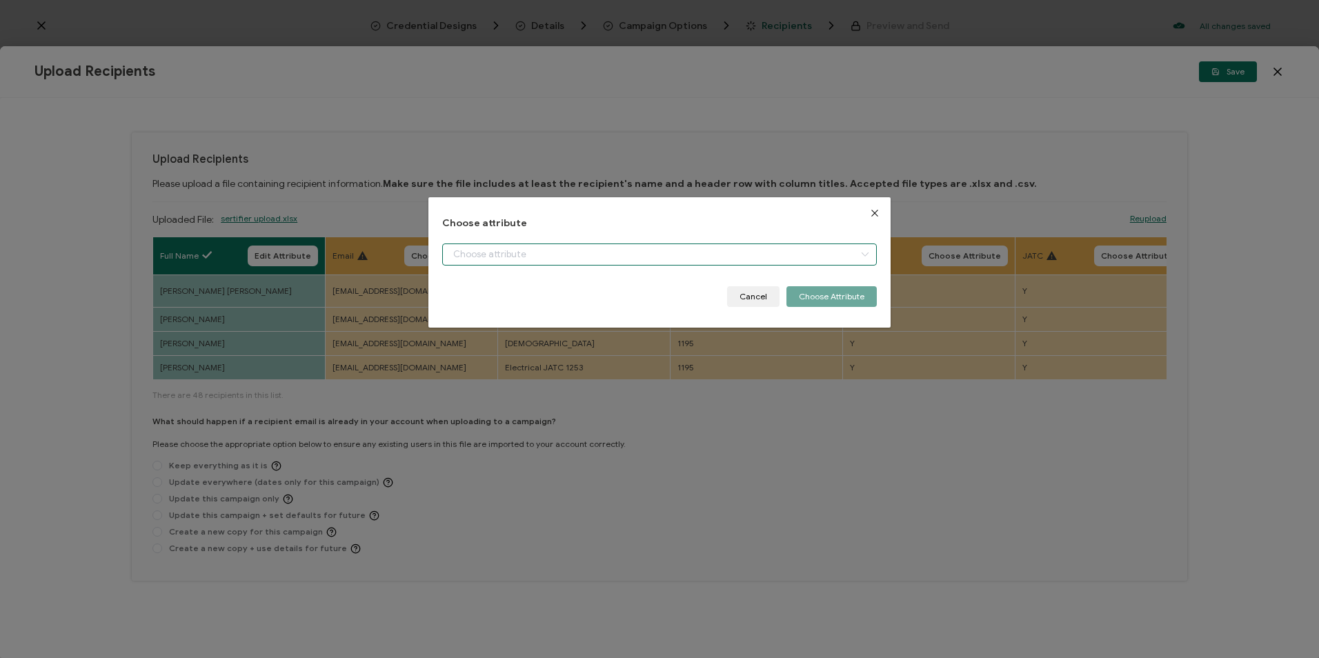
click at [447, 244] on input "dialog" at bounding box center [659, 255] width 434 height 22
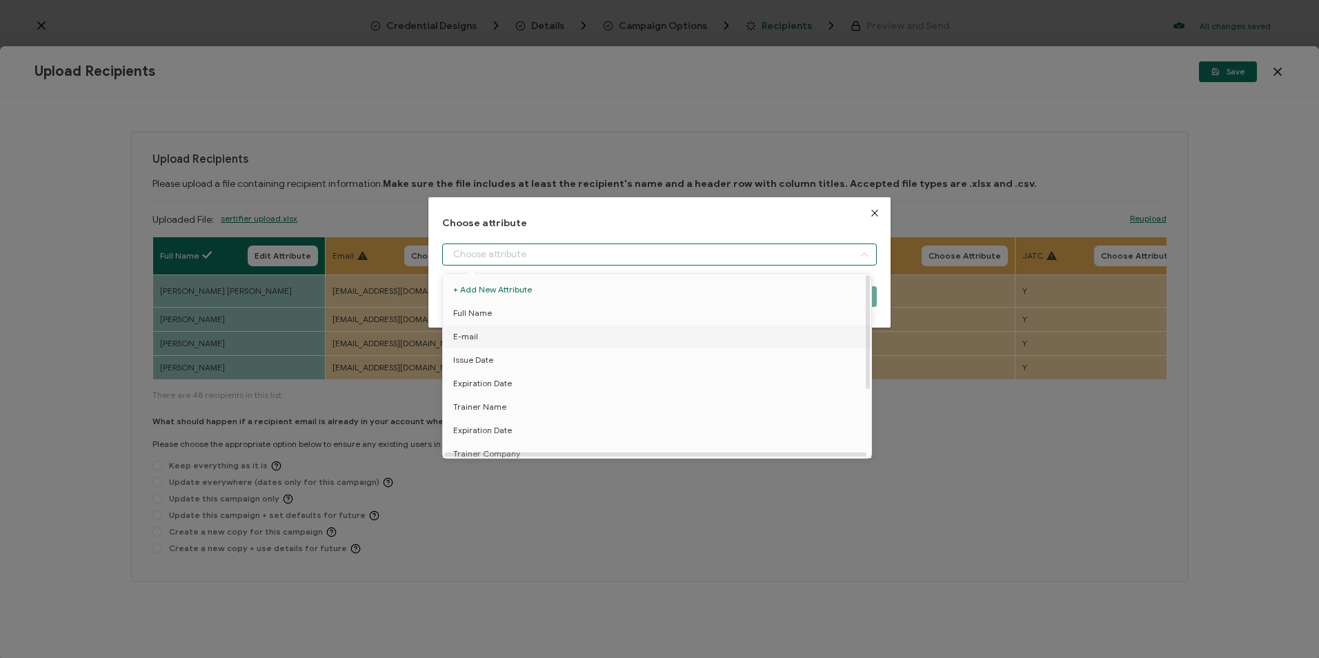
click at [488, 332] on li "E-mail" at bounding box center [659, 336] width 440 height 23
type input "E-mail"
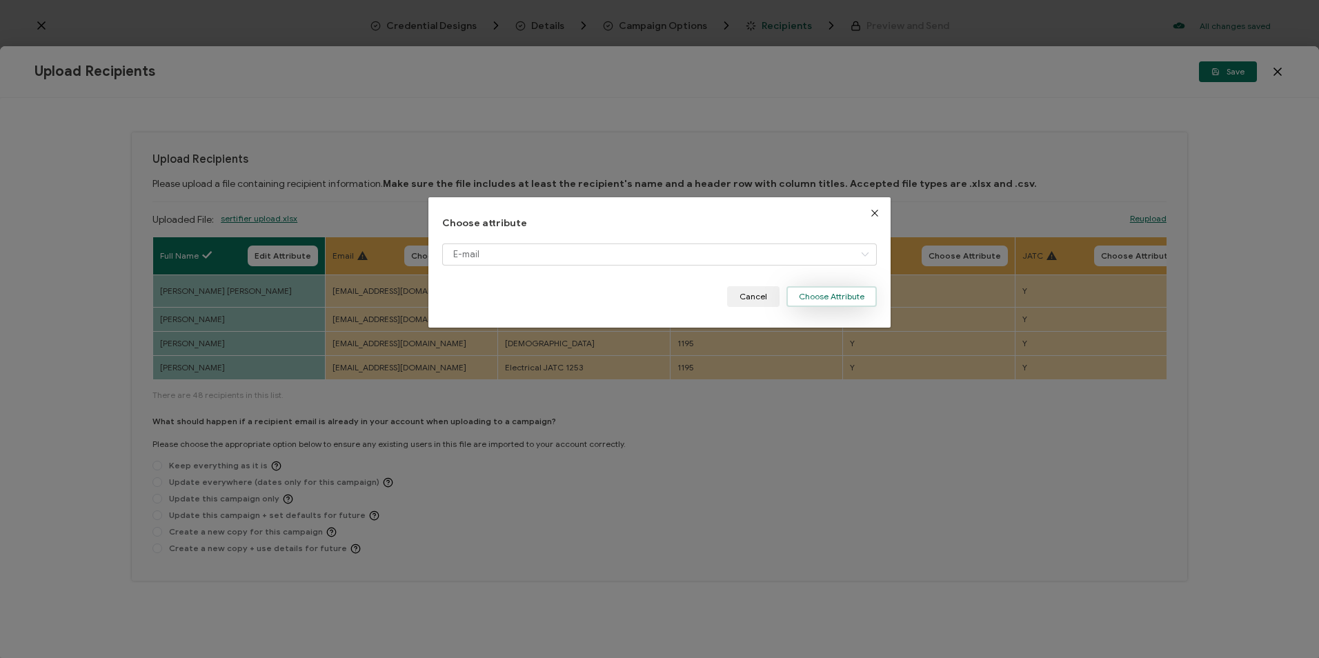
click at [817, 290] on button "Choose Attribute" at bounding box center [831, 296] width 90 height 21
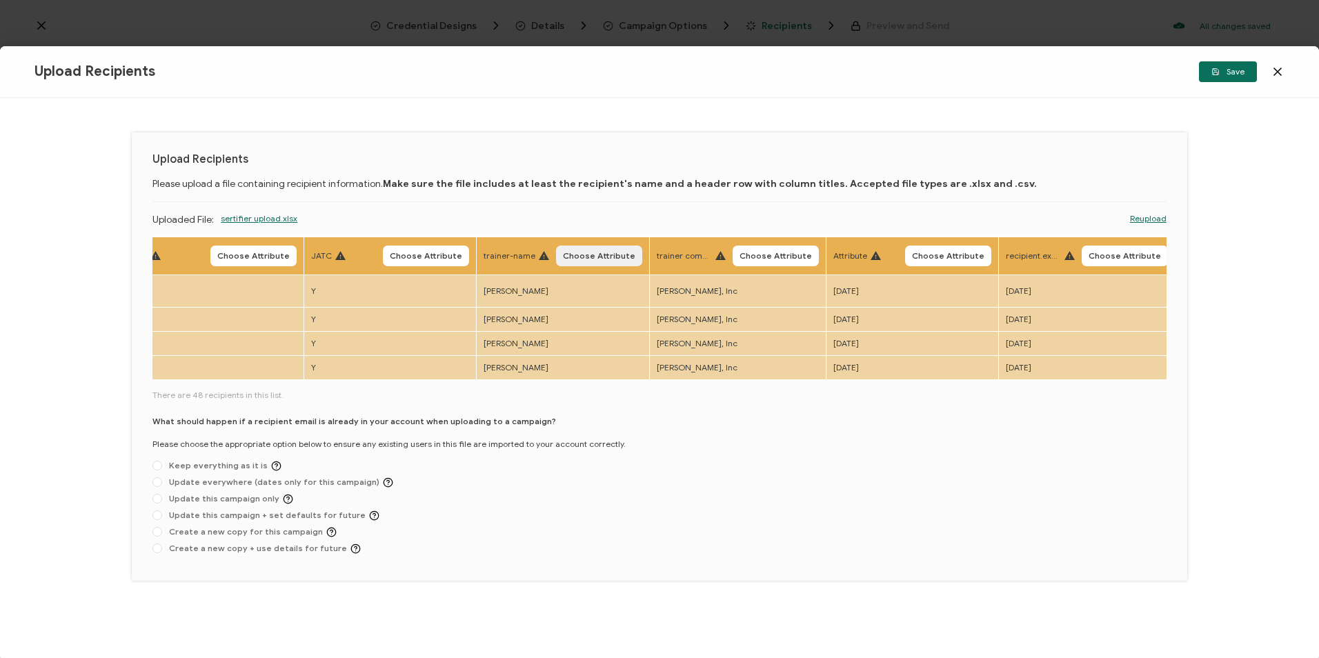
click at [590, 262] on button "Choose Attribute" at bounding box center [599, 256] width 86 height 21
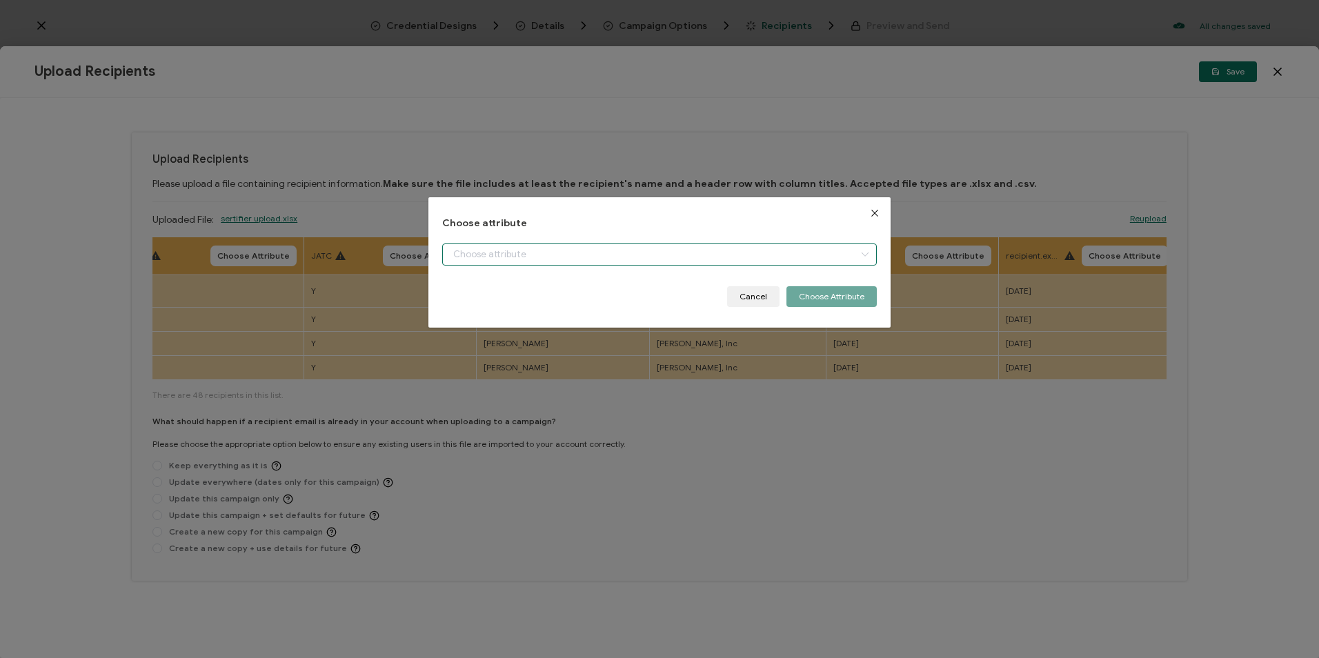
click at [586, 253] on input "dialog" at bounding box center [659, 255] width 434 height 22
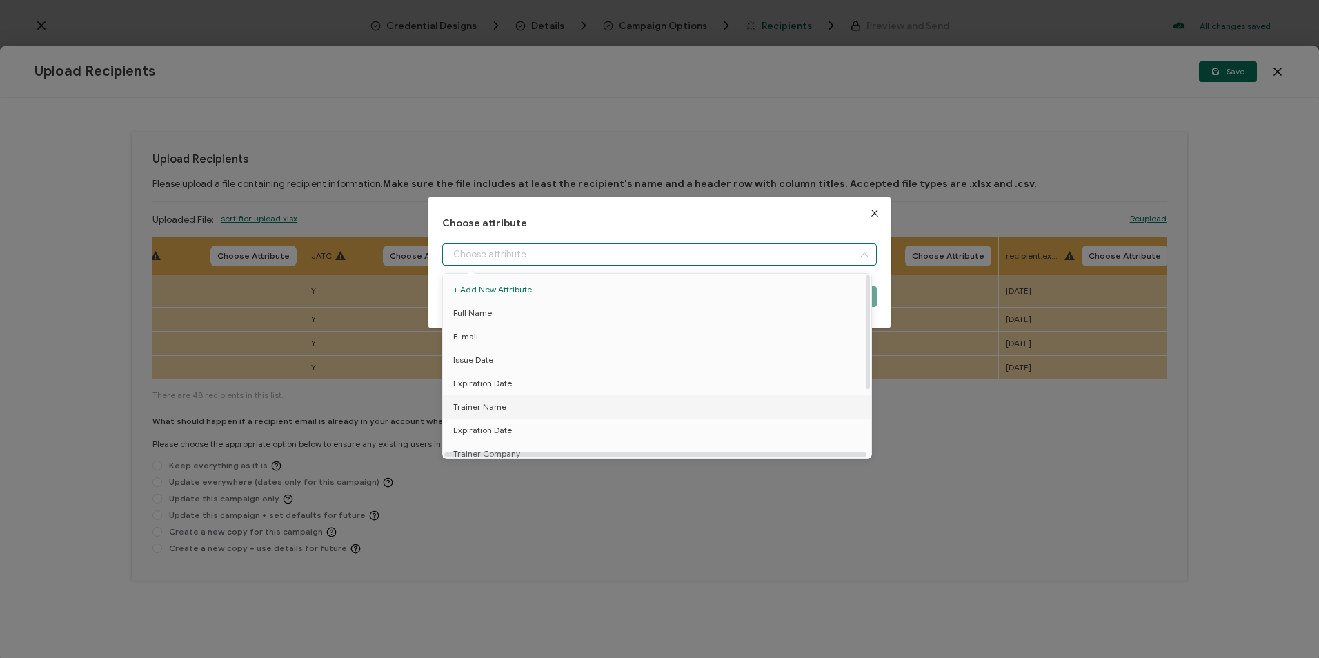
click at [550, 409] on li "Trainer Name" at bounding box center [659, 406] width 440 height 23
type input "Trainer Name"
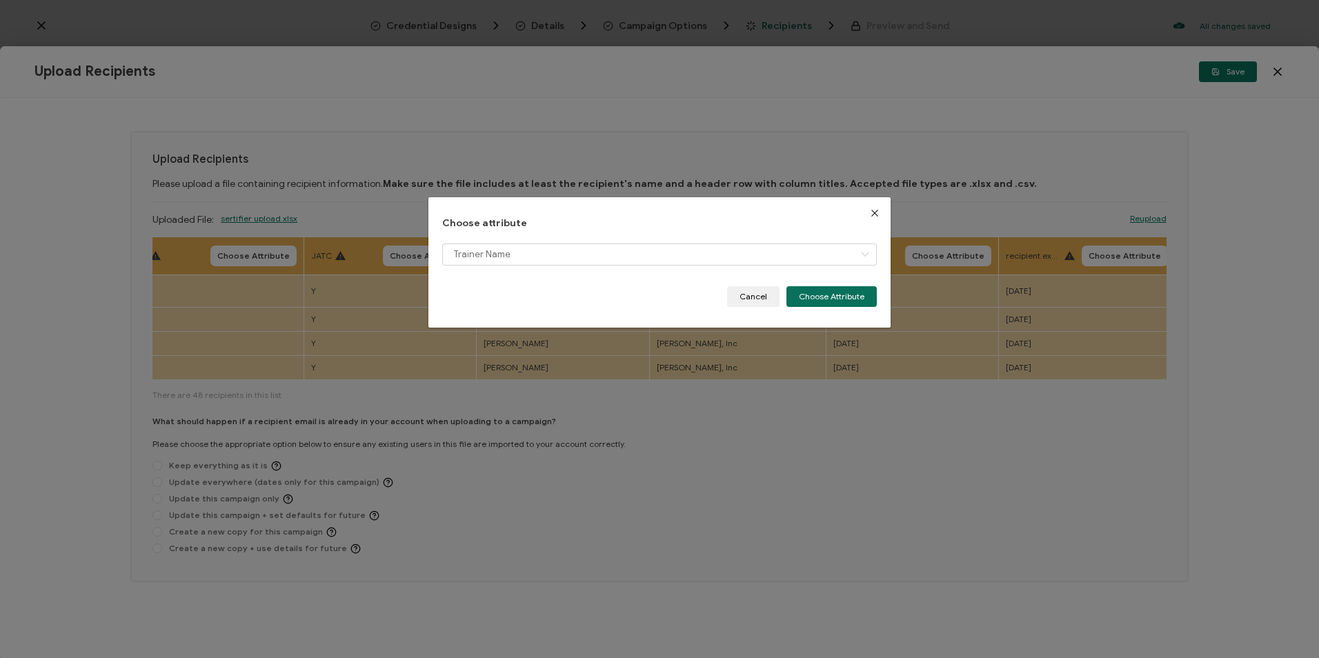
click at [815, 284] on div "Trainer Name" at bounding box center [659, 265] width 434 height 43
click at [833, 290] on button "Choose Attribute" at bounding box center [831, 296] width 90 height 21
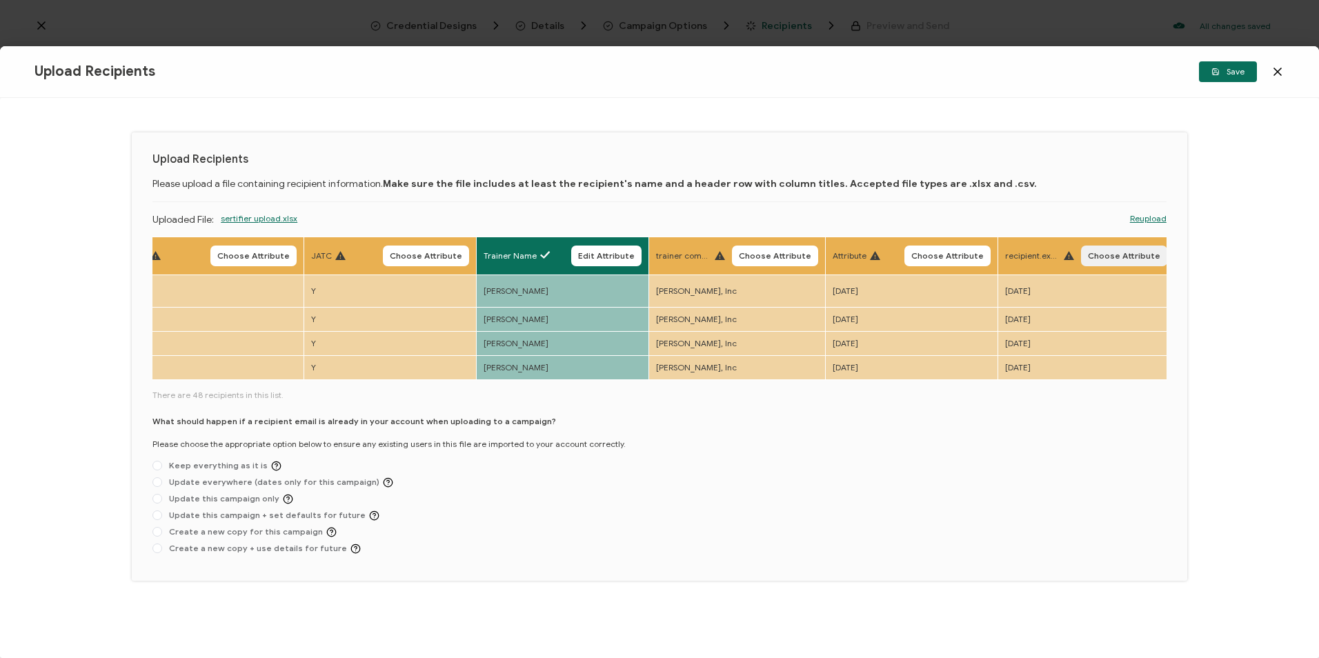
click at [1133, 264] on button "Choose Attribute" at bounding box center [1124, 256] width 86 height 21
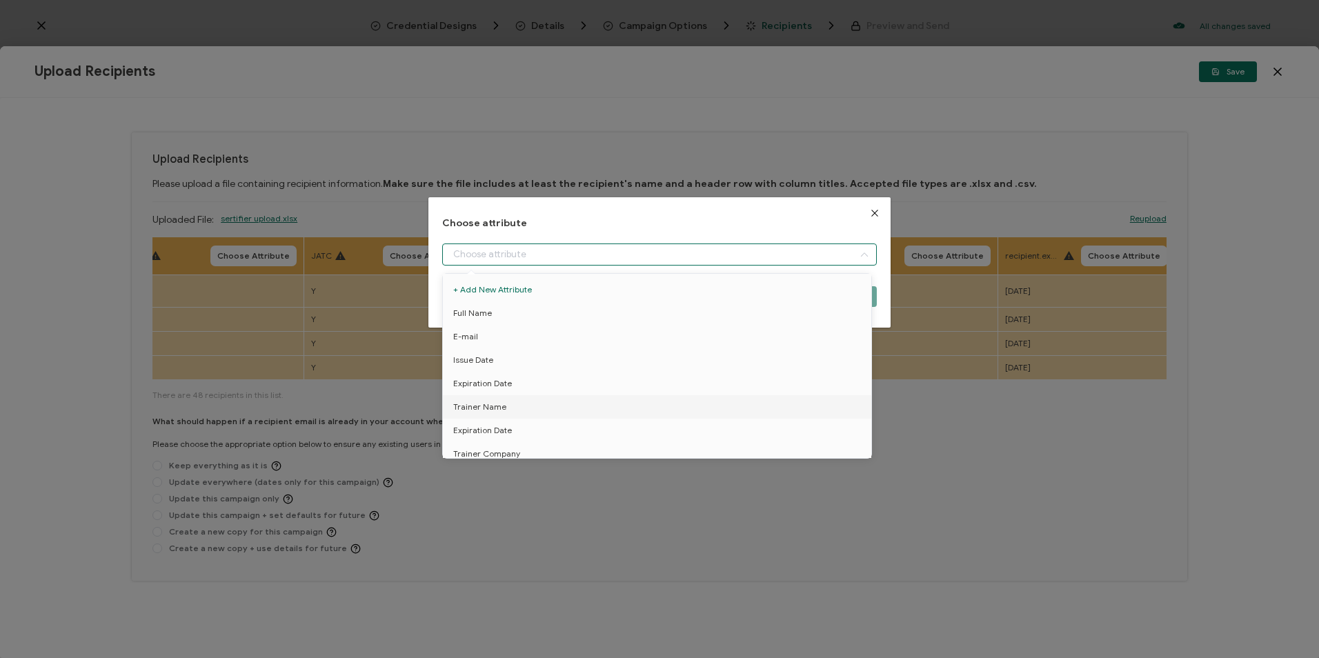
click at [535, 245] on input "dialog" at bounding box center [659, 255] width 434 height 22
click at [513, 426] on li "Expiration Date" at bounding box center [659, 430] width 440 height 23
type input "Expiration Date"
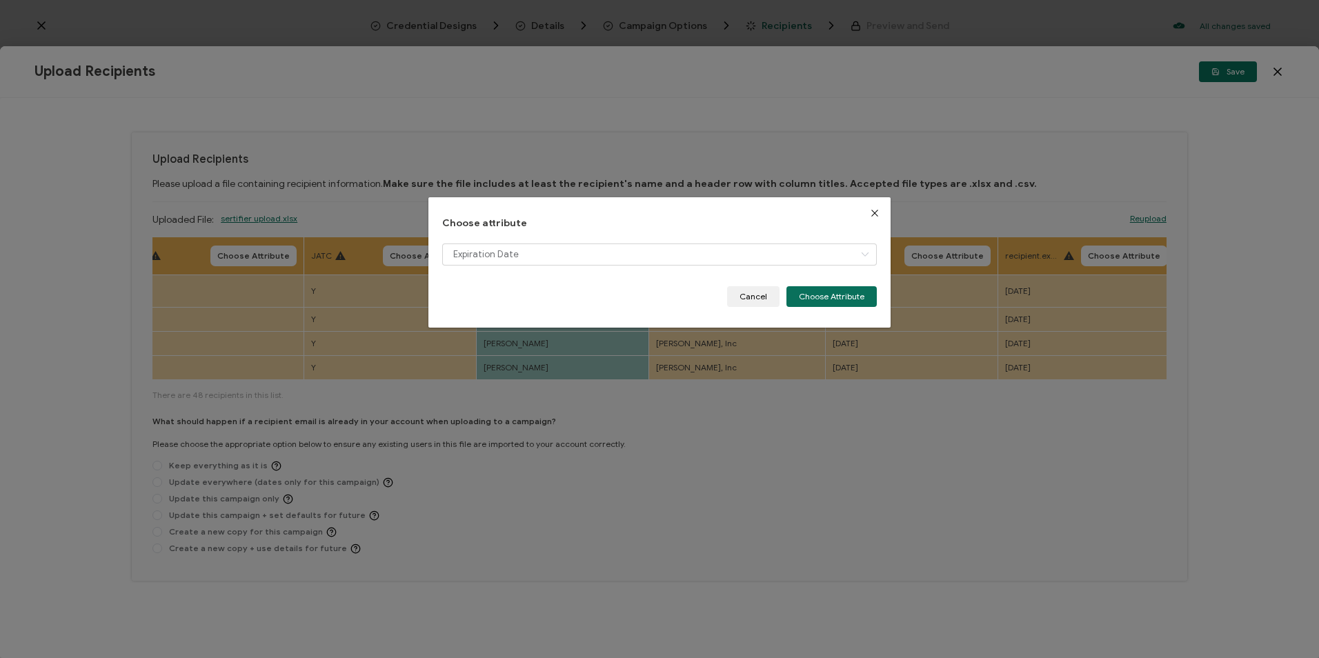
click at [298, 534] on div "Choose attribute Expiration Date Cancel Choose Attribute" at bounding box center [659, 329] width 1319 height 658
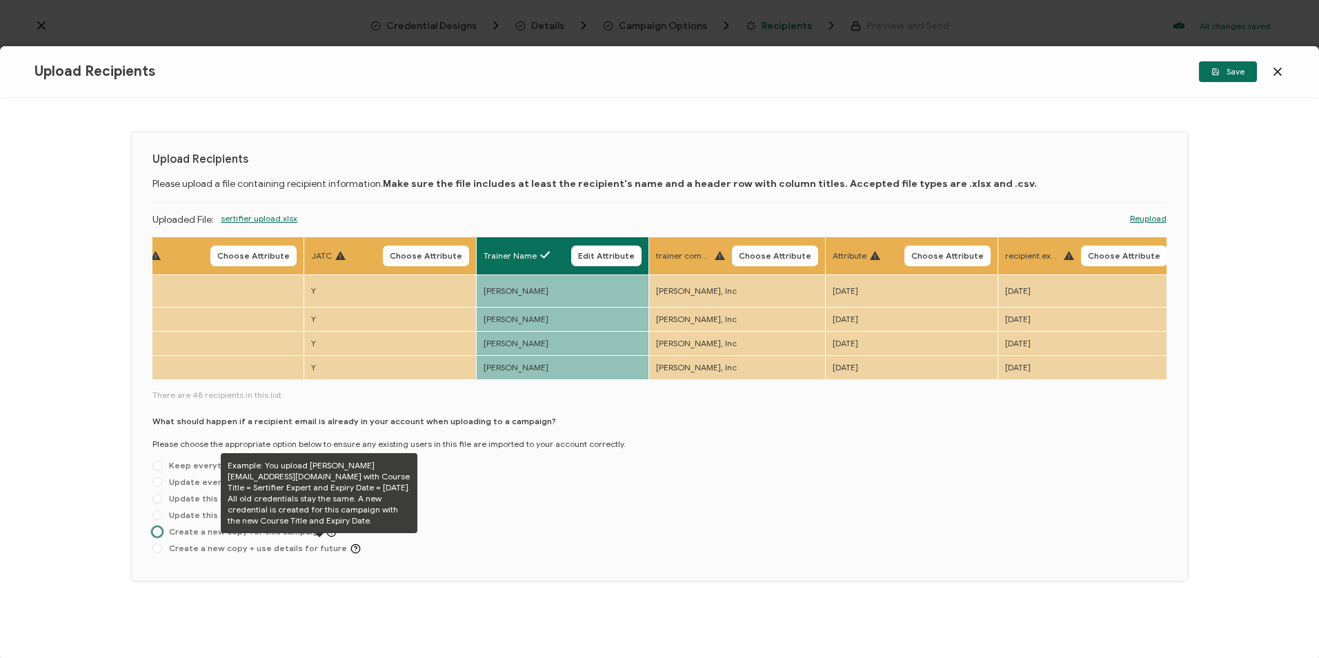
click at [312, 537] on span "Create a new copy for this campaign" at bounding box center [249, 532] width 175 height 10
click at [162, 538] on input "Create a new copy for this campaign" at bounding box center [157, 532] width 10 height 11
radio input "true"
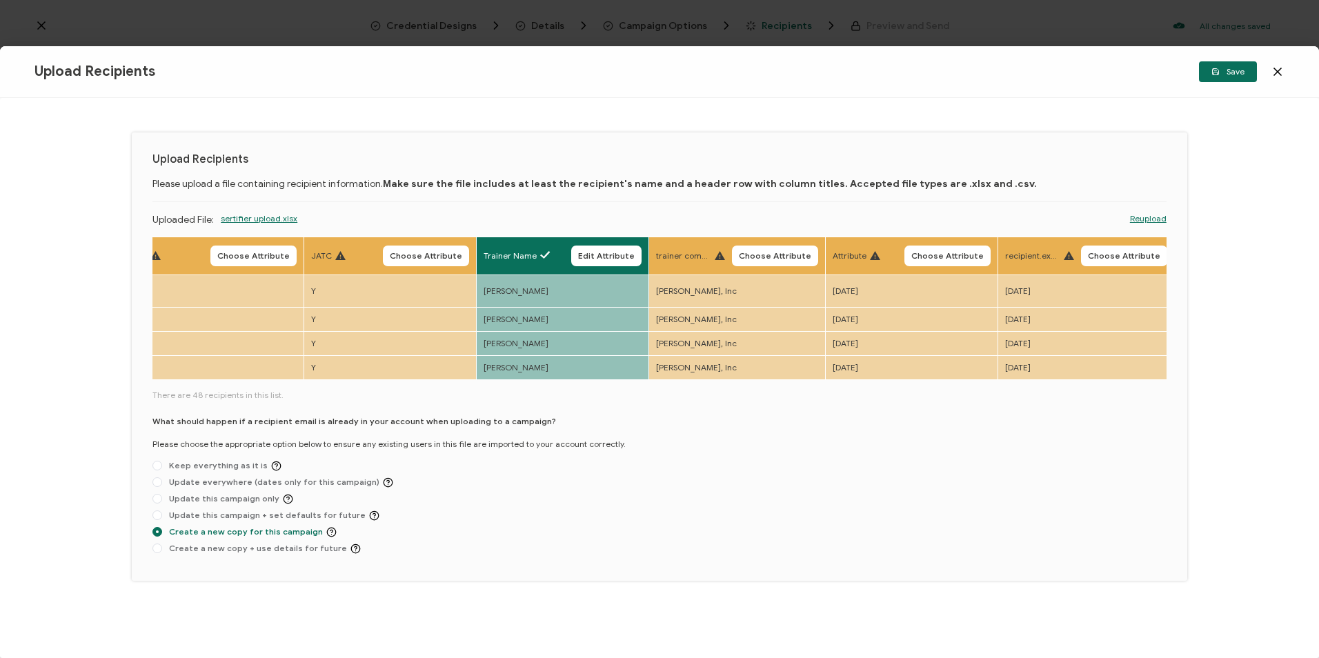
click at [1137, 267] on th "recipient.expireDate Choose Attribute" at bounding box center [1086, 256] width 177 height 38
click at [1138, 260] on span "Choose Attribute" at bounding box center [1124, 256] width 72 height 8
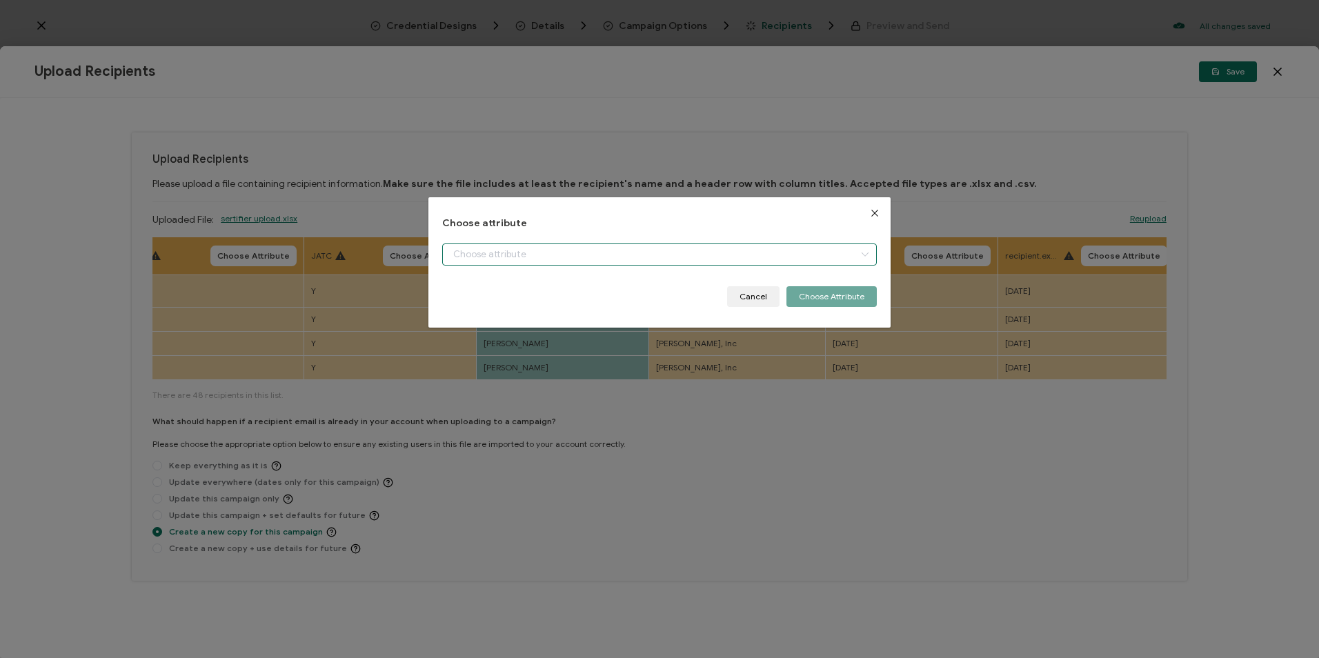
click at [519, 255] on input "dialog" at bounding box center [659, 255] width 434 height 22
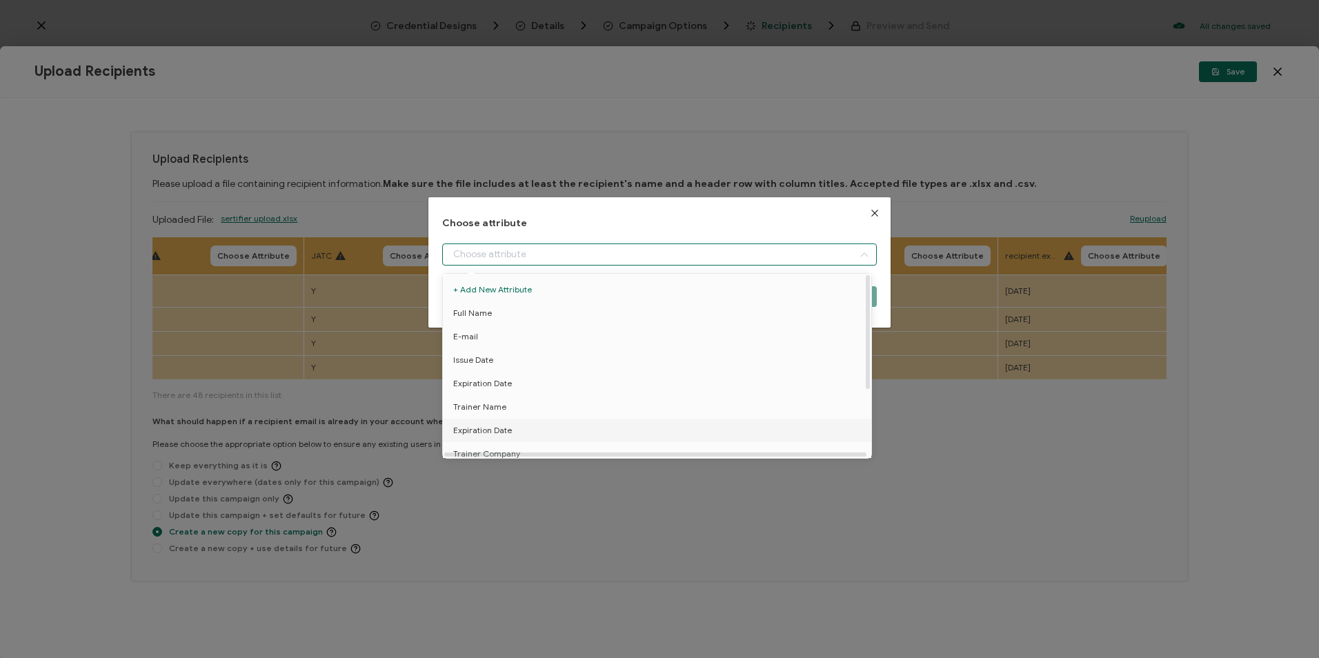
click at [506, 433] on span "Expiration Date" at bounding box center [482, 430] width 59 height 23
type input "Expiration Date"
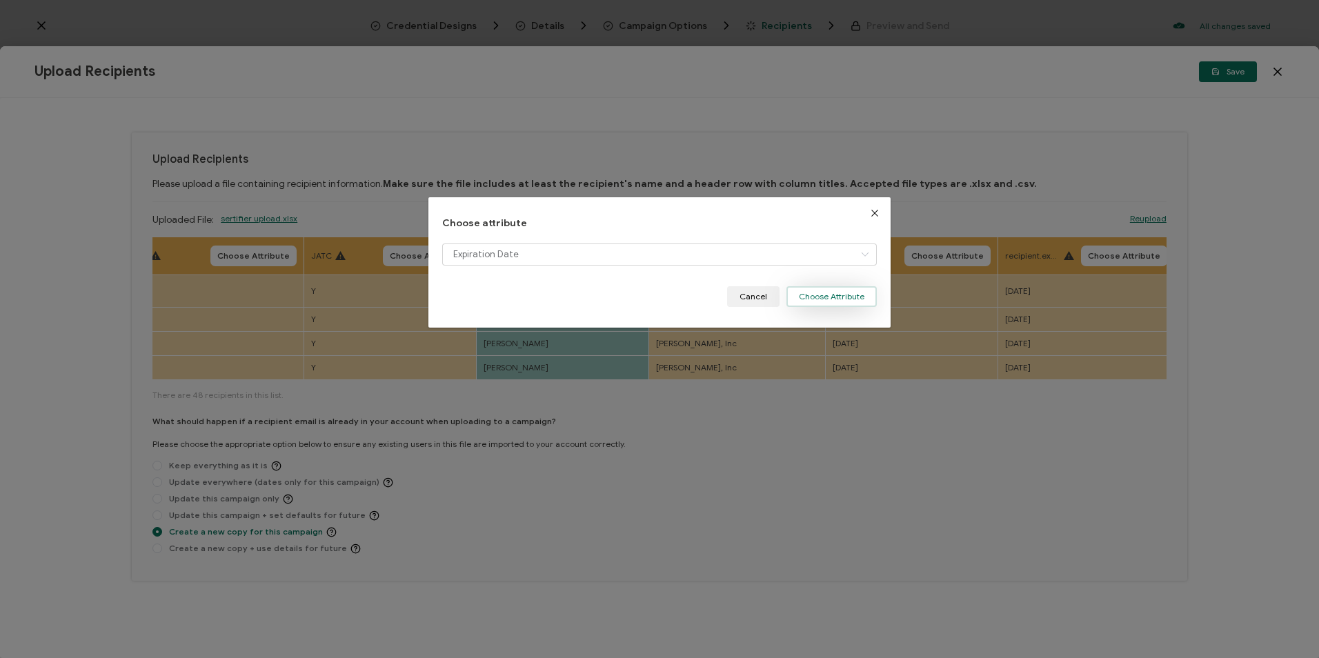
click at [814, 288] on button "Choose Attribute" at bounding box center [831, 296] width 90 height 21
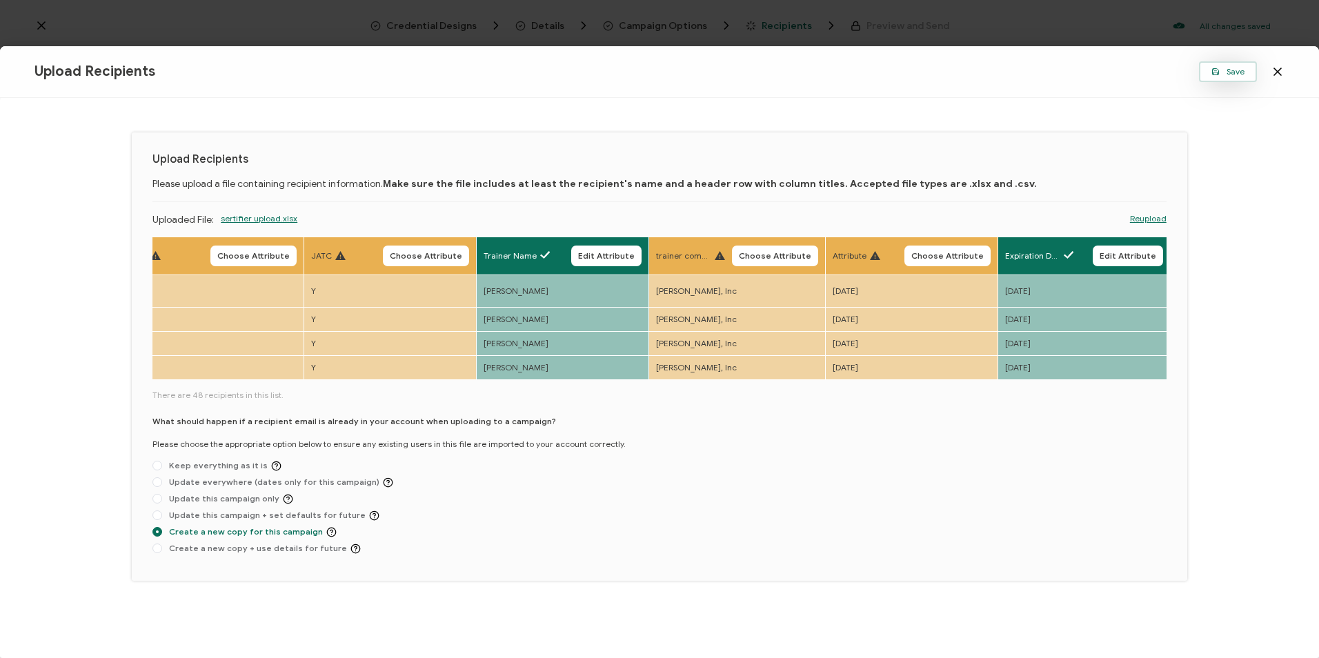
click at [1229, 76] on span "Save" at bounding box center [1227, 72] width 33 height 8
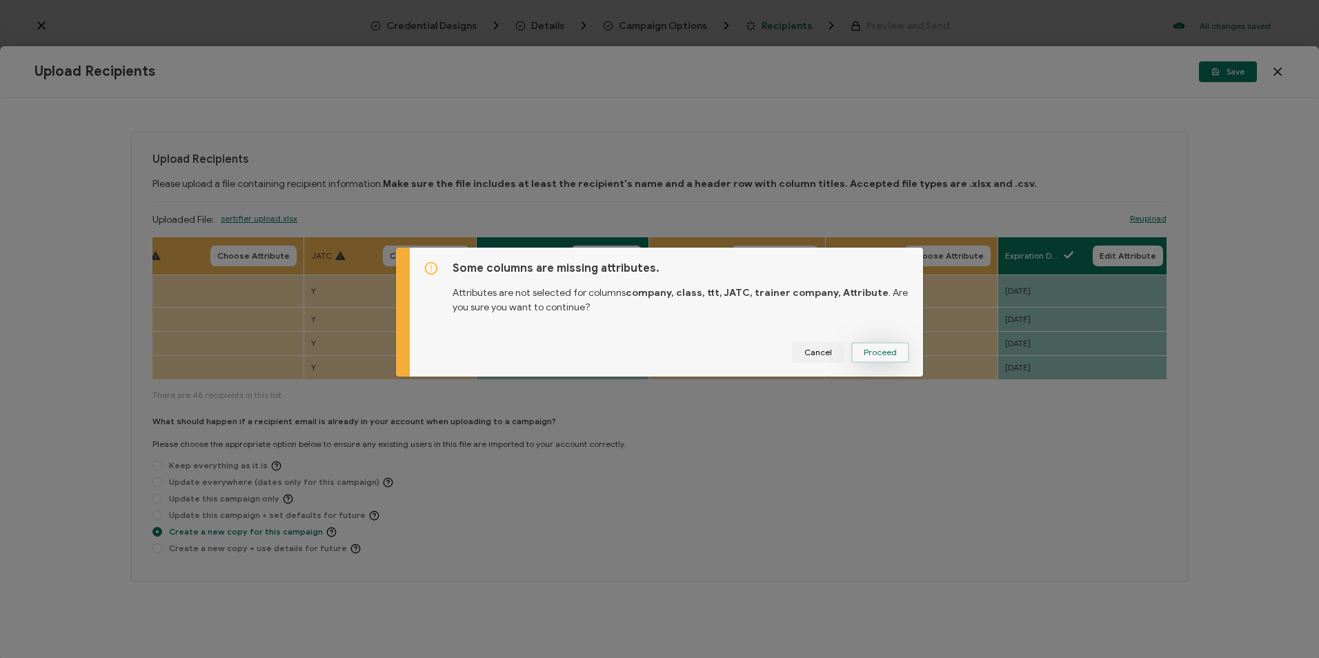
click at [873, 359] on button "Proceed" at bounding box center [880, 352] width 58 height 21
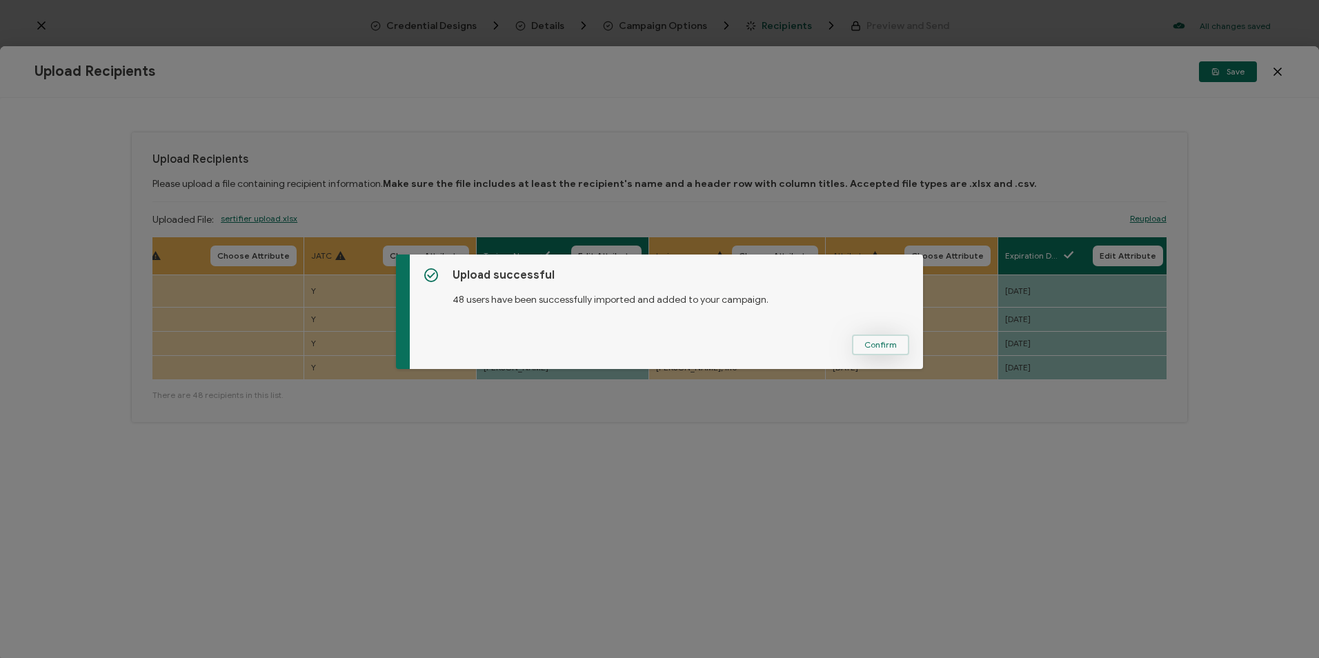
click at [864, 345] on span "Confirm" at bounding box center [880, 345] width 32 height 8
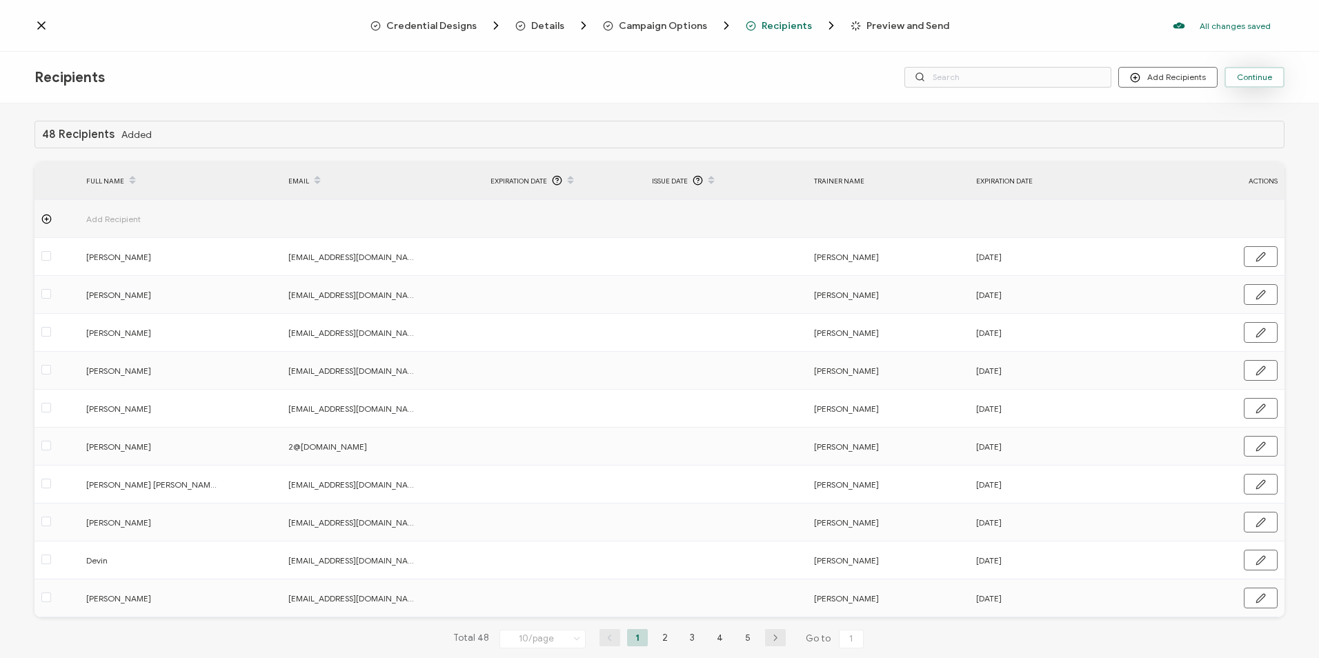
click at [1250, 81] on span "Continue" at bounding box center [1254, 77] width 35 height 8
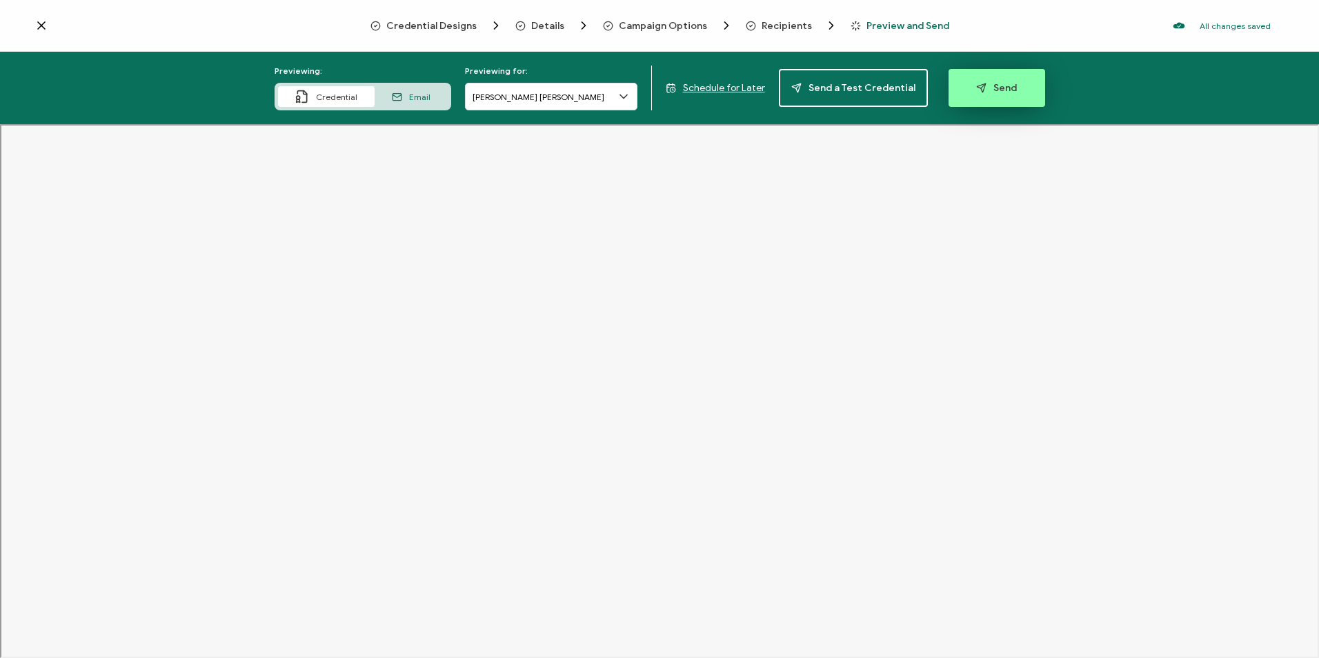
click at [993, 95] on button "Send" at bounding box center [997, 88] width 97 height 38
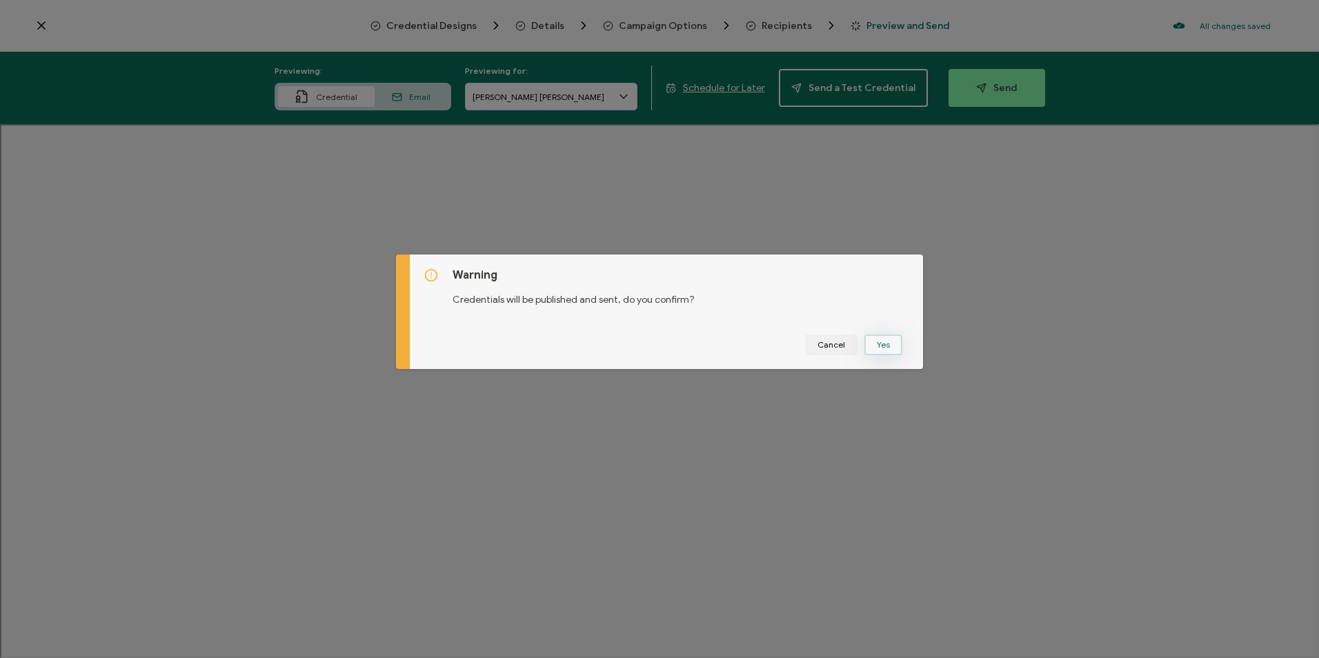
click at [886, 346] on button "Yes" at bounding box center [883, 345] width 38 height 21
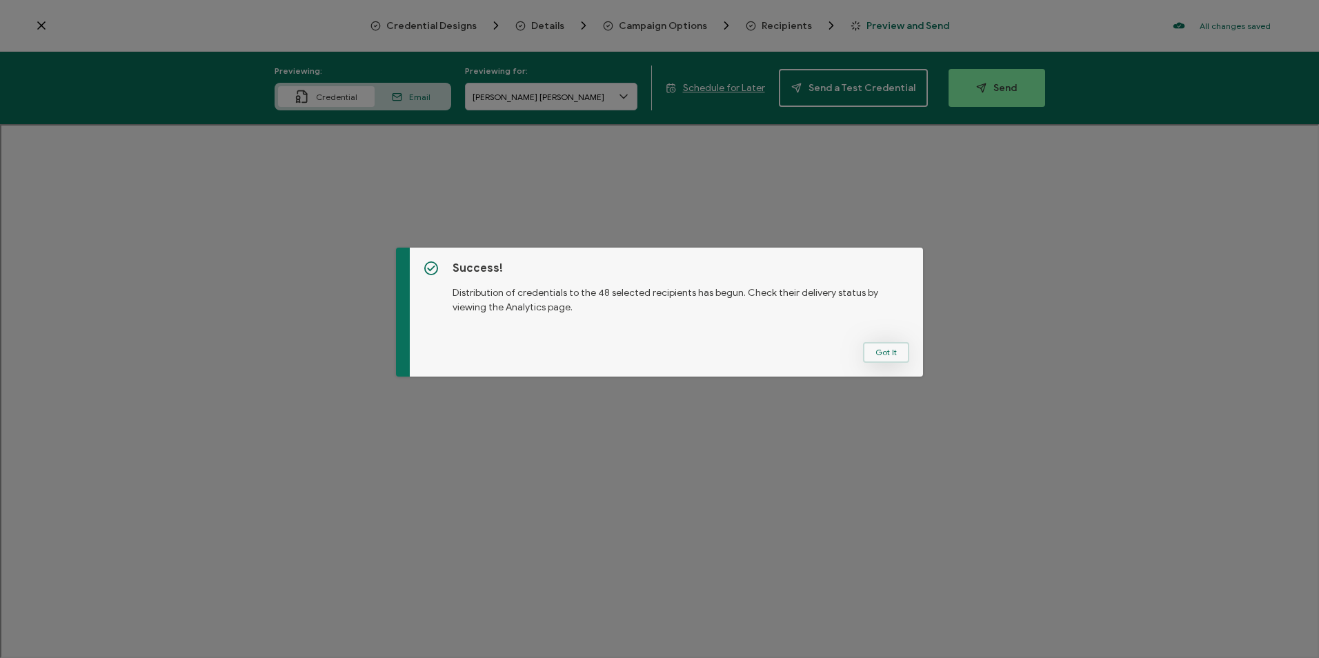
click at [884, 350] on button "Got It" at bounding box center [886, 352] width 46 height 21
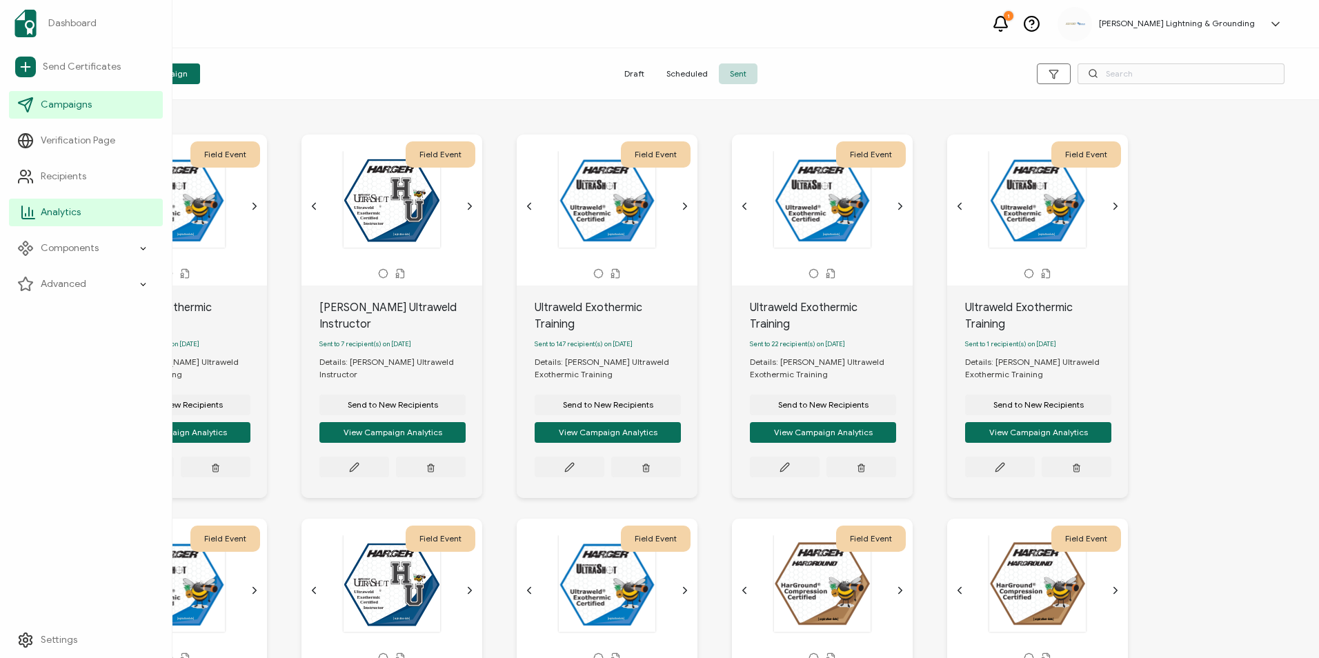
click at [20, 204] on icon at bounding box center [28, 212] width 17 height 17
